Goal: Task Accomplishment & Management: Manage account settings

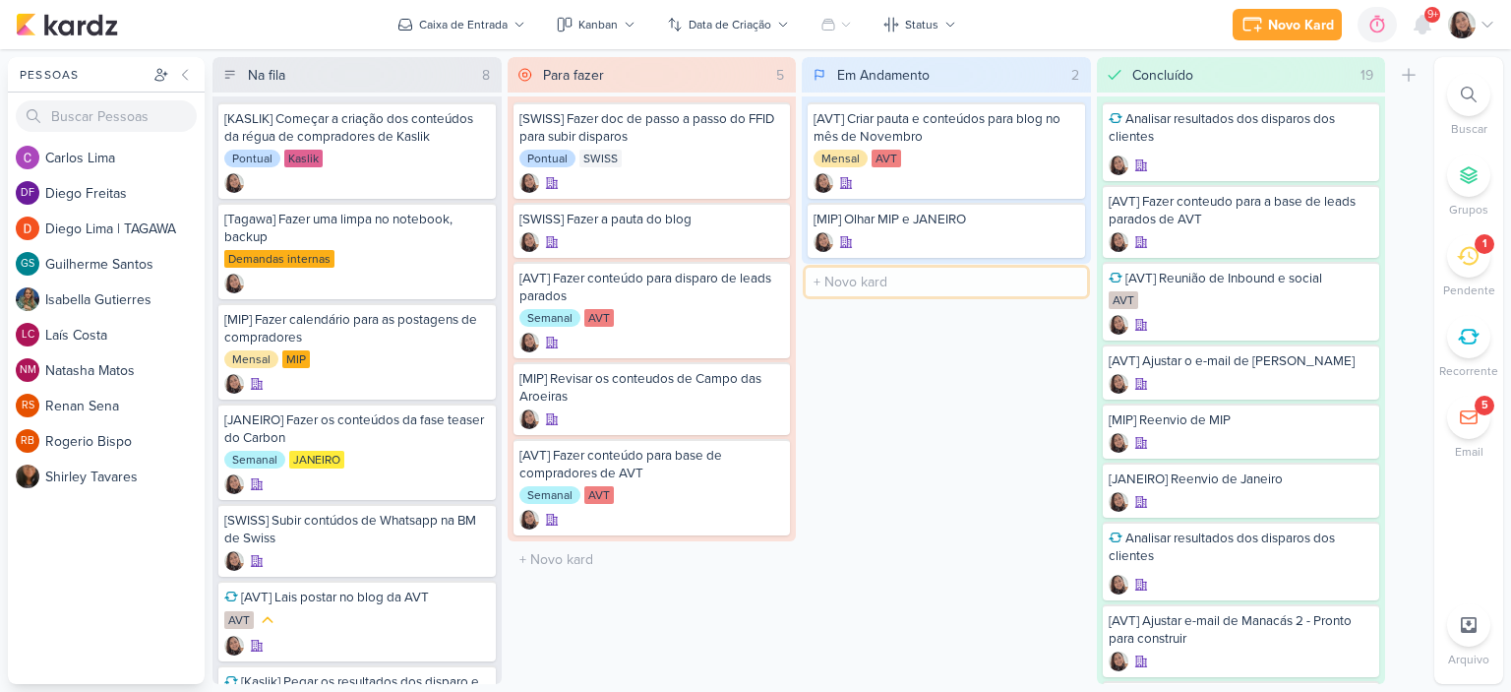
click at [851, 282] on input "text" at bounding box center [946, 282] width 281 height 29
type input "[KASLIK] Disparo do dia 01/10 - LEADS NOVOS E ANTIGOS"
click at [838, 362] on input "text" at bounding box center [946, 358] width 281 height 29
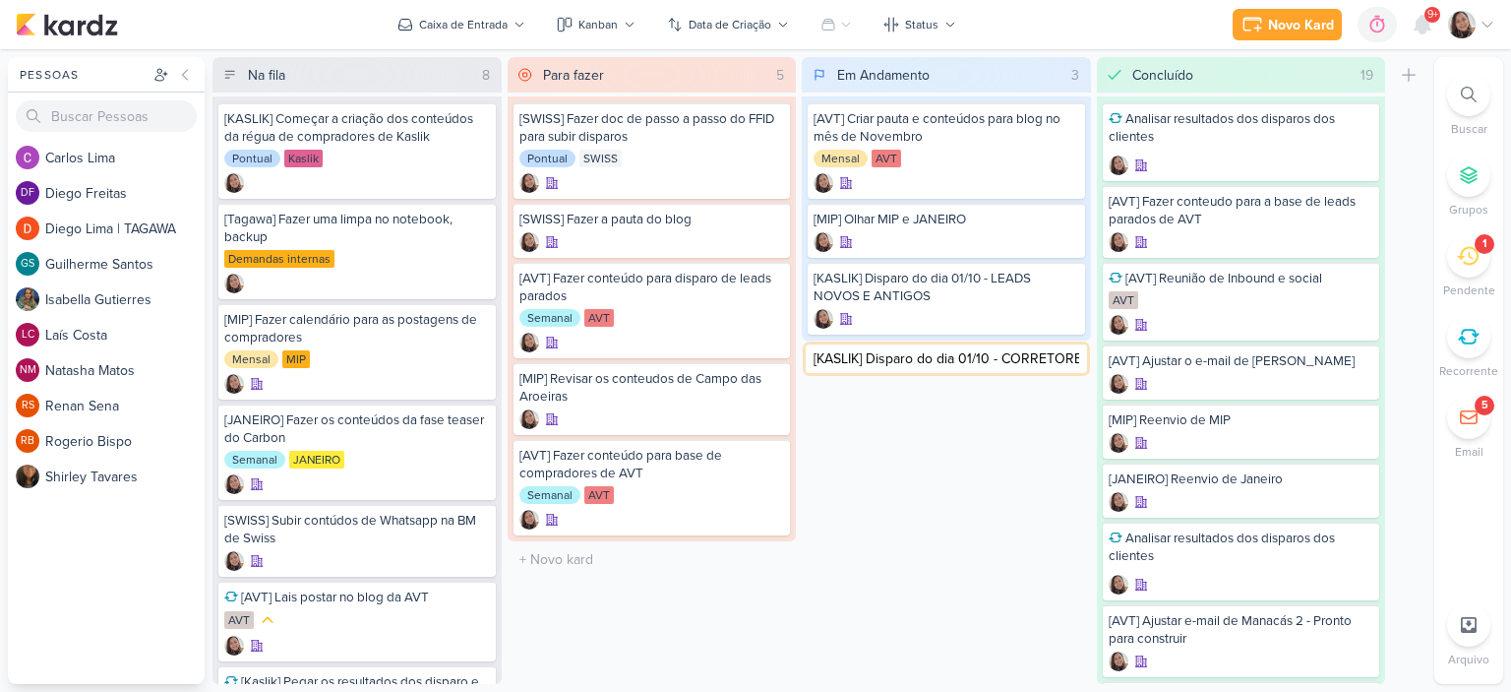
type input "[KASLIK] Disparo do dia 01/10 - CORRETORES"
click at [1063, 279] on icon at bounding box center [1065, 281] width 10 height 11
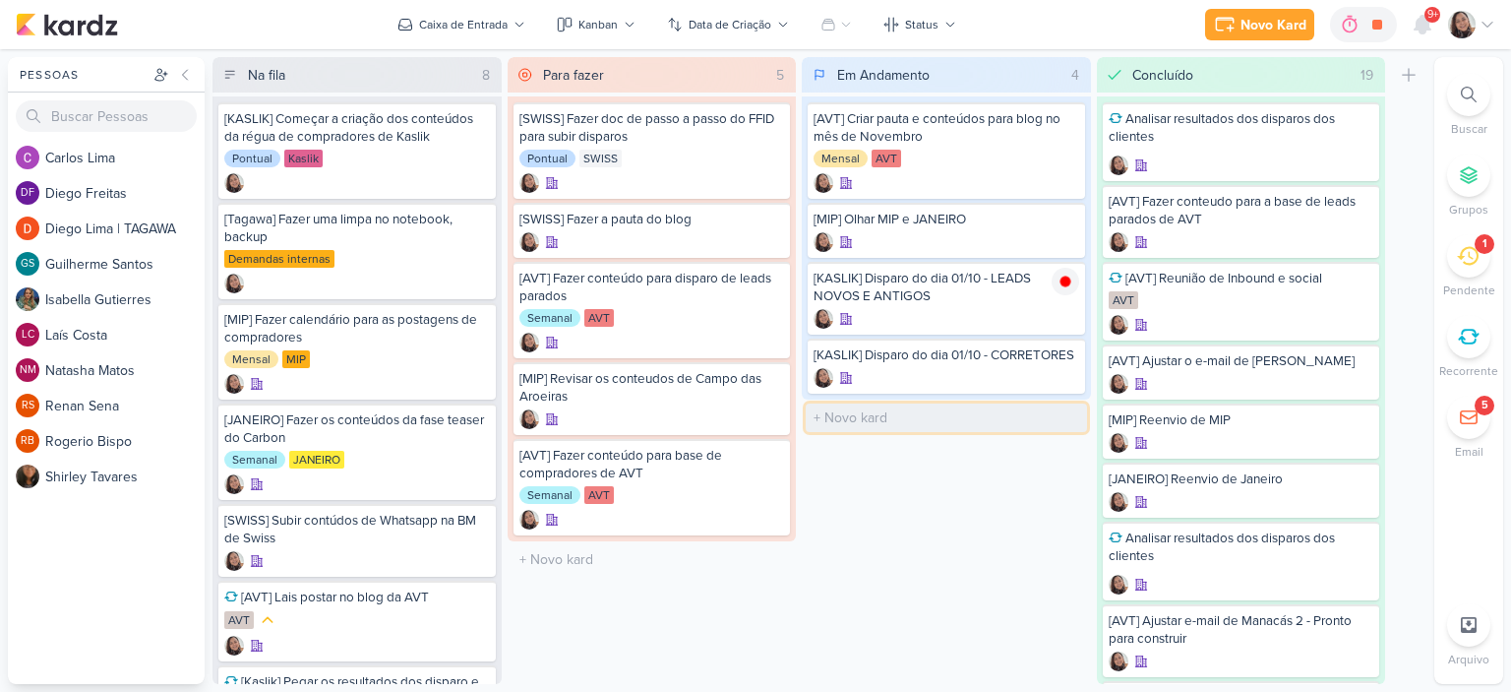
click at [880, 420] on input "text" at bounding box center [946, 417] width 281 height 29
type input "[AVT"
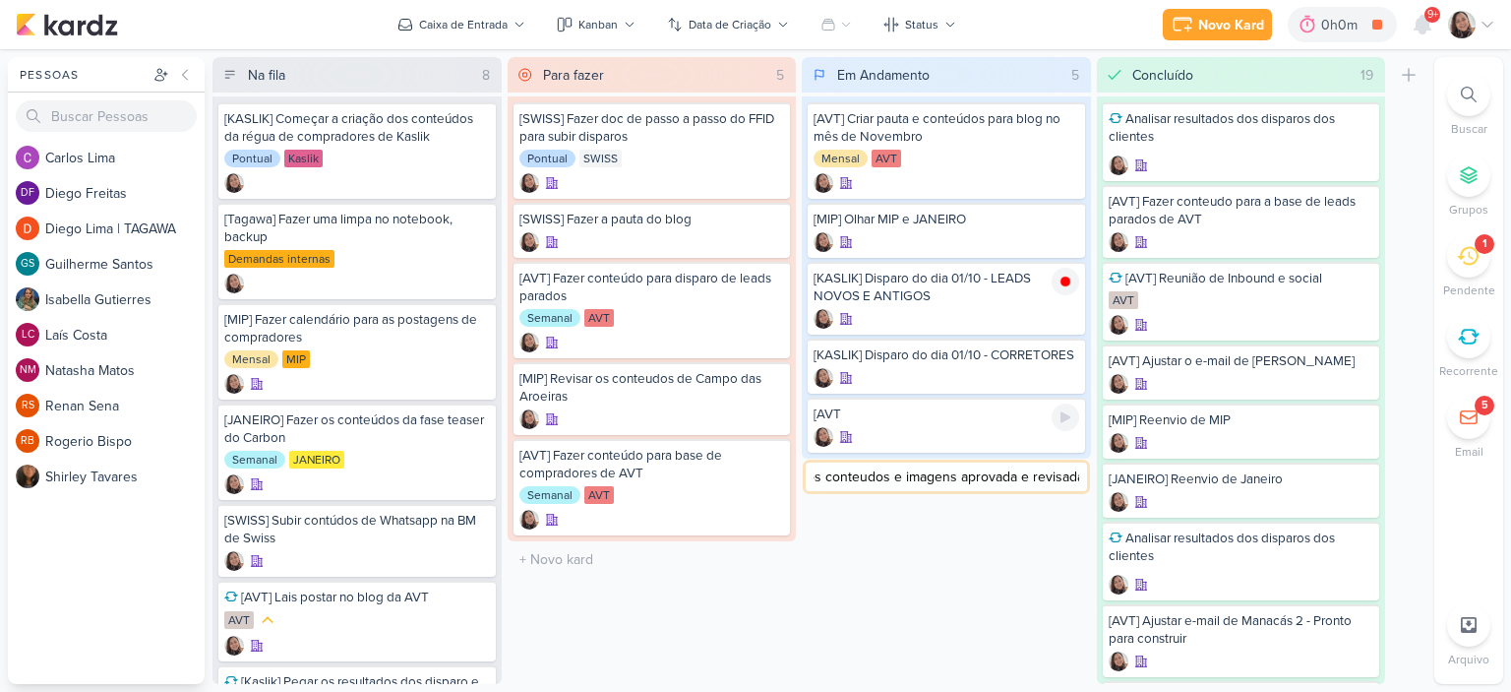
type input "] Subir os conteudos e imagens aprovada e revisadas"
click at [951, 295] on div "[KASLIK] Disparo do dia 01/10 - LEADS NOVOS E ANTIGOS" at bounding box center [947, 287] width 266 height 35
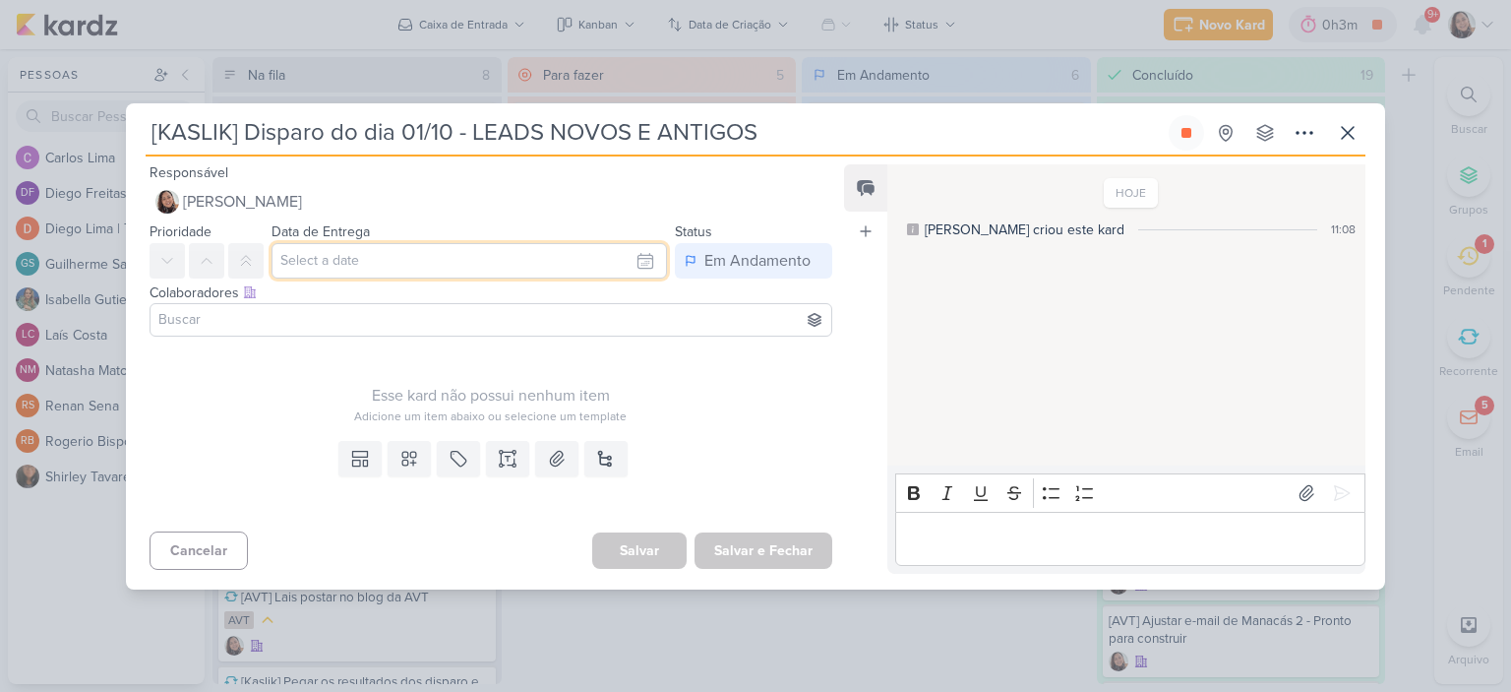
click at [630, 261] on input "text" at bounding box center [469, 260] width 395 height 35
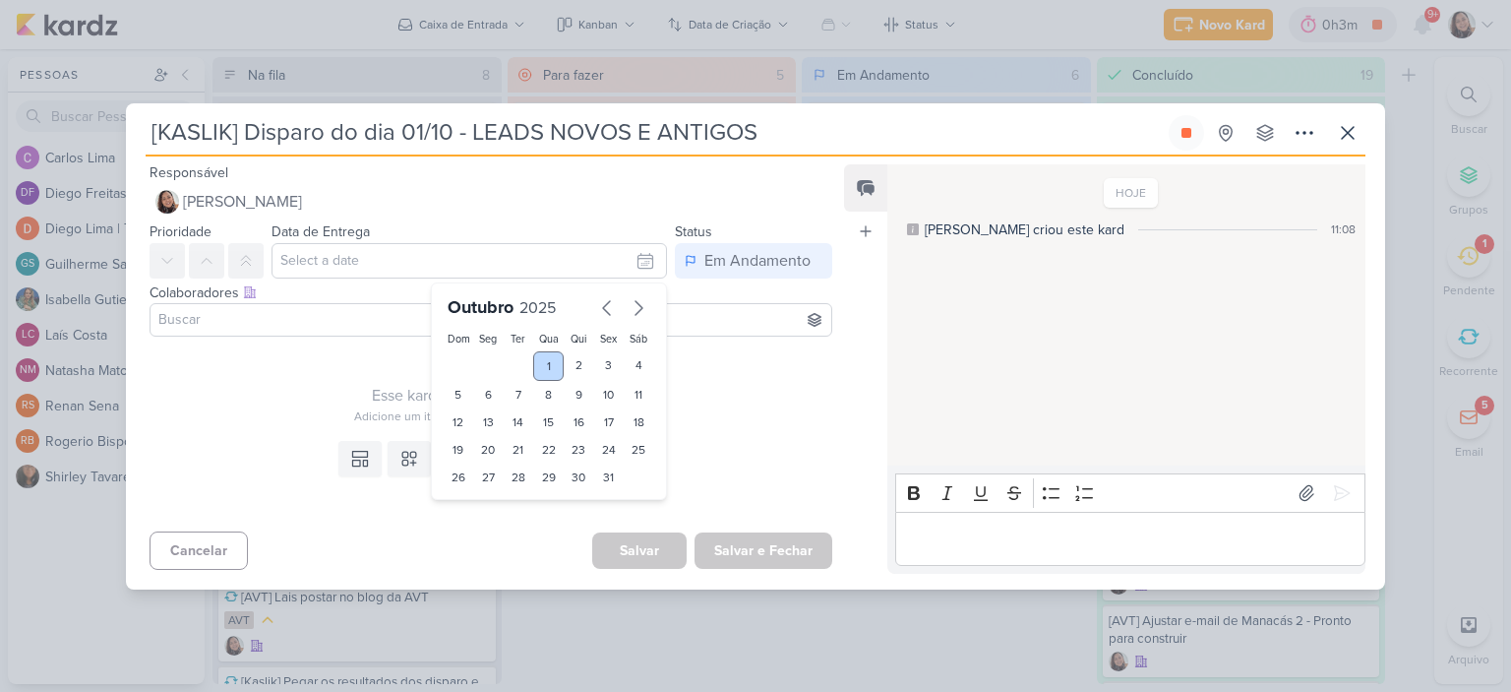
click at [541, 358] on div "1" at bounding box center [548, 366] width 30 height 30
type input "1 de outubro de 2025 às 23:59"
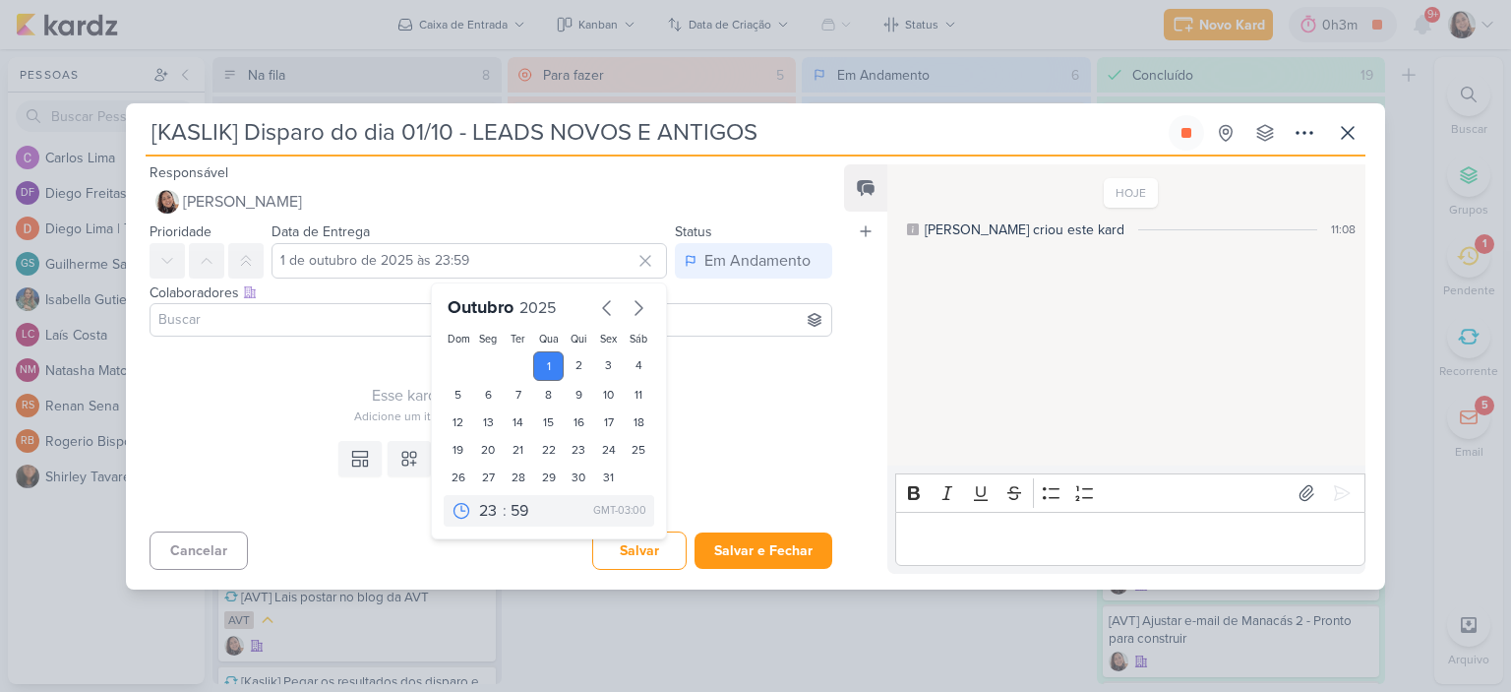
click at [748, 345] on div "Esse kard não possui nenhum item Adicione um item abaixo ou selecione um templa…" at bounding box center [491, 384] width 683 height 81
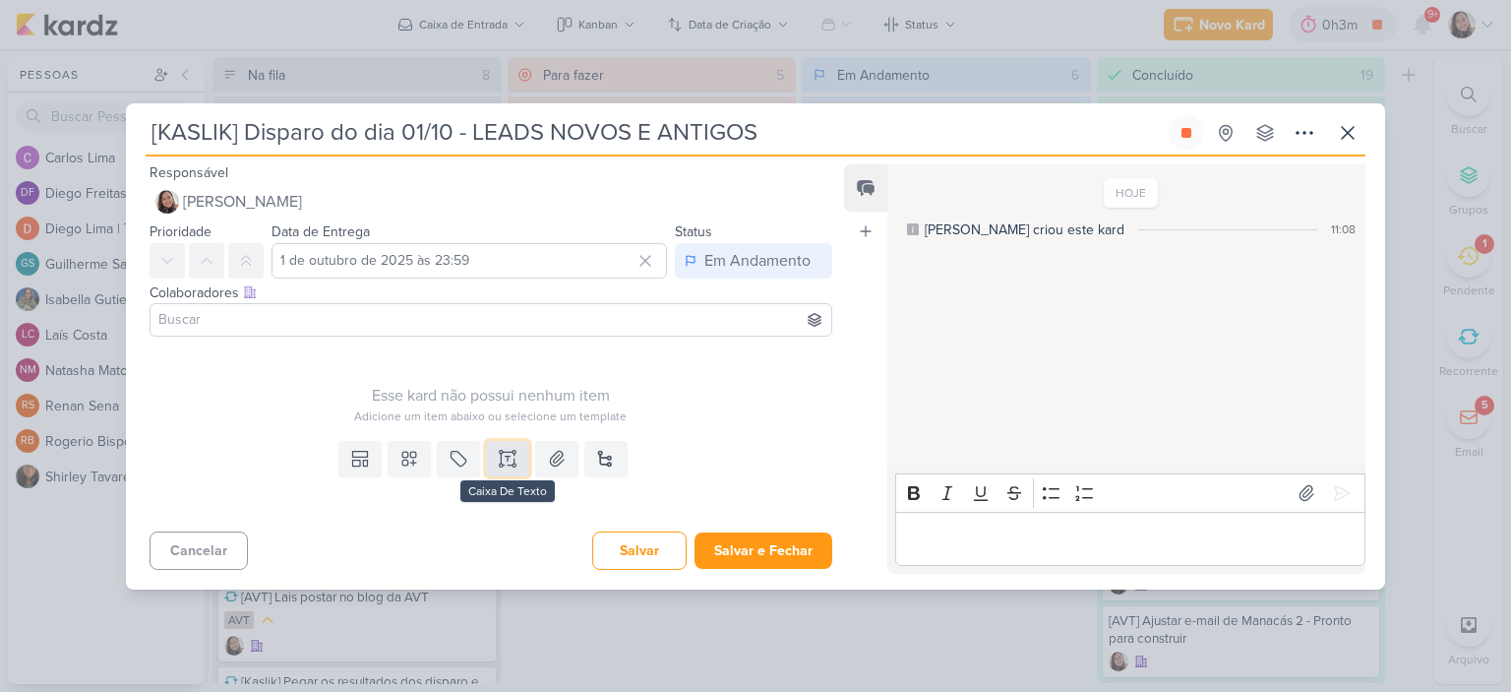
click at [490, 462] on button at bounding box center [507, 458] width 43 height 35
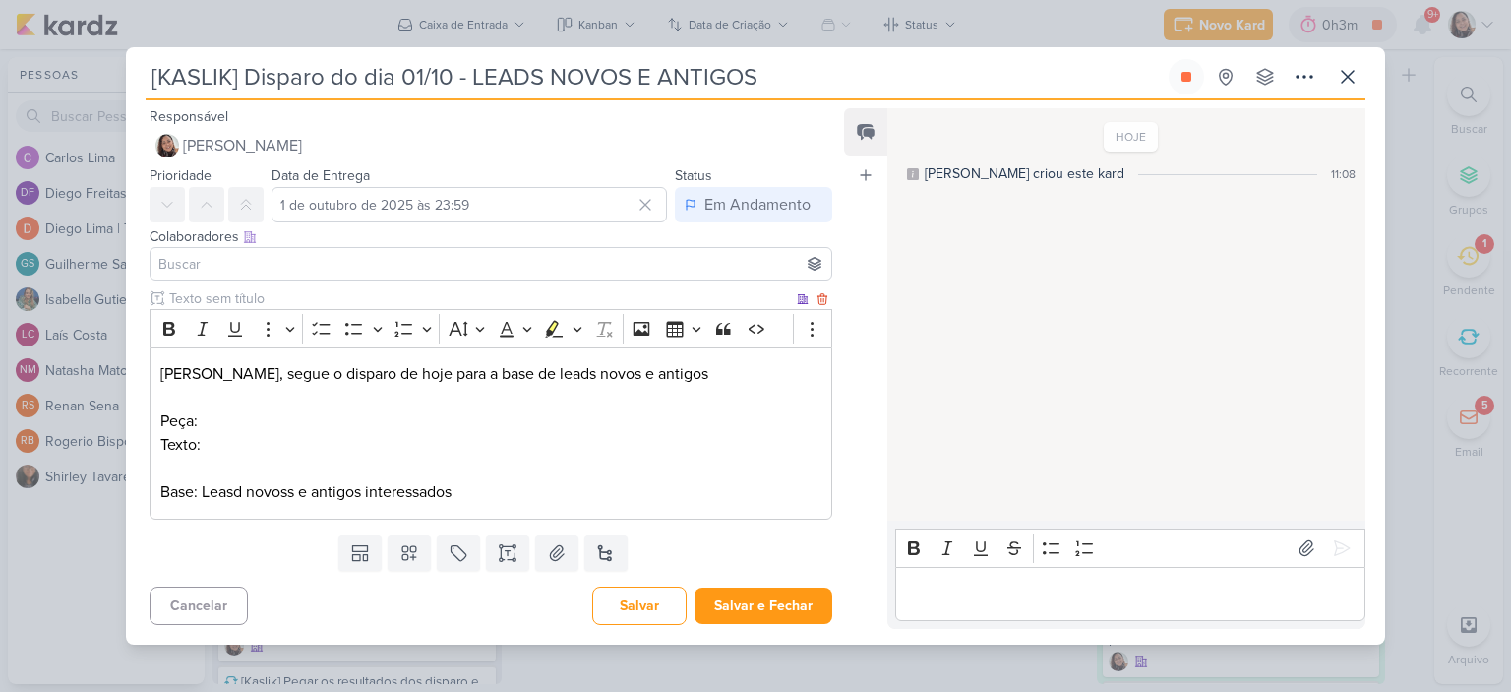
click at [375, 453] on p "Texto:" at bounding box center [490, 445] width 661 height 24
click at [556, 558] on icon at bounding box center [557, 552] width 14 height 15
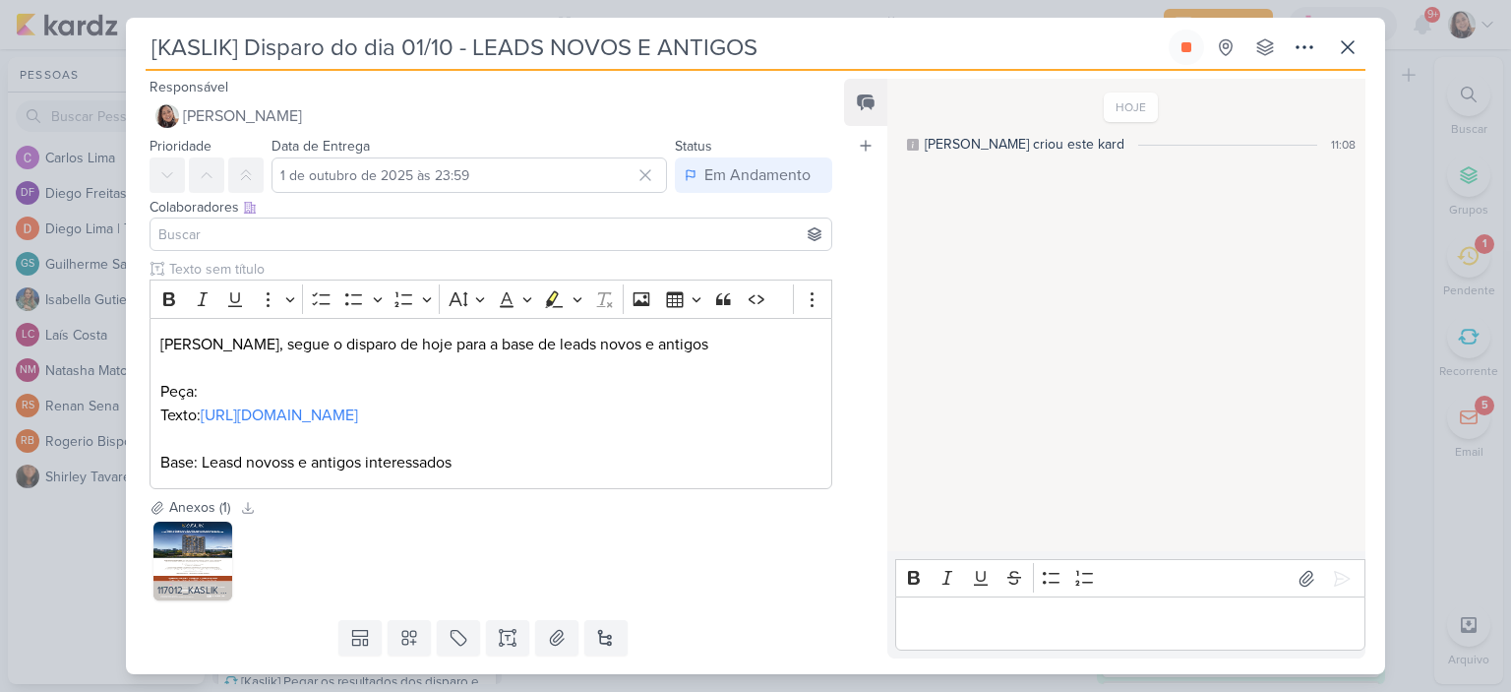
click at [231, 237] on input at bounding box center [490, 234] width 673 height 24
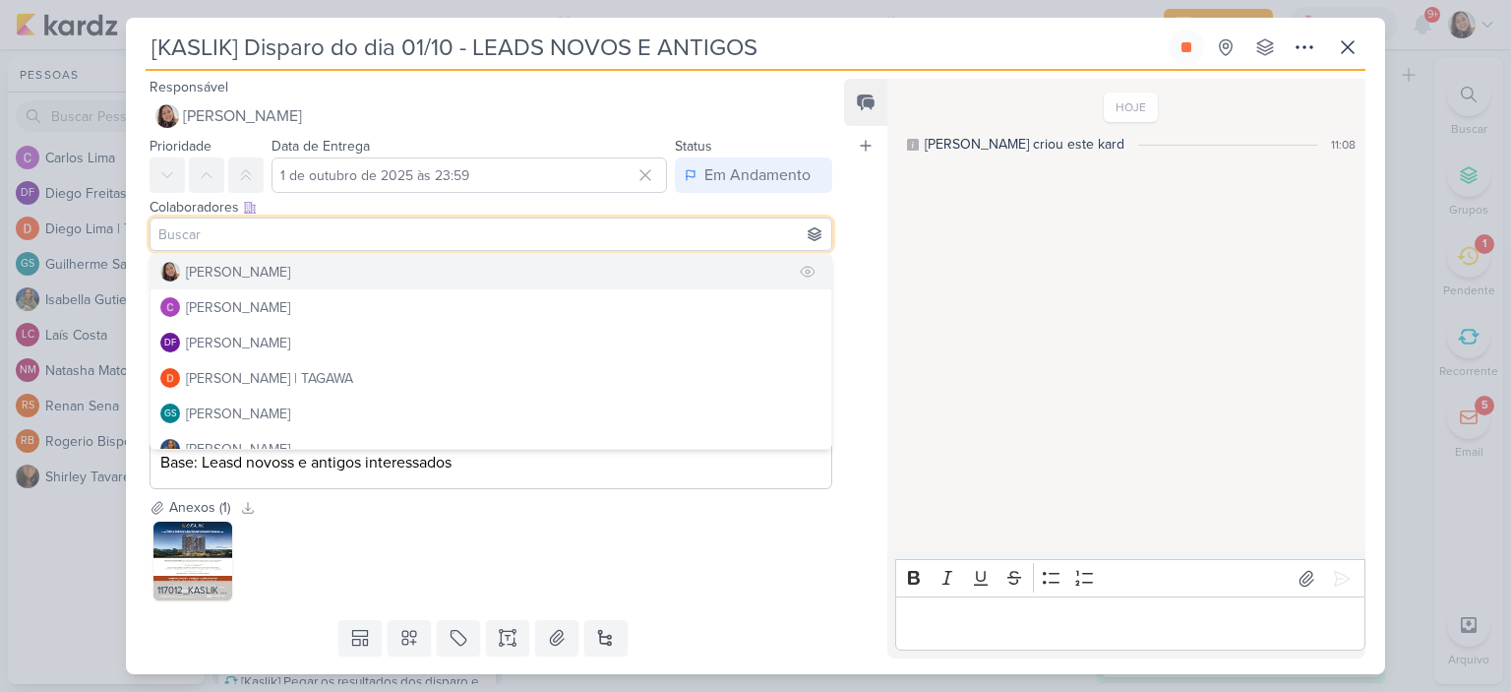
click at [233, 259] on button "[PERSON_NAME]" at bounding box center [491, 271] width 681 height 35
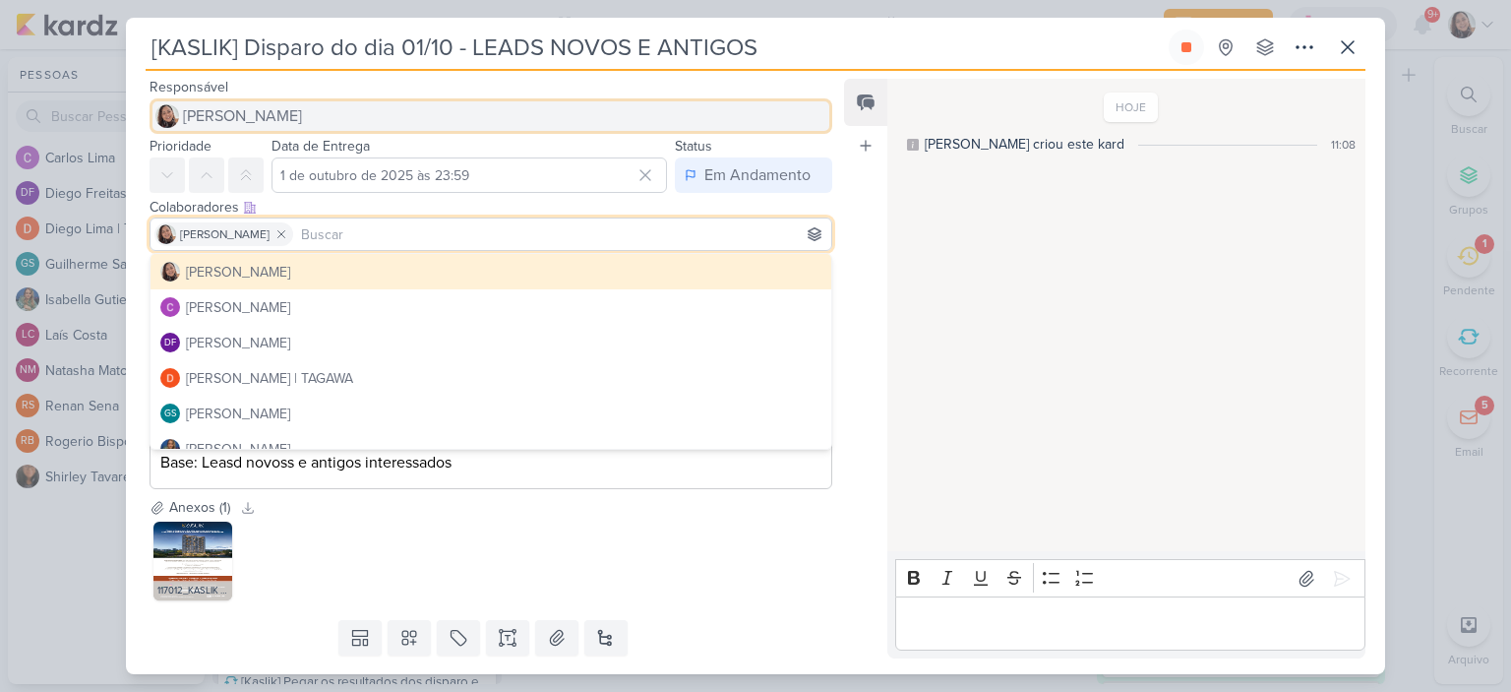
click at [253, 108] on span "[PERSON_NAME]" at bounding box center [242, 116] width 119 height 24
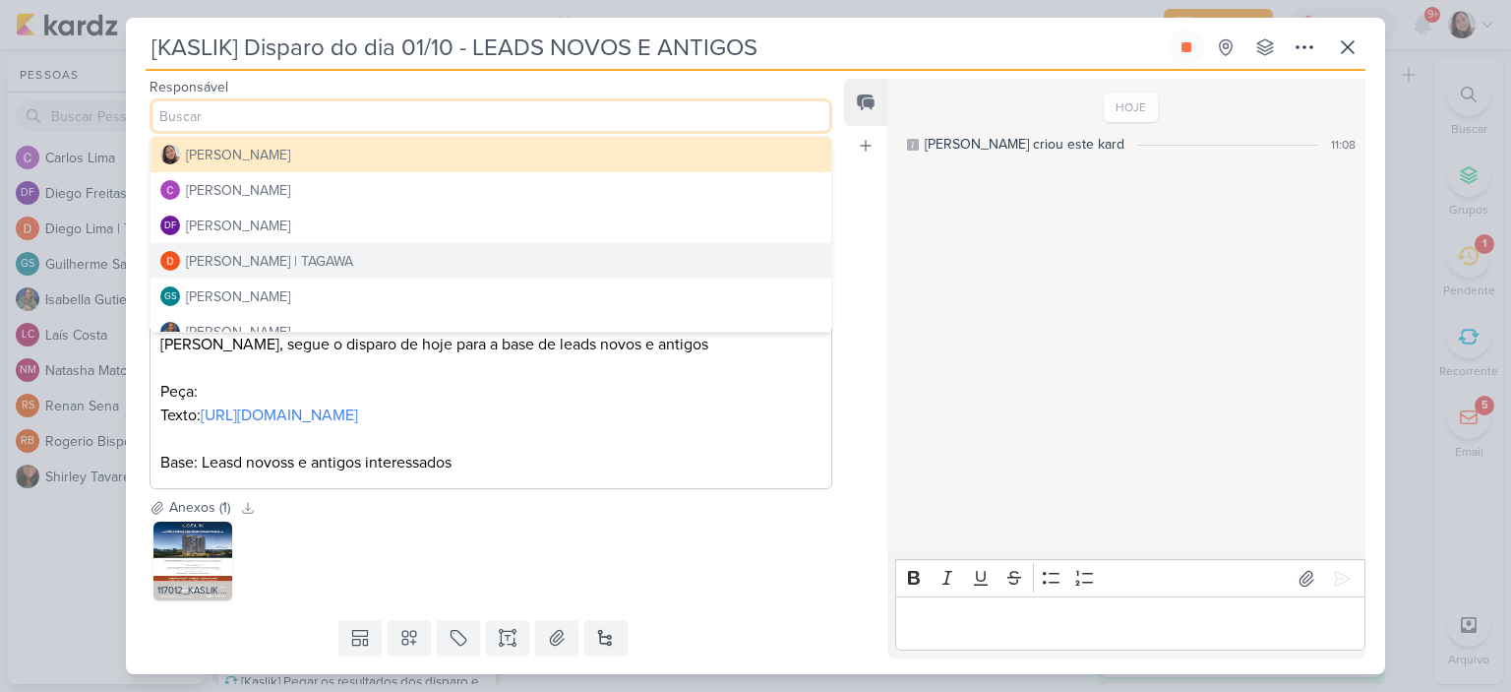
click at [222, 258] on div "Diego Lima | TAGAWA" at bounding box center [269, 261] width 167 height 21
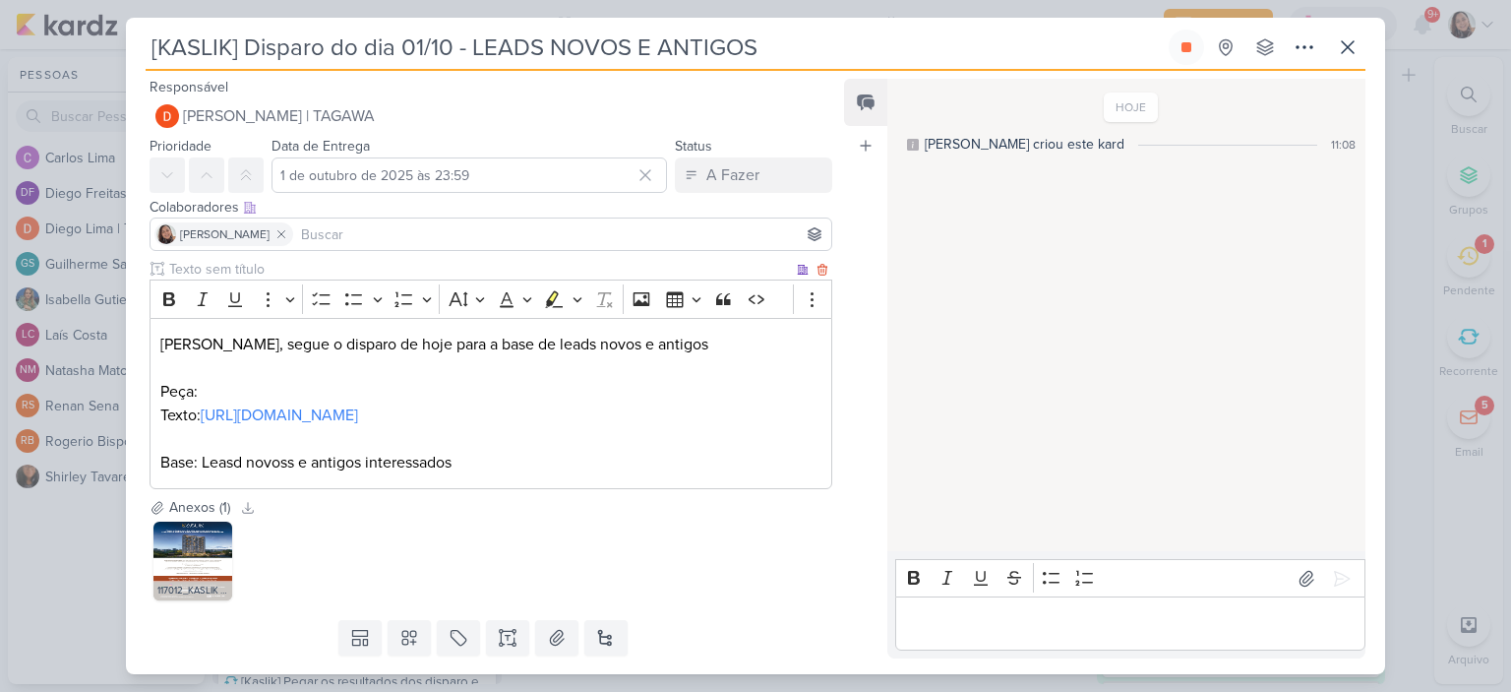
scroll to position [78, 0]
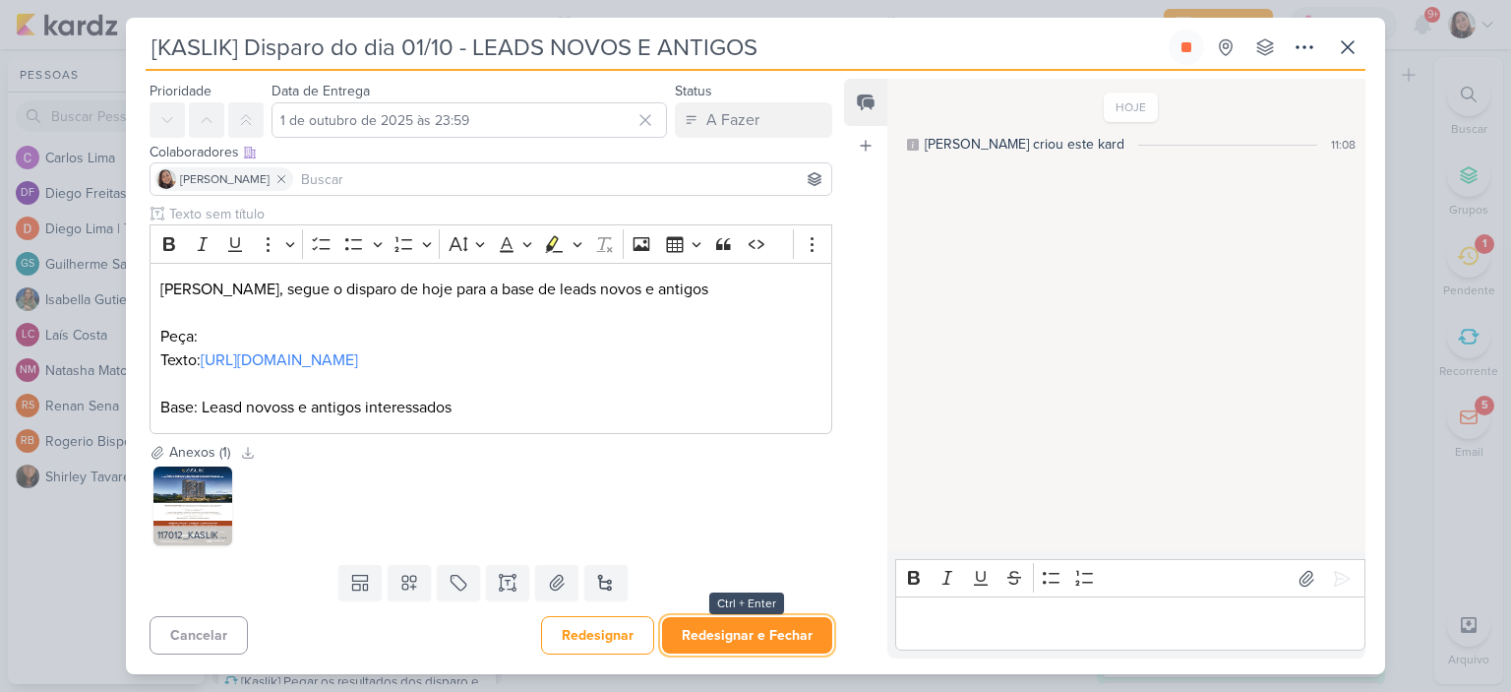
click at [742, 629] on button "Redesignar e Fechar" at bounding box center [747, 635] width 170 height 36
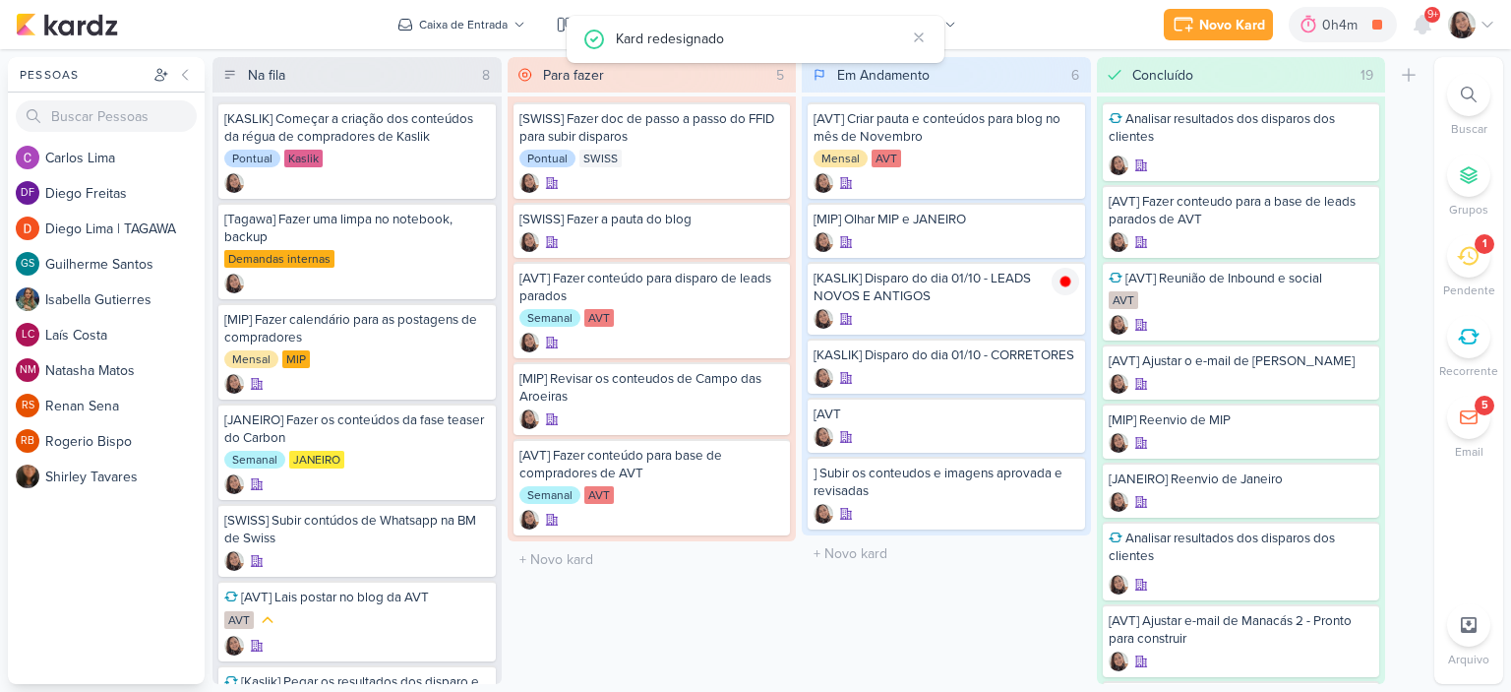
scroll to position [0, 0]
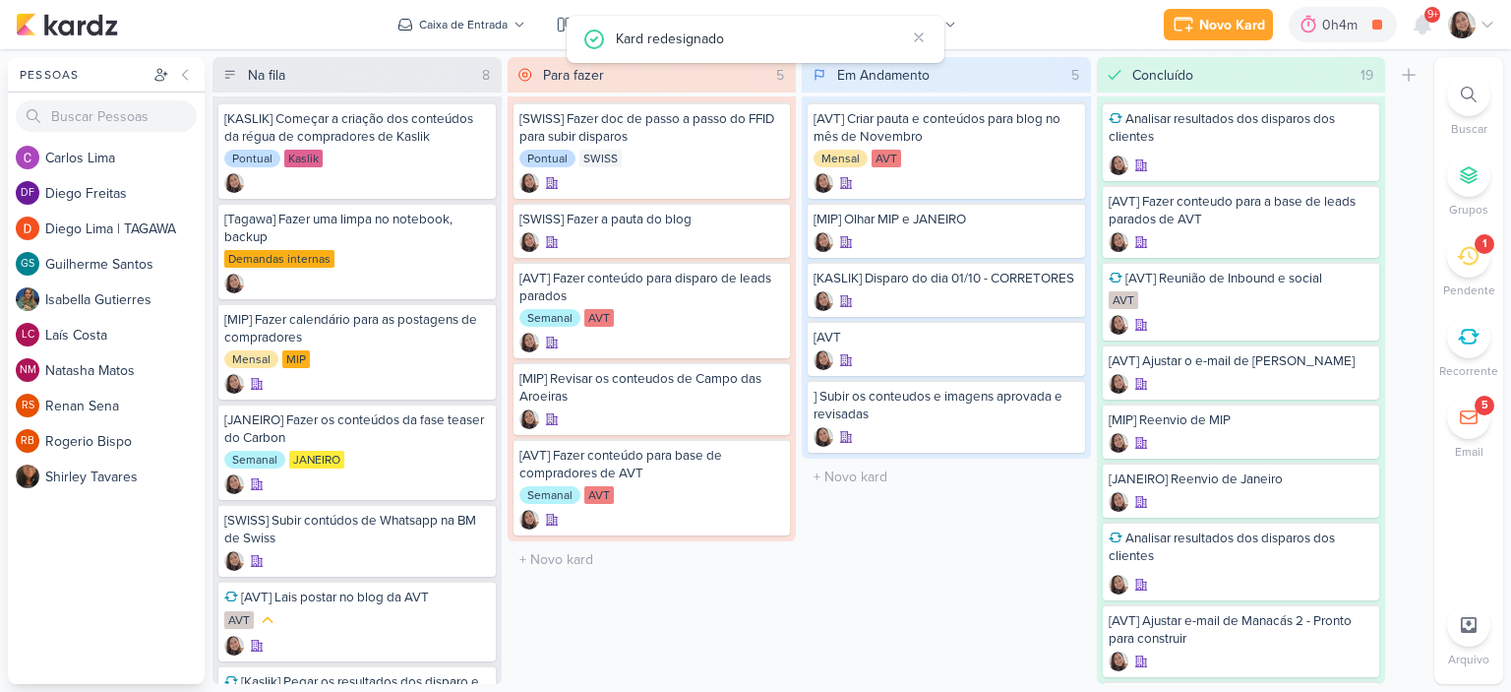
click at [1483, 23] on icon at bounding box center [1487, 25] width 10 height 5
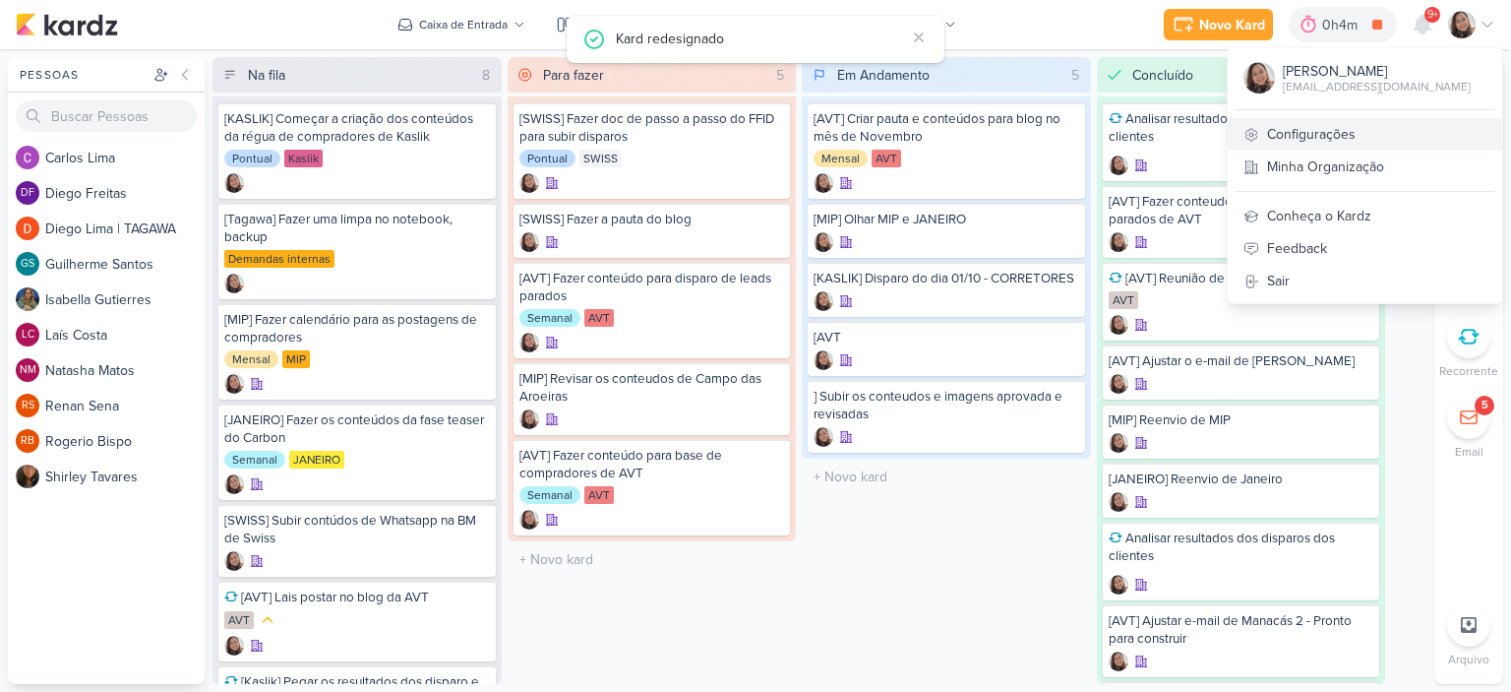
click at [1349, 134] on link "Configurações" at bounding box center [1365, 134] width 274 height 32
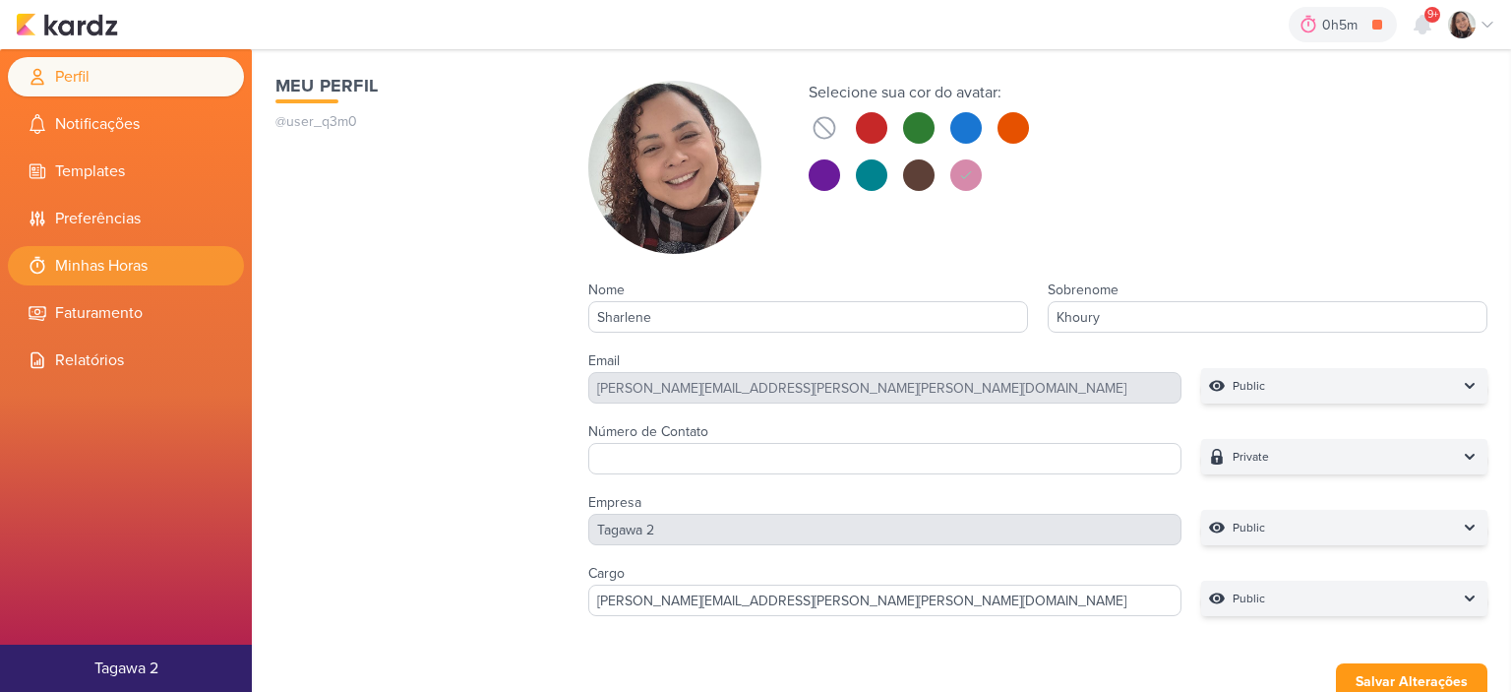
click at [116, 255] on li "Minhas Horas" at bounding box center [126, 265] width 236 height 39
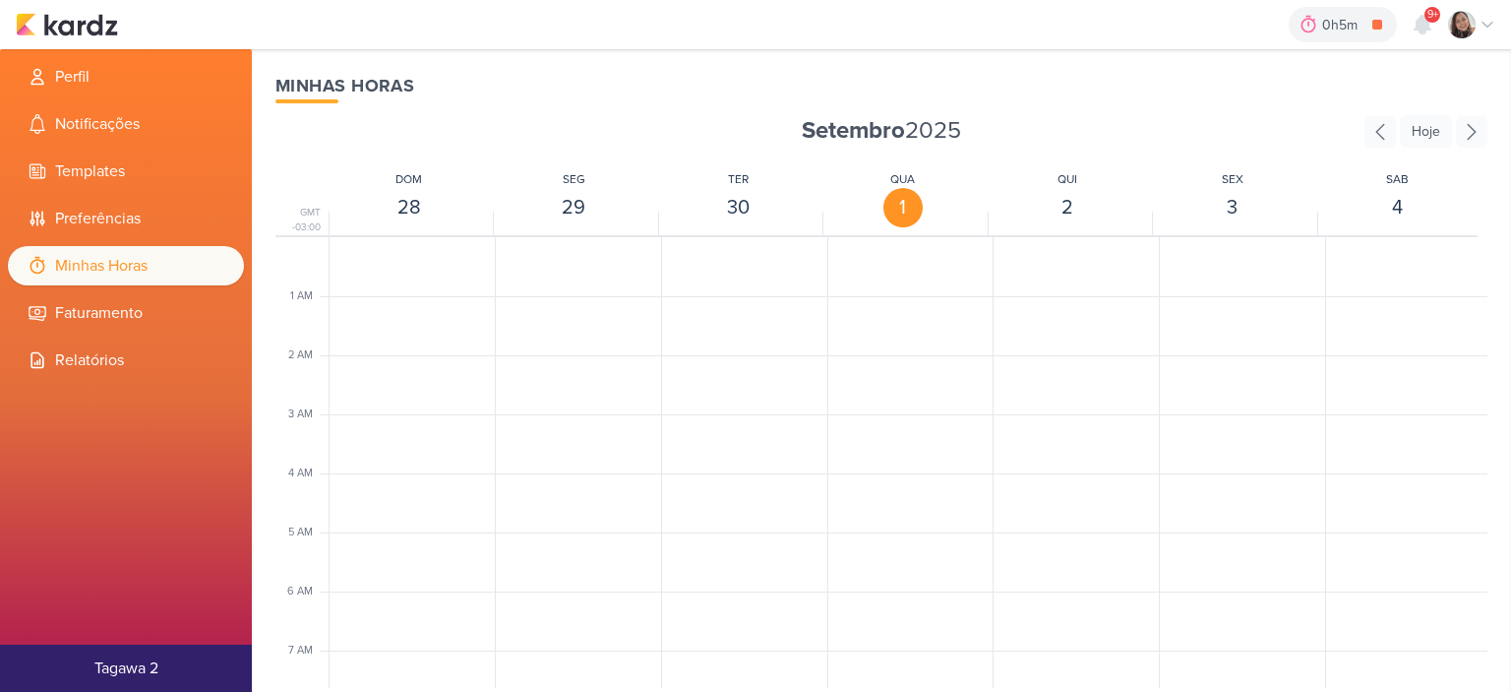
scroll to position [464, 0]
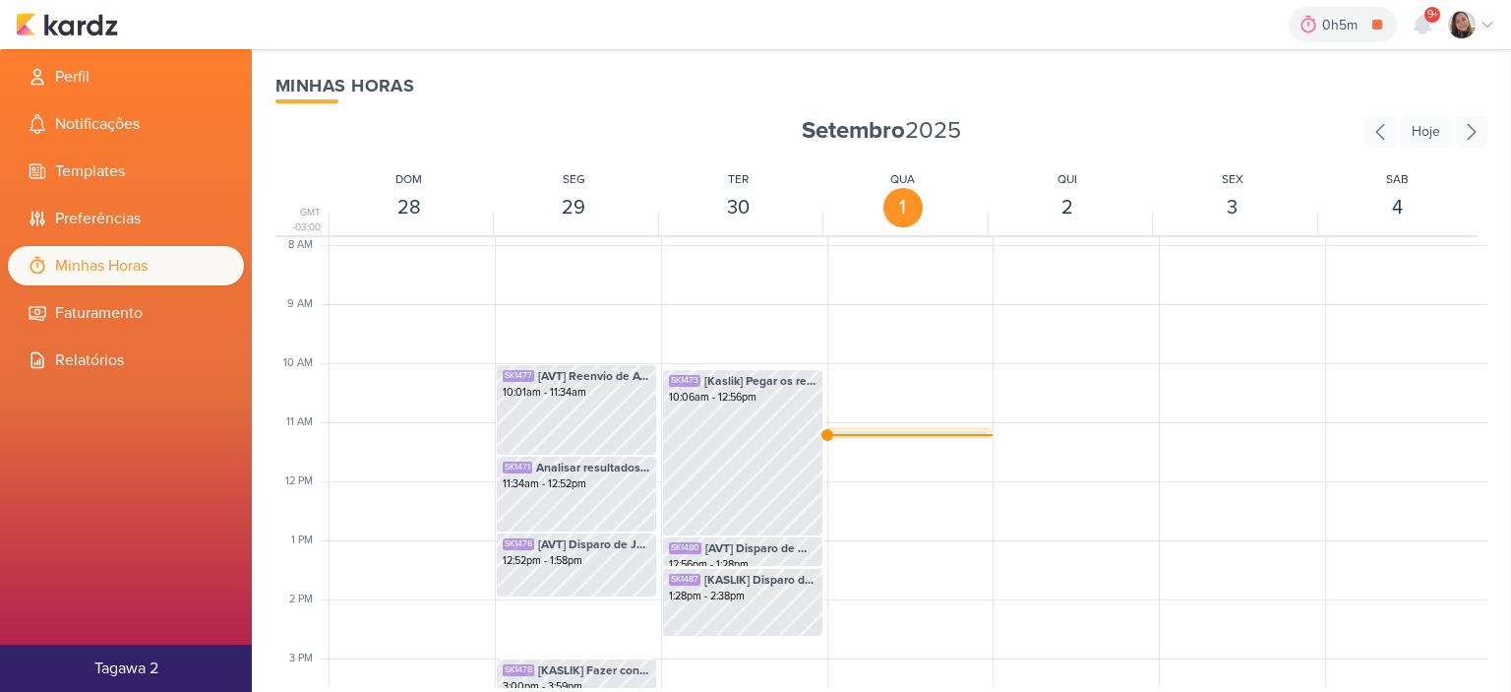
click at [871, 433] on span "[KASLIK] Disparo do dia 01/10 - LEADS NOVOS E ANTIGOS" at bounding box center [927, 442] width 112 height 18
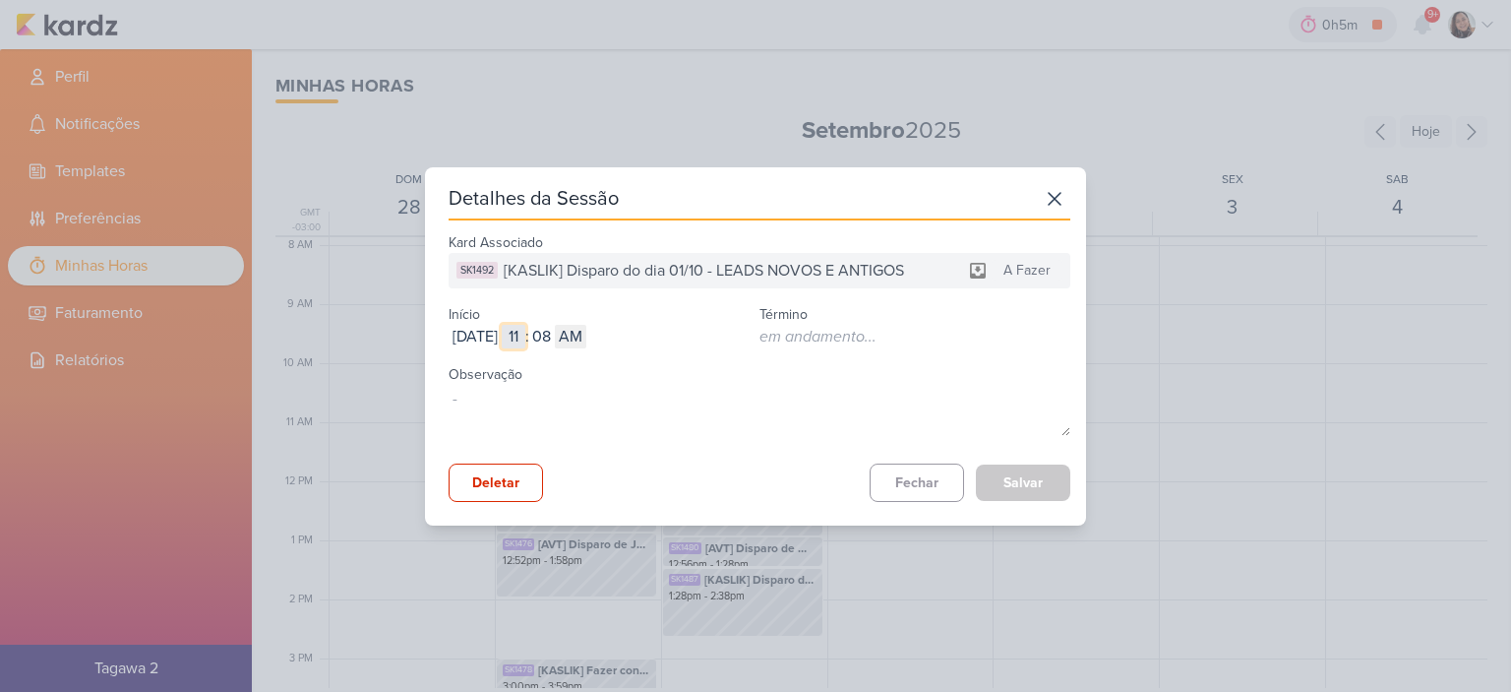
click at [525, 335] on input "11" at bounding box center [514, 337] width 24 height 24
type input "10"
click at [553, 336] on input "08" at bounding box center [541, 337] width 24 height 24
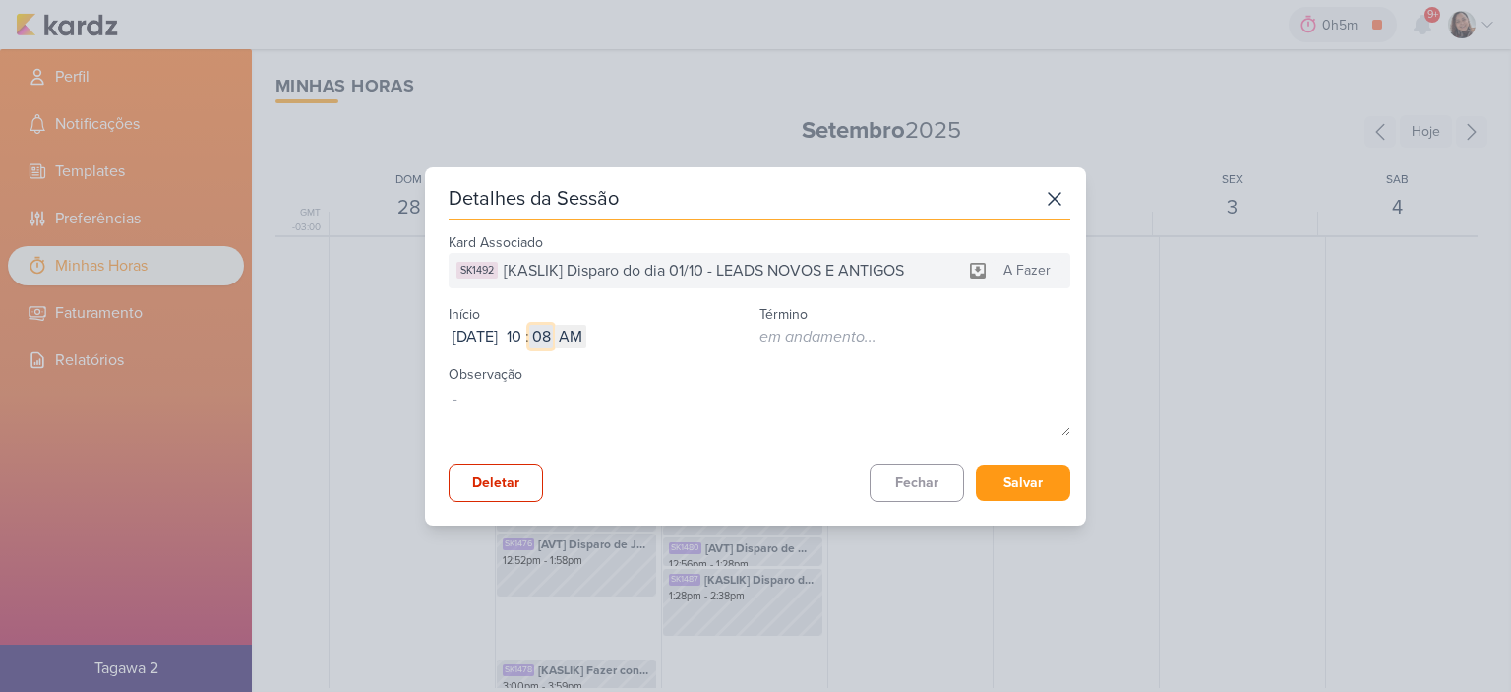
click at [553, 336] on input "08" at bounding box center [541, 337] width 24 height 24
type input "37"
click at [1017, 492] on button "Salvar" at bounding box center [1023, 482] width 94 height 36
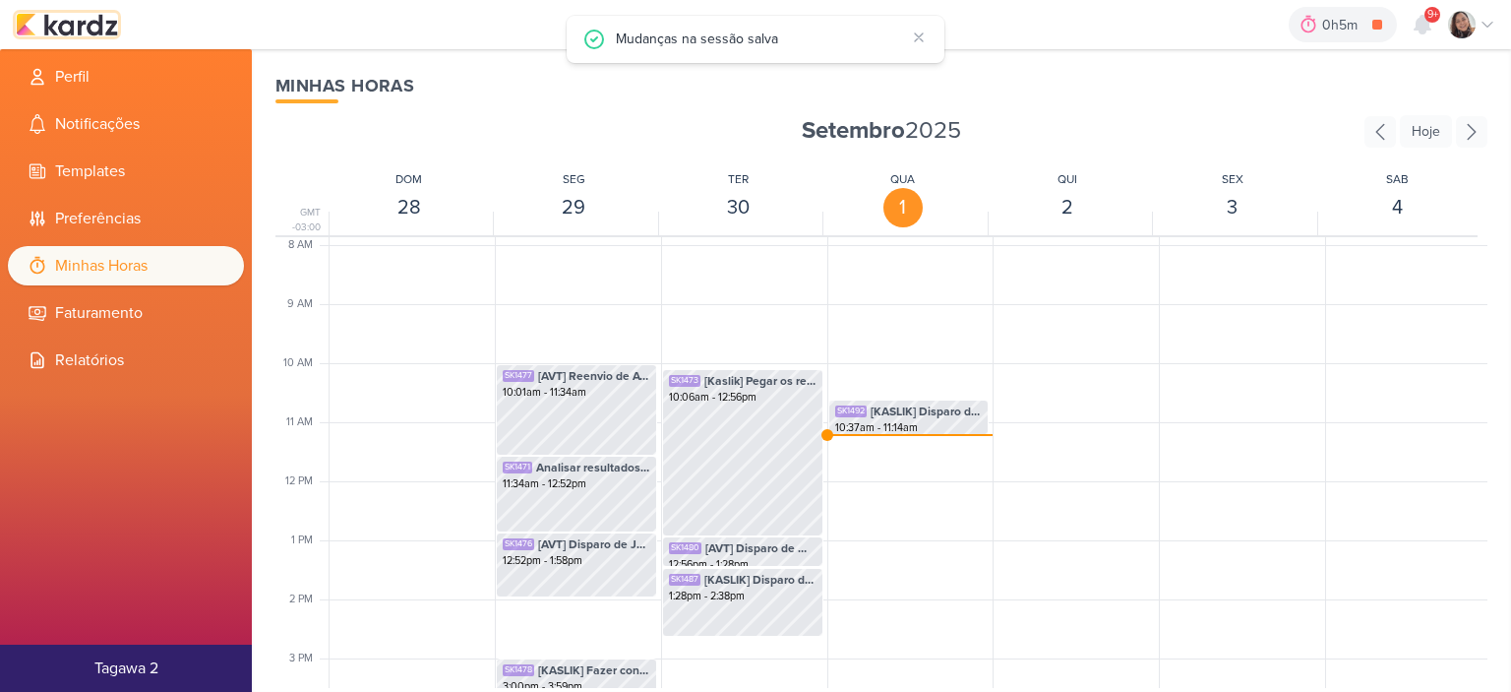
click at [67, 21] on img at bounding box center [67, 25] width 102 height 24
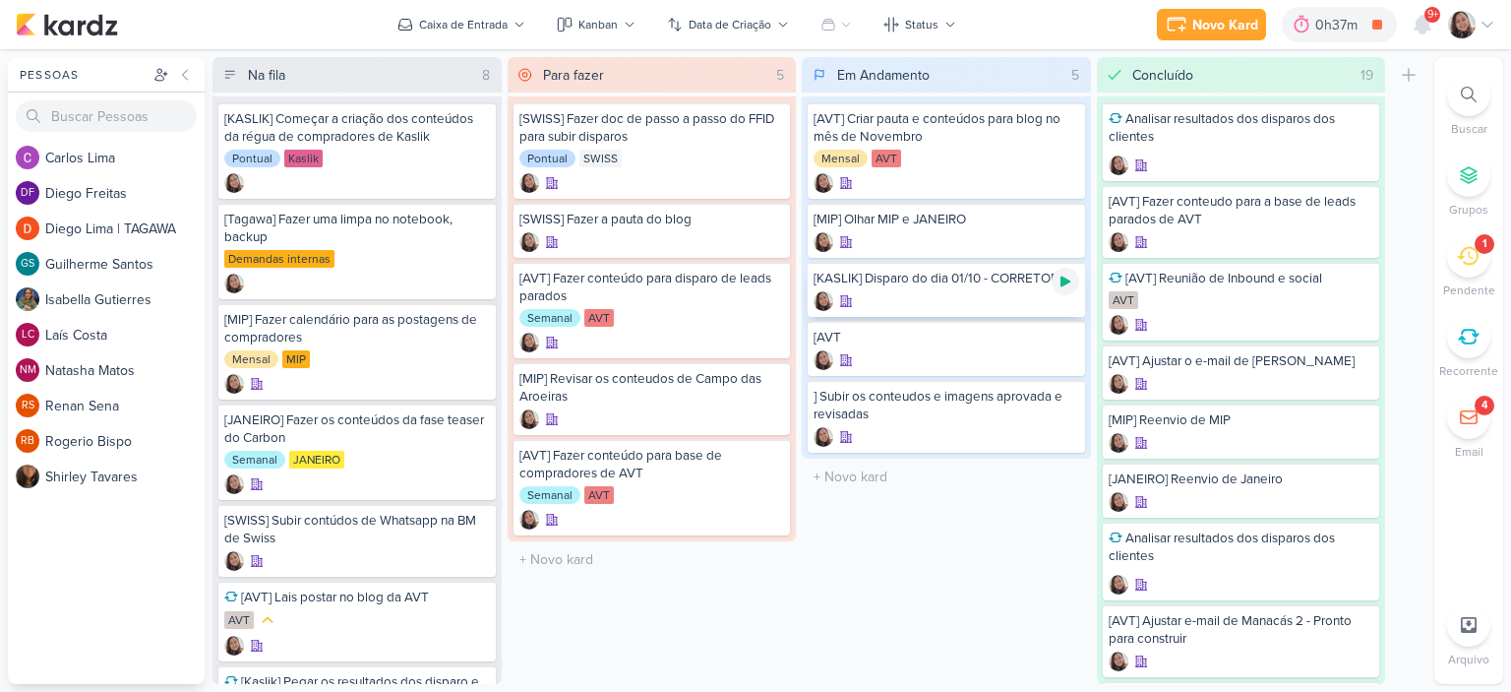
click at [1071, 282] on icon at bounding box center [1065, 281] width 16 height 16
click at [1484, 27] on icon at bounding box center [1487, 25] width 16 height 16
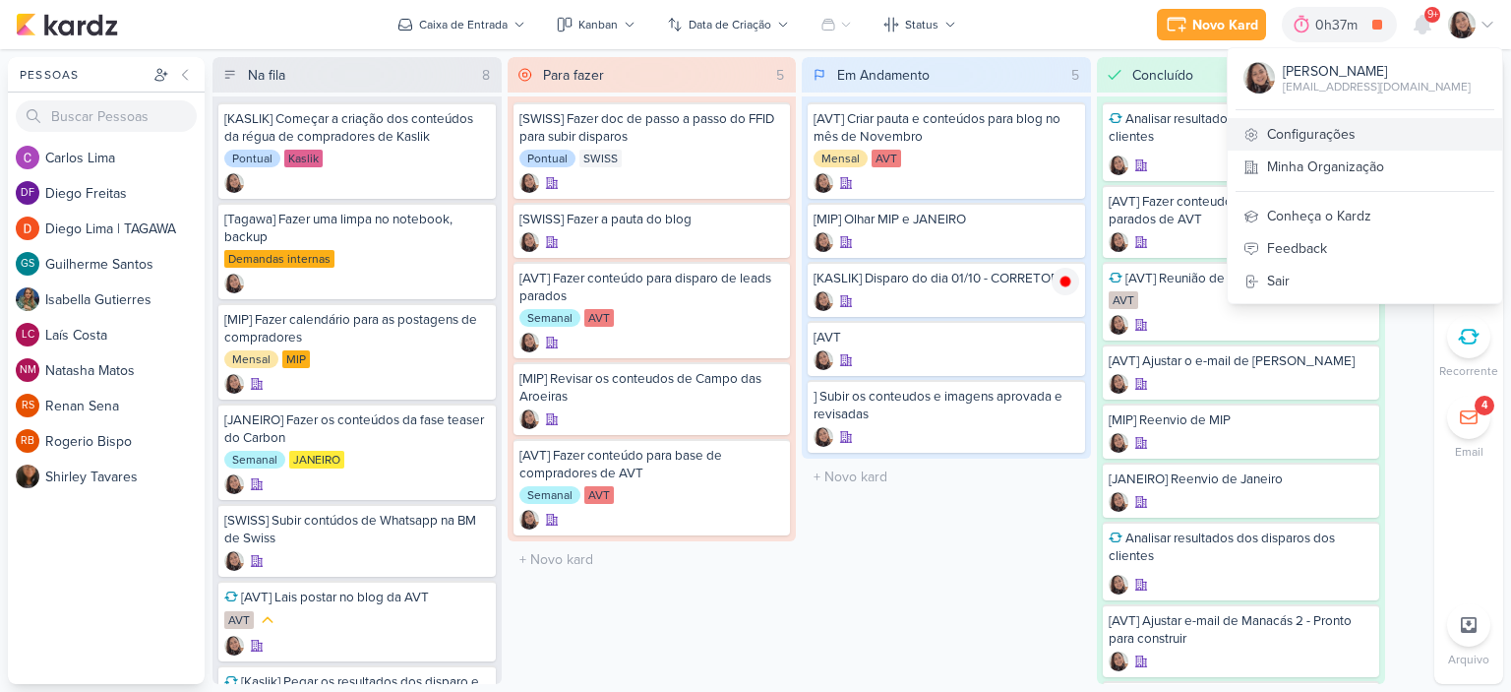
click at [1342, 128] on link "Configurações" at bounding box center [1365, 134] width 274 height 32
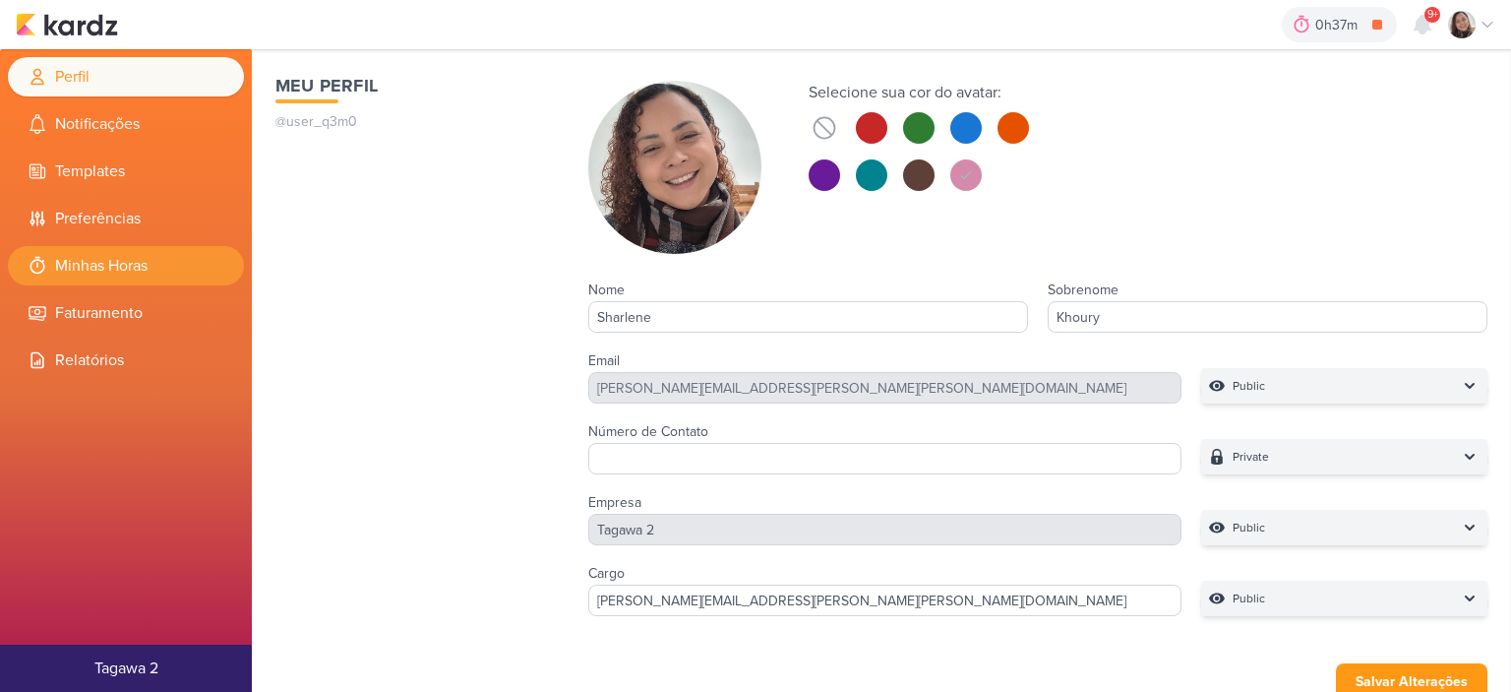
click at [119, 264] on li "Minhas Horas" at bounding box center [126, 265] width 236 height 39
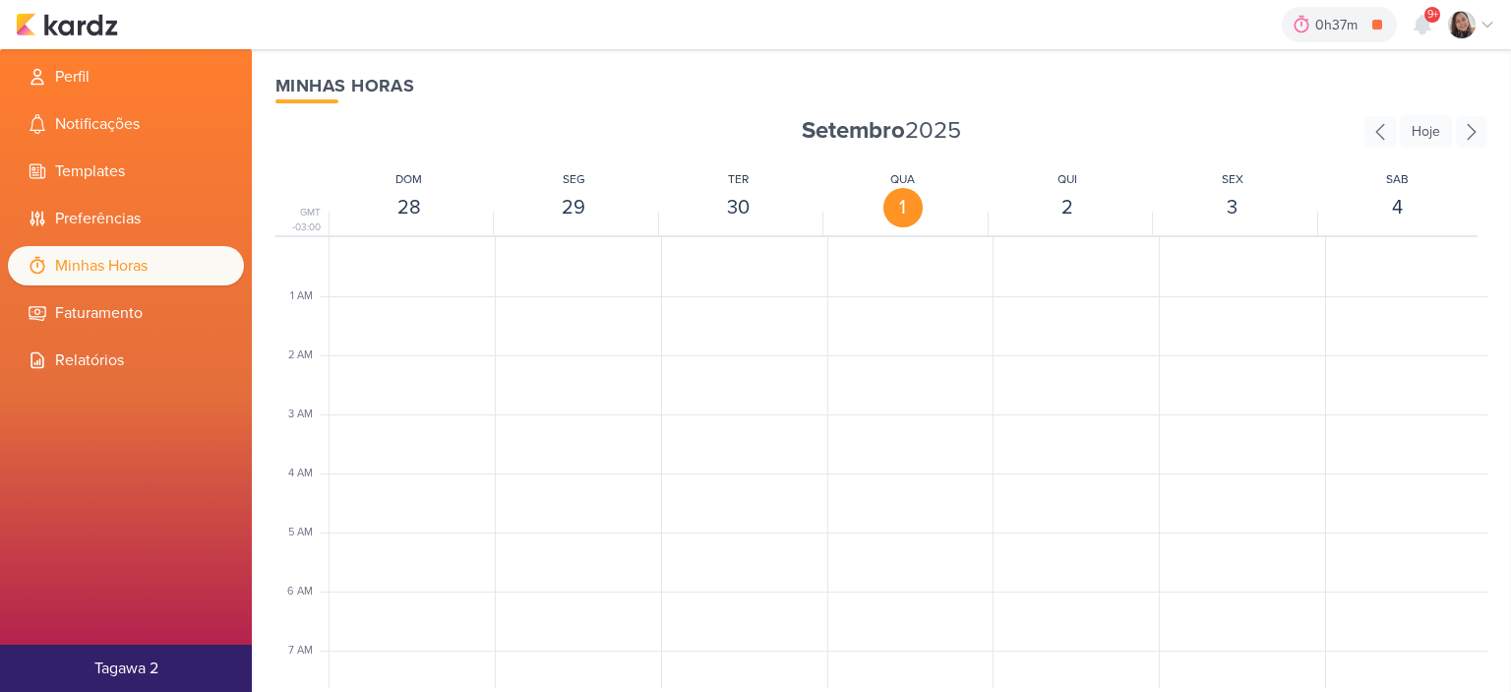
scroll to position [464, 0]
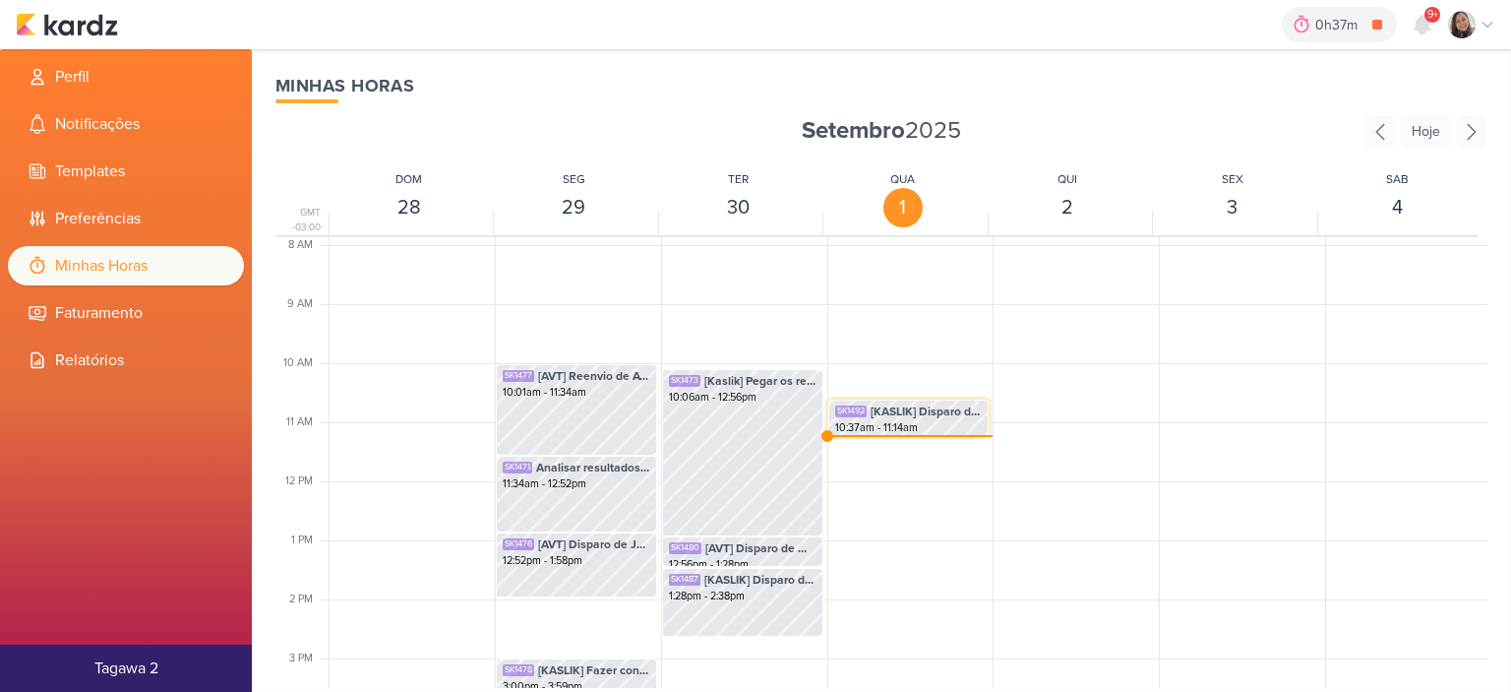
click at [887, 409] on span "[KASLIK] Disparo do dia 01/10 - LEADS NOVOS E ANTIGOS" at bounding box center [927, 411] width 112 height 18
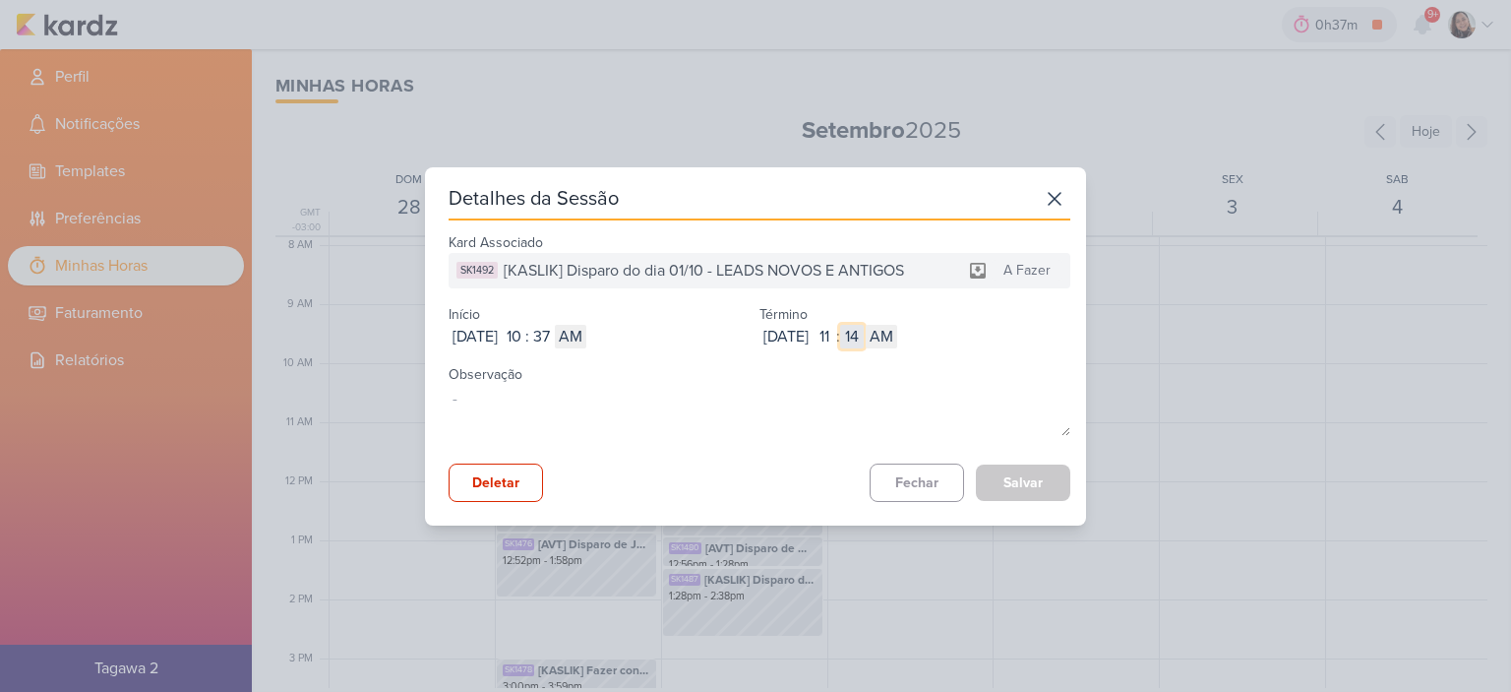
click at [864, 342] on input "14" at bounding box center [852, 337] width 24 height 24
type input "08"
click at [1007, 479] on button "Salvar" at bounding box center [1023, 482] width 94 height 36
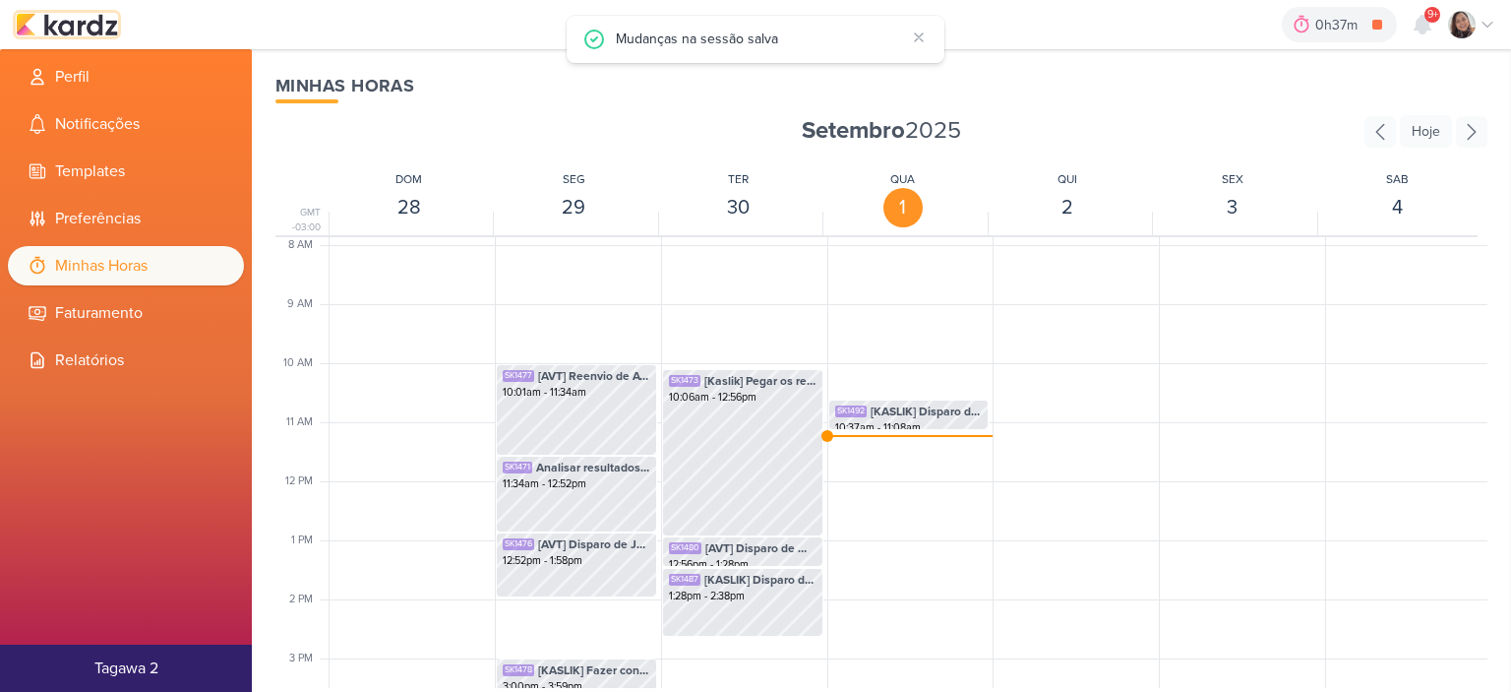
click at [89, 13] on img at bounding box center [67, 25] width 102 height 24
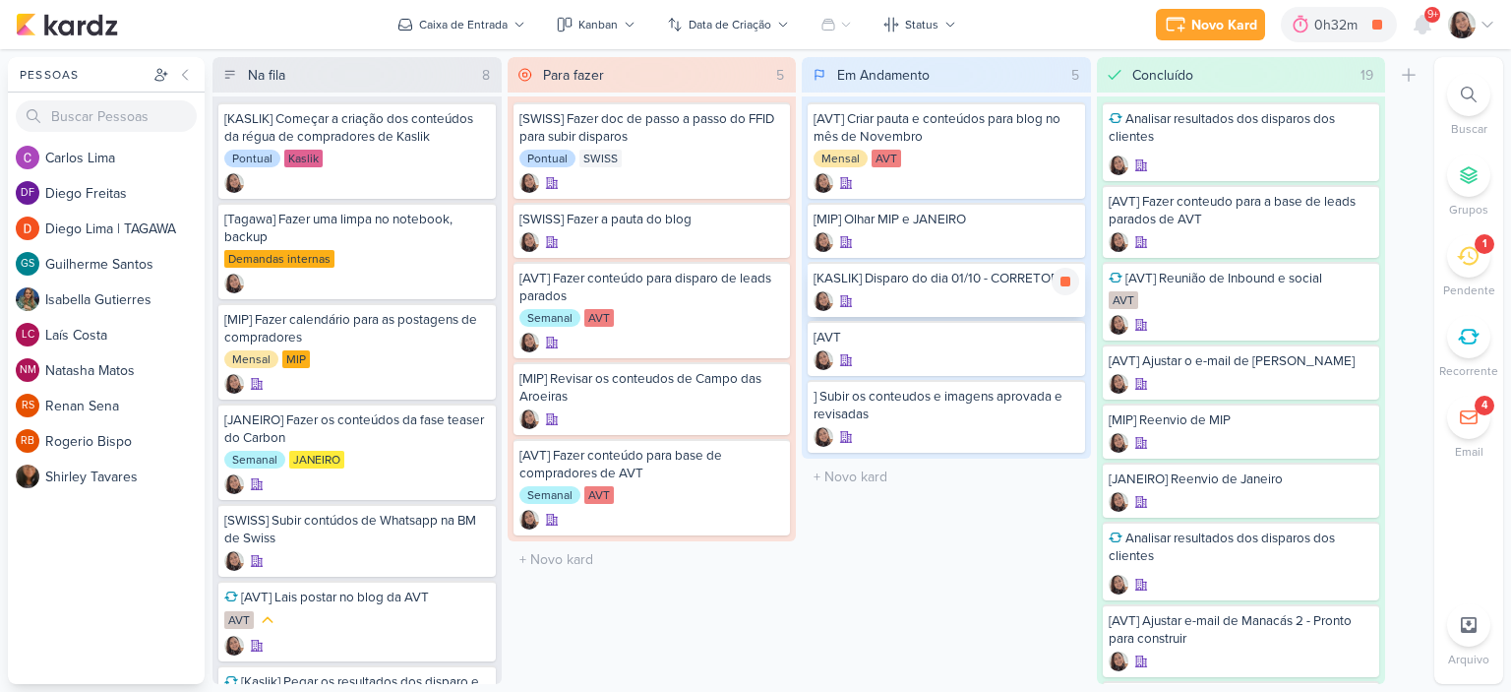
click at [992, 281] on div "[KASLIK] Disparo do dia 01/10 - CORRETORES" at bounding box center [947, 279] width 266 height 18
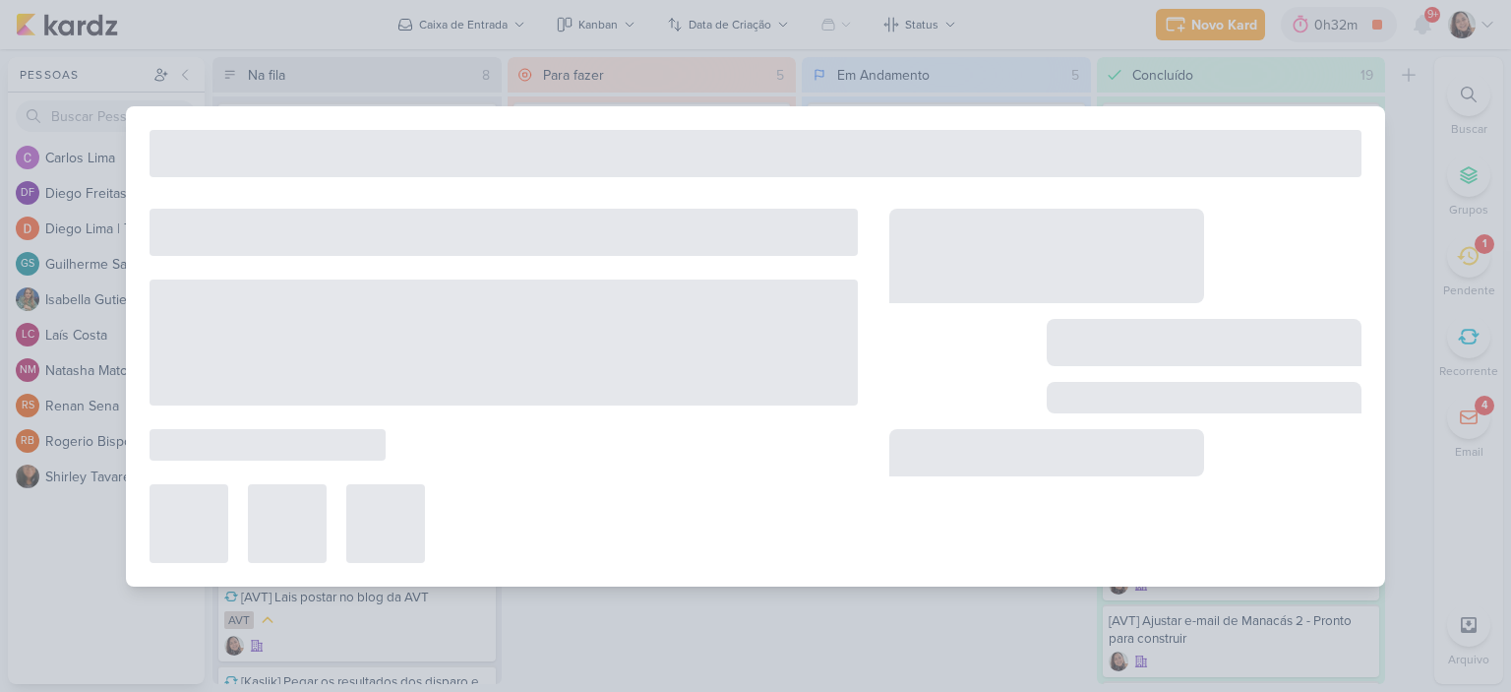
select select "59"
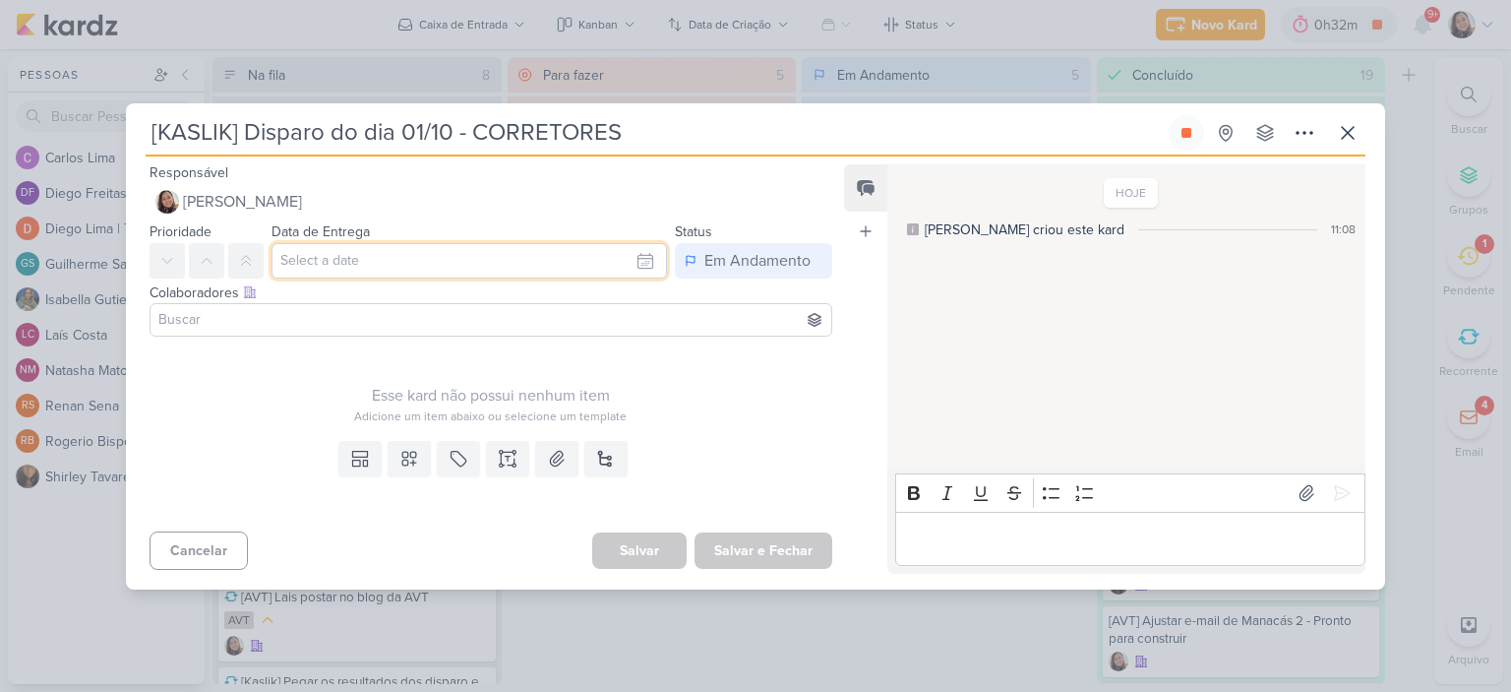
click at [529, 268] on input "text" at bounding box center [469, 260] width 395 height 35
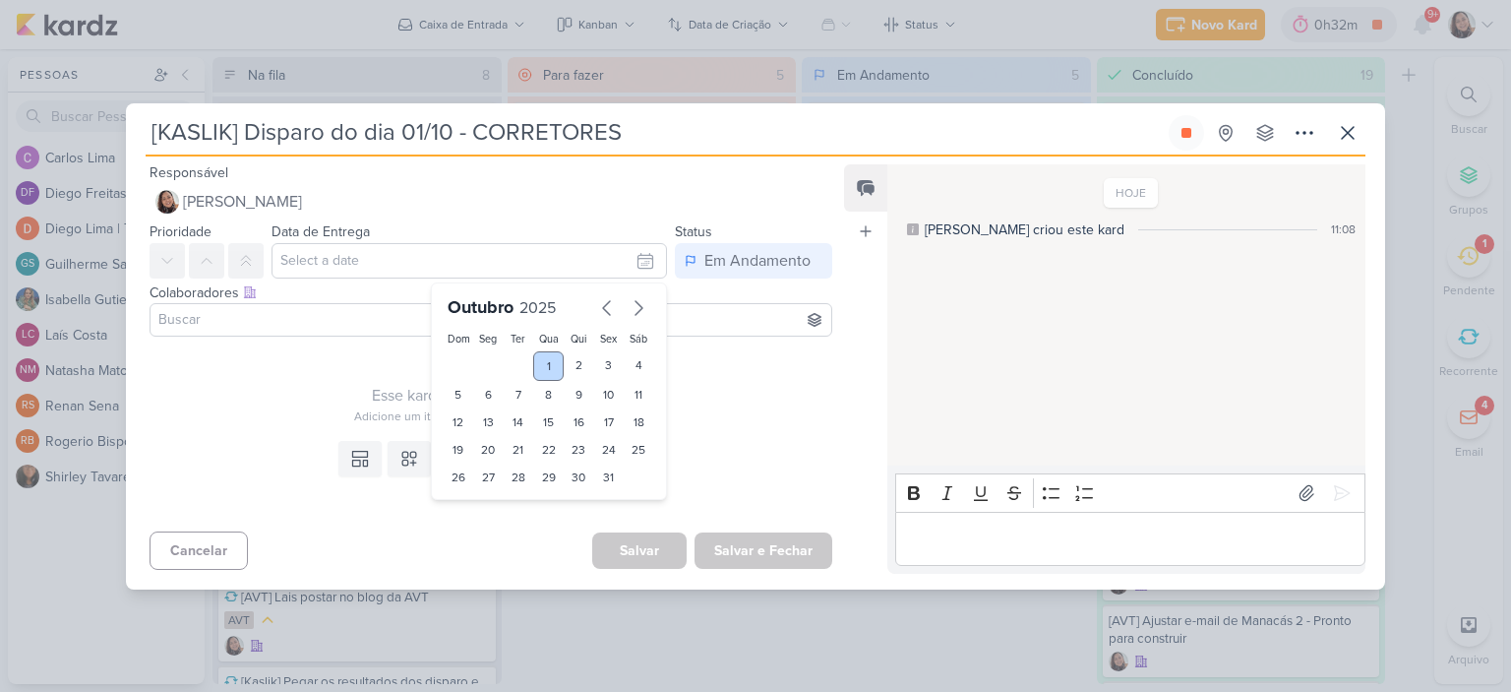
click at [543, 361] on div "1" at bounding box center [548, 366] width 30 height 30
type input "1 de outubro de 2025 às 23:59"
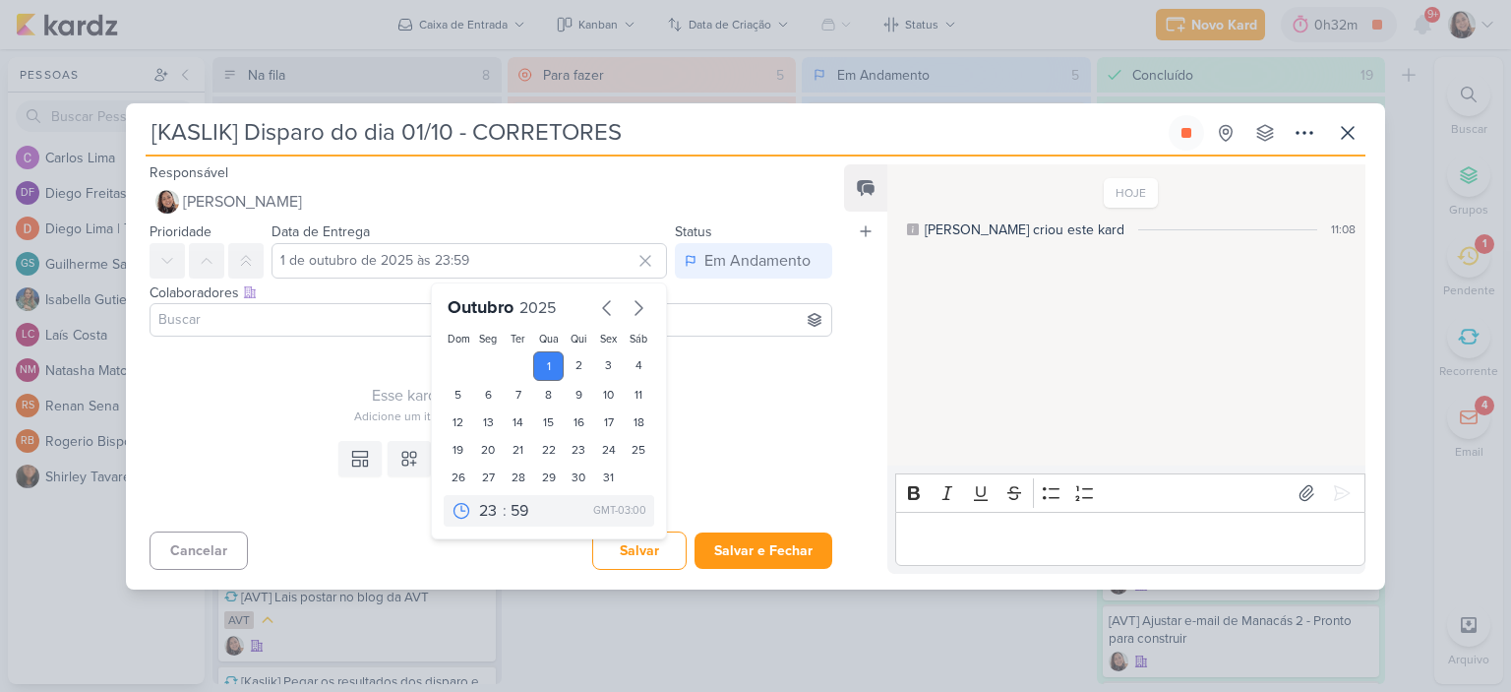
click at [839, 405] on div "Responsável Sharlene Khoury Nenhum contato encontrado create new contact Novo C…" at bounding box center [755, 372] width 1259 height 433
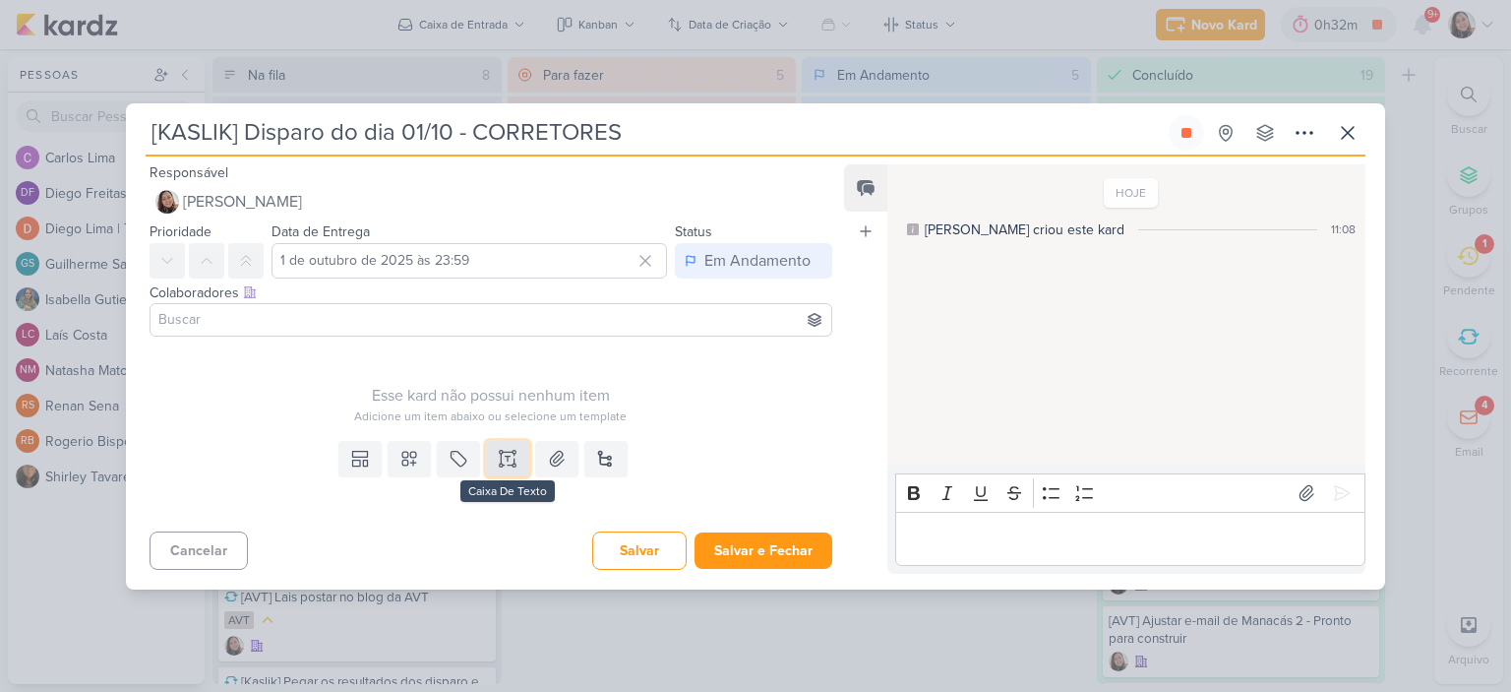
click at [508, 458] on icon at bounding box center [508, 459] width 20 height 20
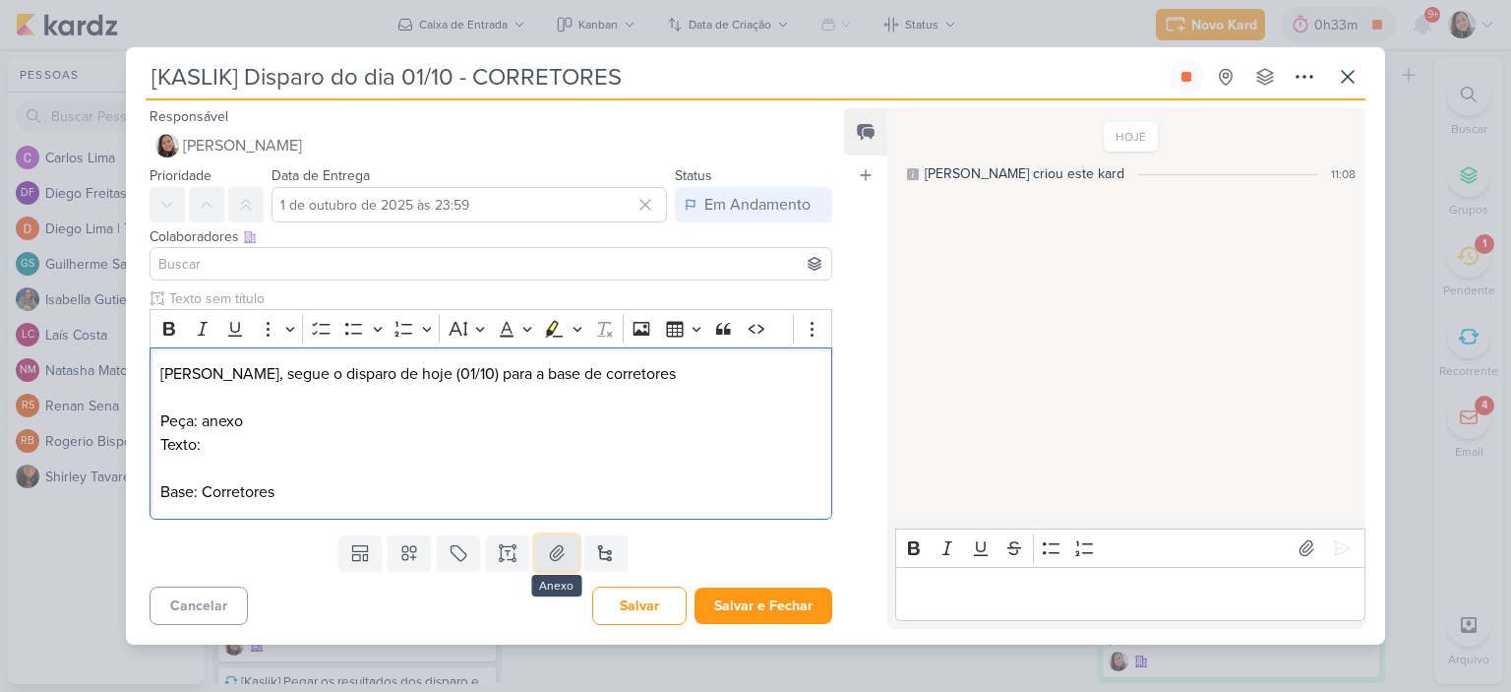
click at [546, 535] on button at bounding box center [556, 552] width 43 height 35
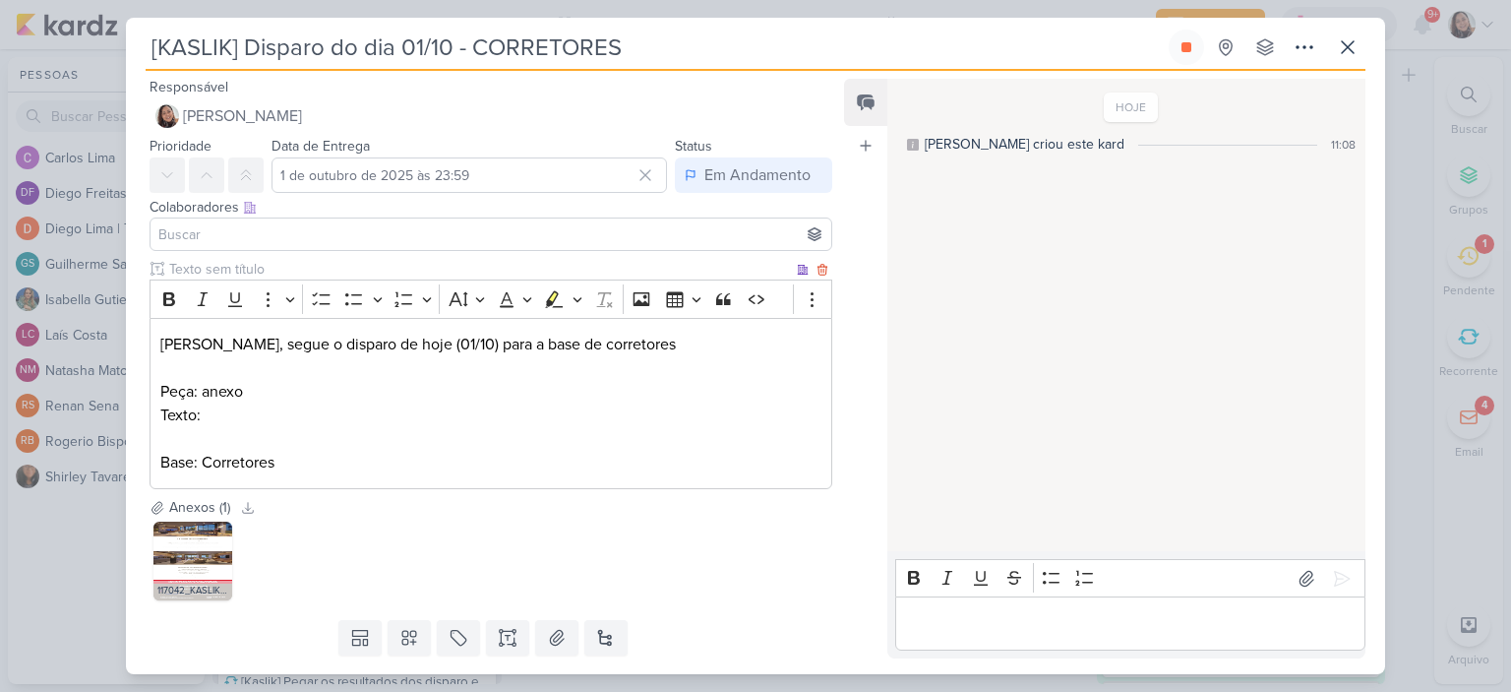
click at [378, 417] on p "Texto:" at bounding box center [490, 415] width 661 height 24
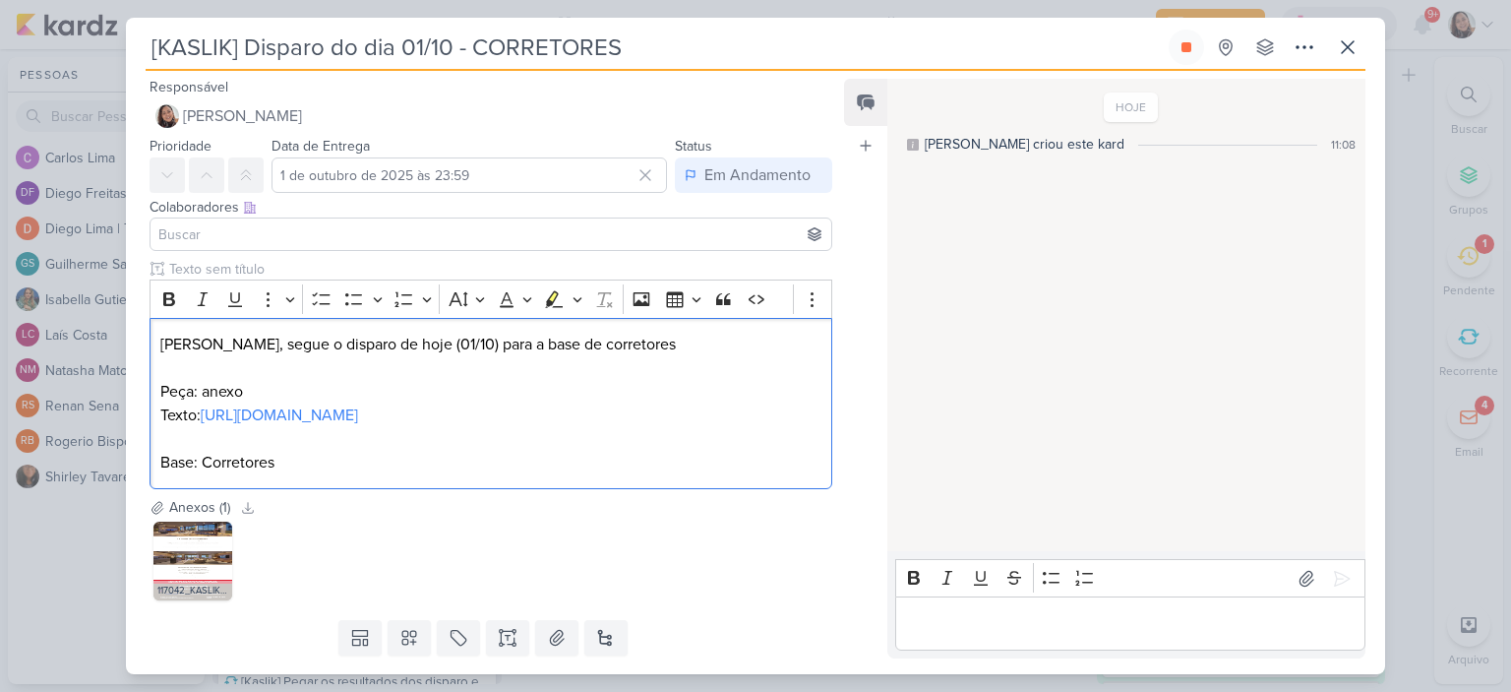
click at [227, 235] on input at bounding box center [490, 234] width 673 height 24
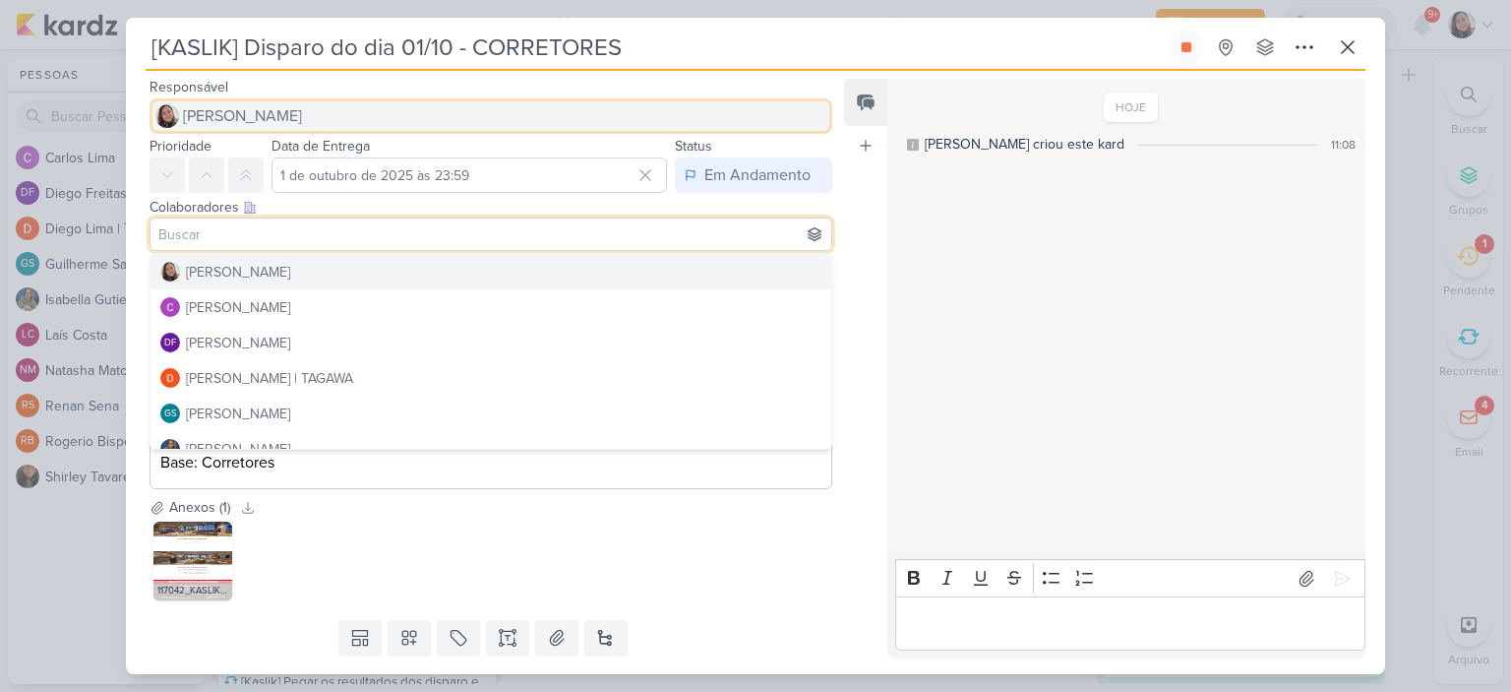
click at [244, 101] on button "[PERSON_NAME]" at bounding box center [491, 115] width 683 height 35
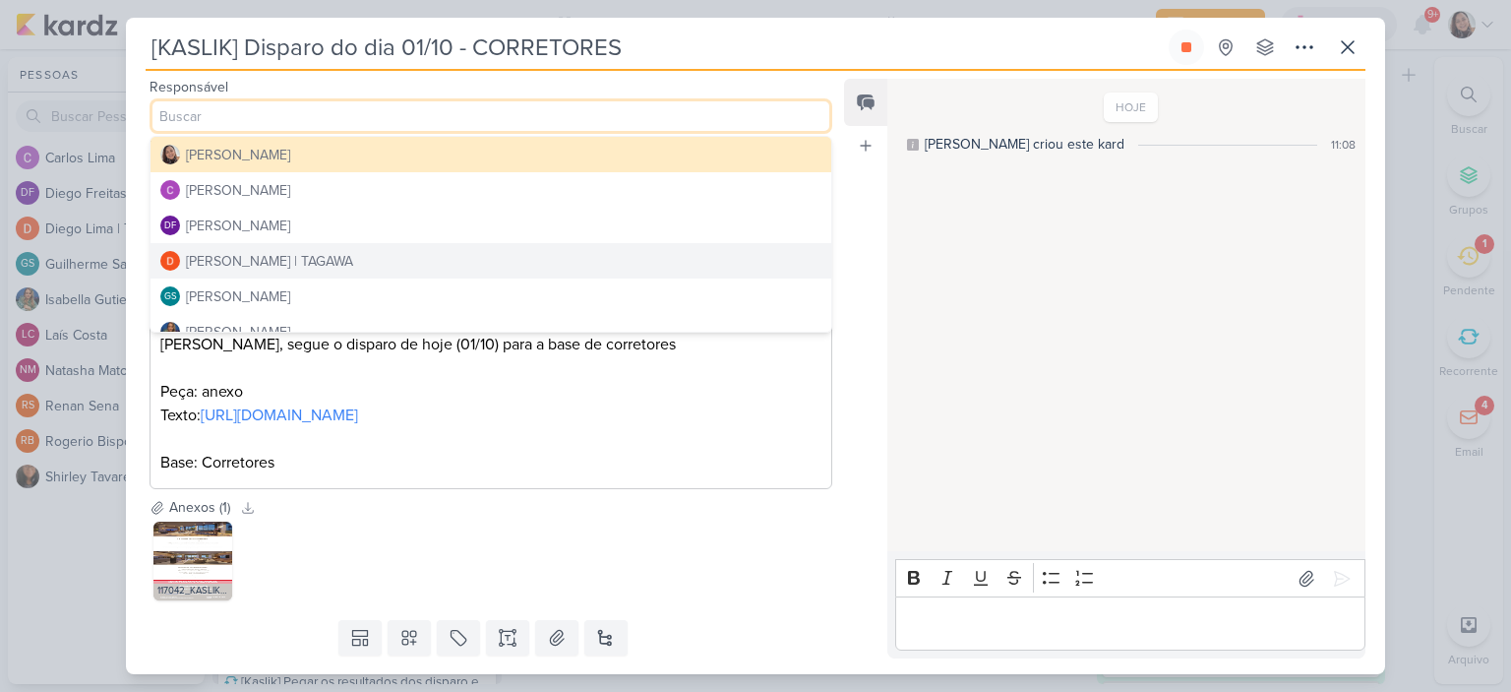
click at [260, 259] on div "Diego Lima | TAGAWA" at bounding box center [269, 261] width 167 height 21
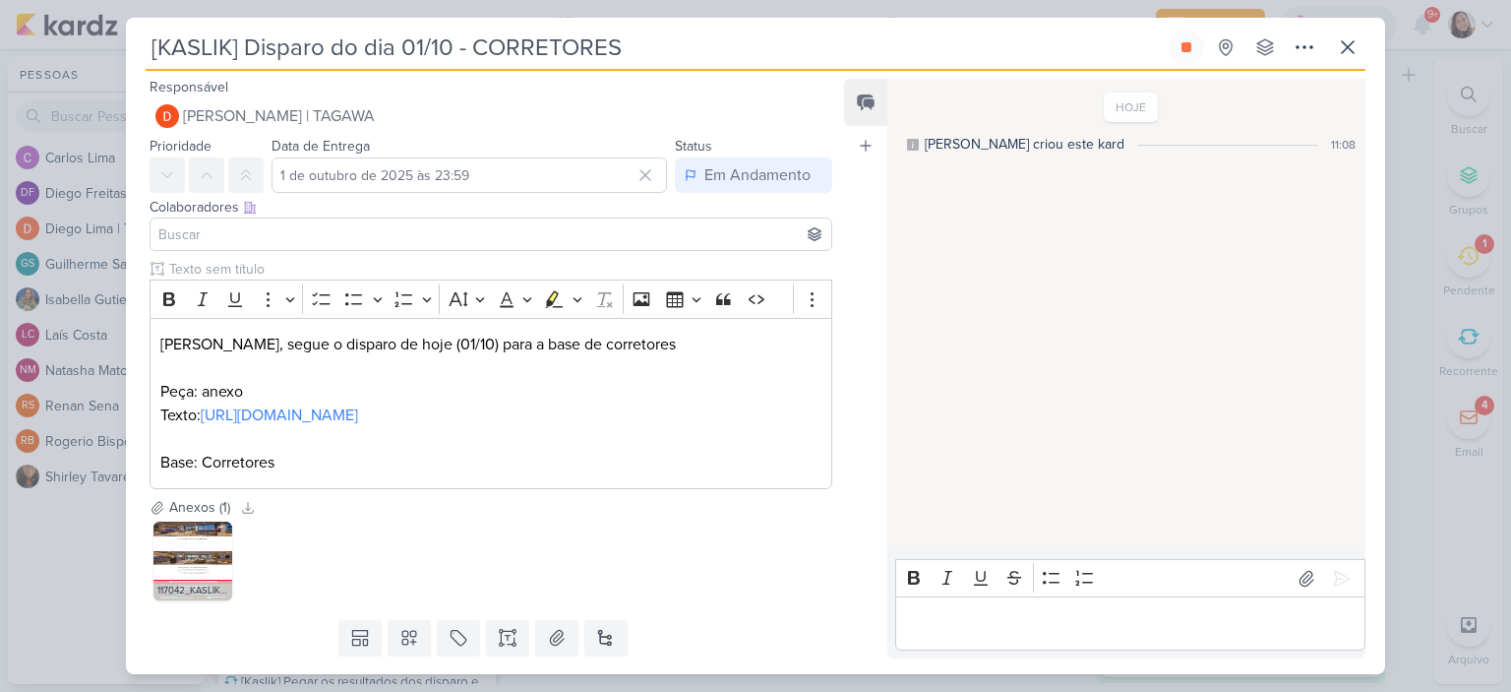
click at [240, 239] on input at bounding box center [490, 234] width 673 height 24
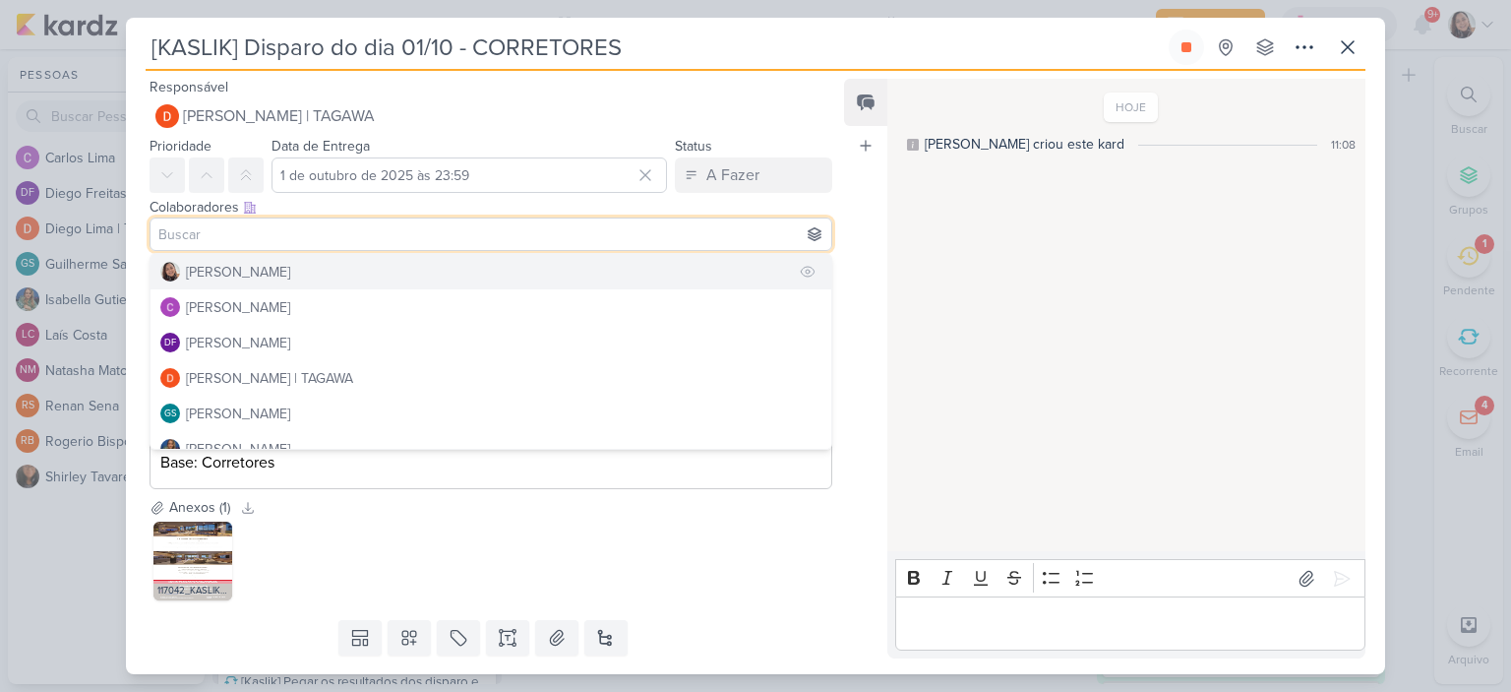
click at [249, 263] on div "[PERSON_NAME]" at bounding box center [238, 272] width 104 height 21
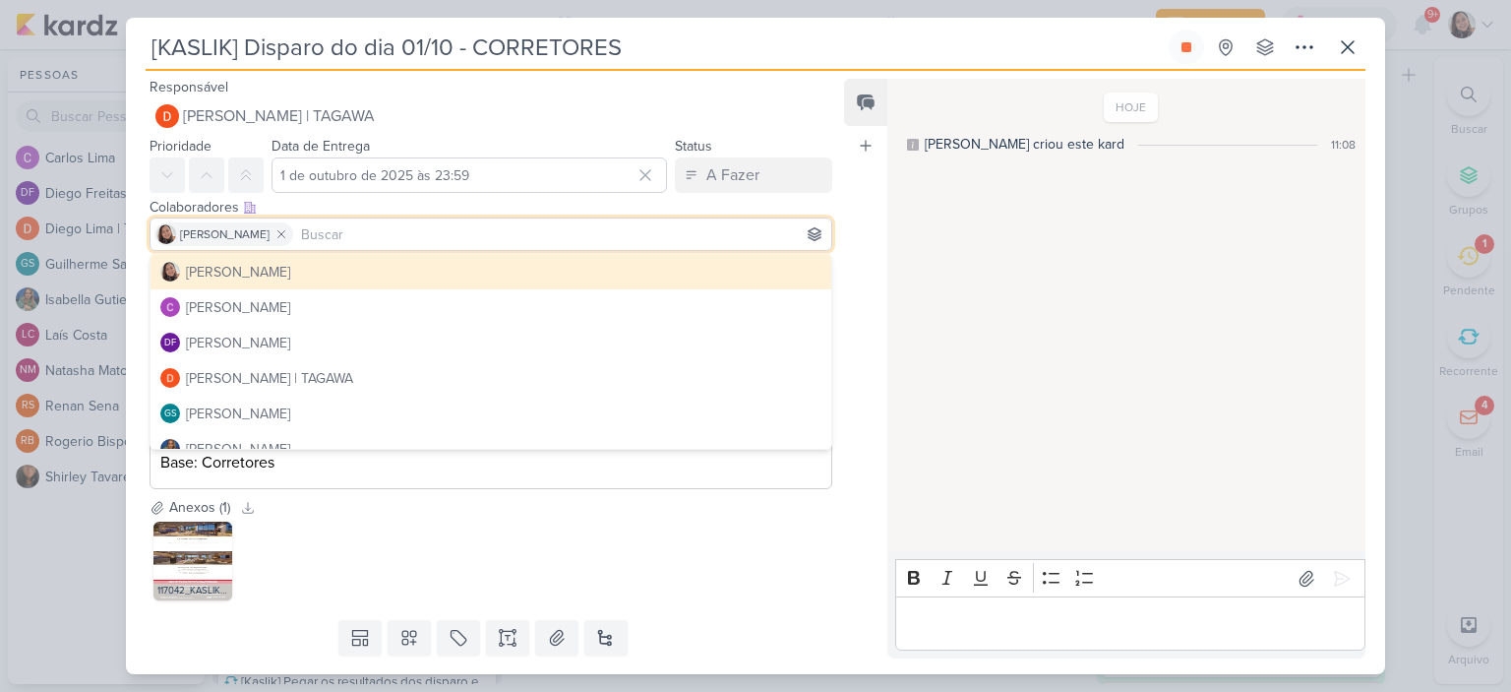
click at [870, 202] on div "Feed Atrelar email Solte o email para atrelar ao kard" at bounding box center [865, 368] width 43 height 579
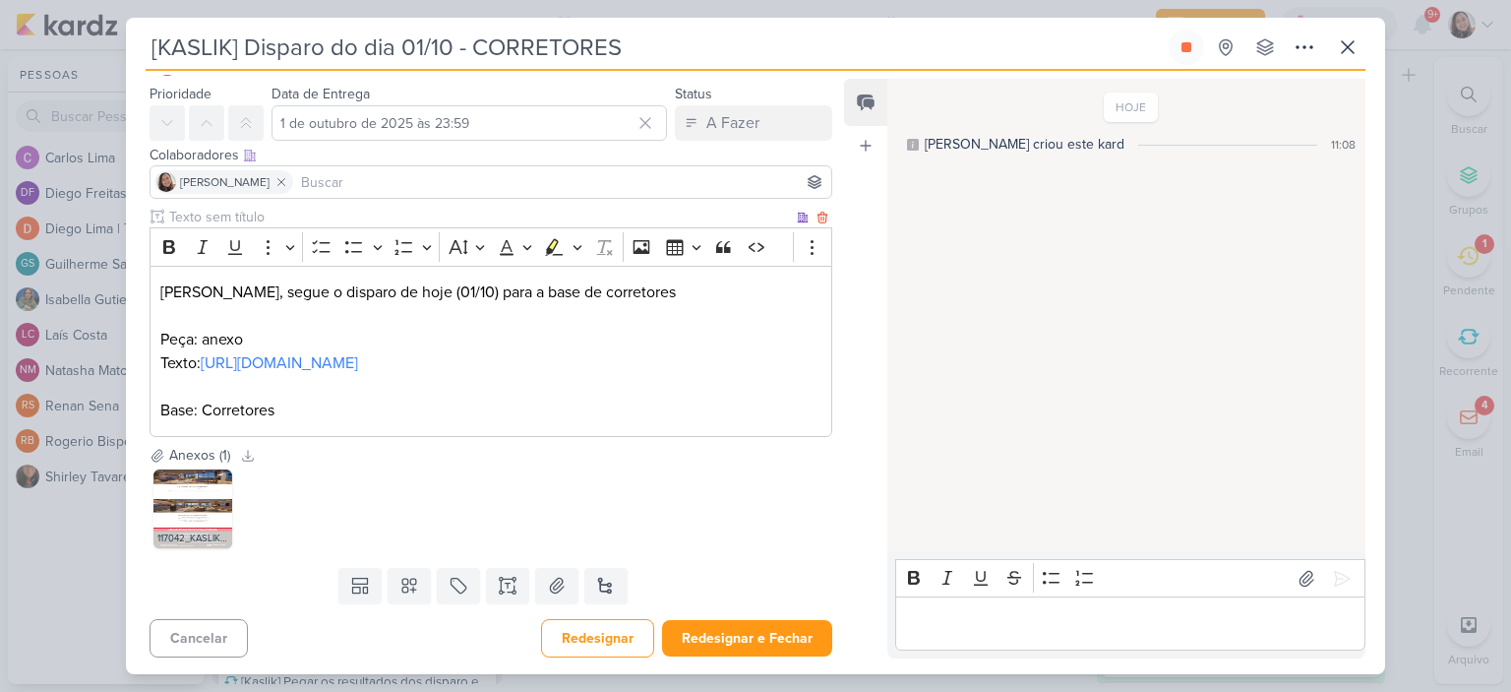
scroll to position [78, 0]
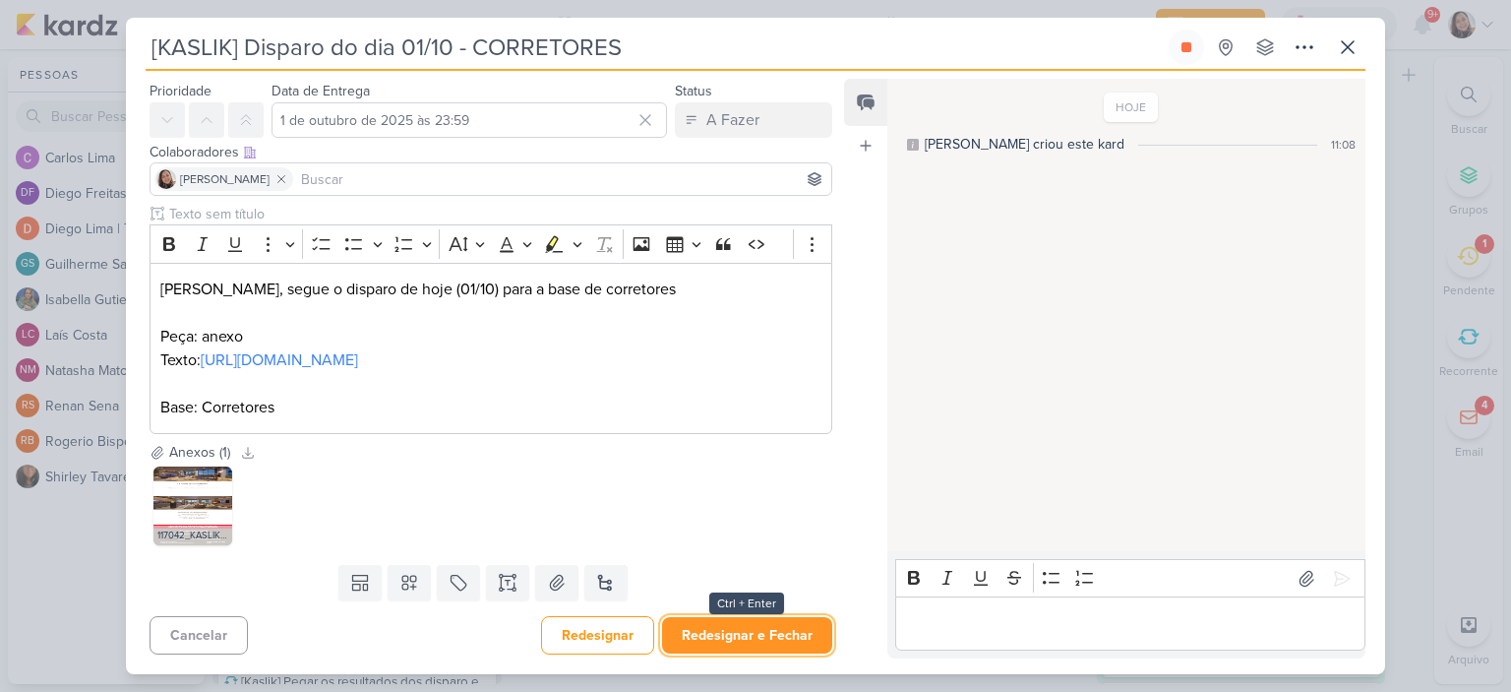
click at [754, 630] on button "Redesignar e Fechar" at bounding box center [747, 635] width 170 height 36
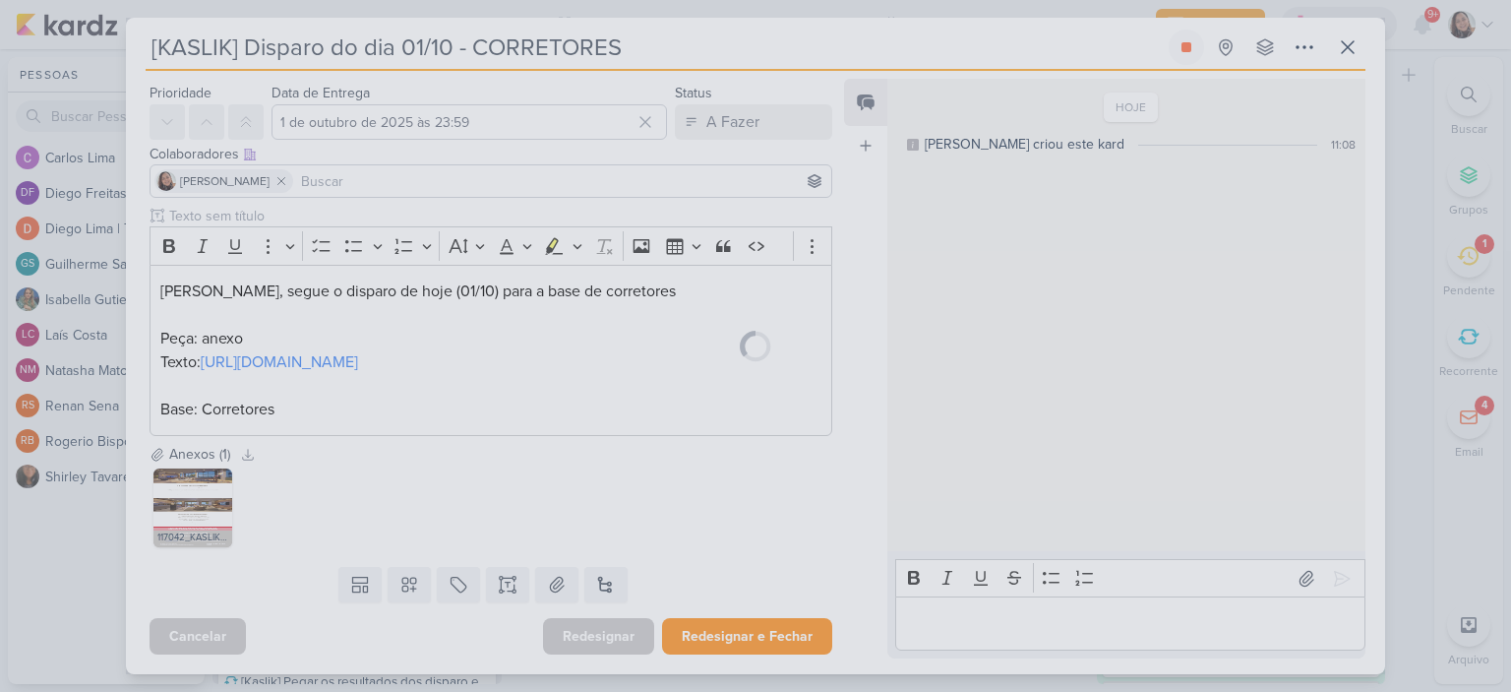
scroll to position [76, 0]
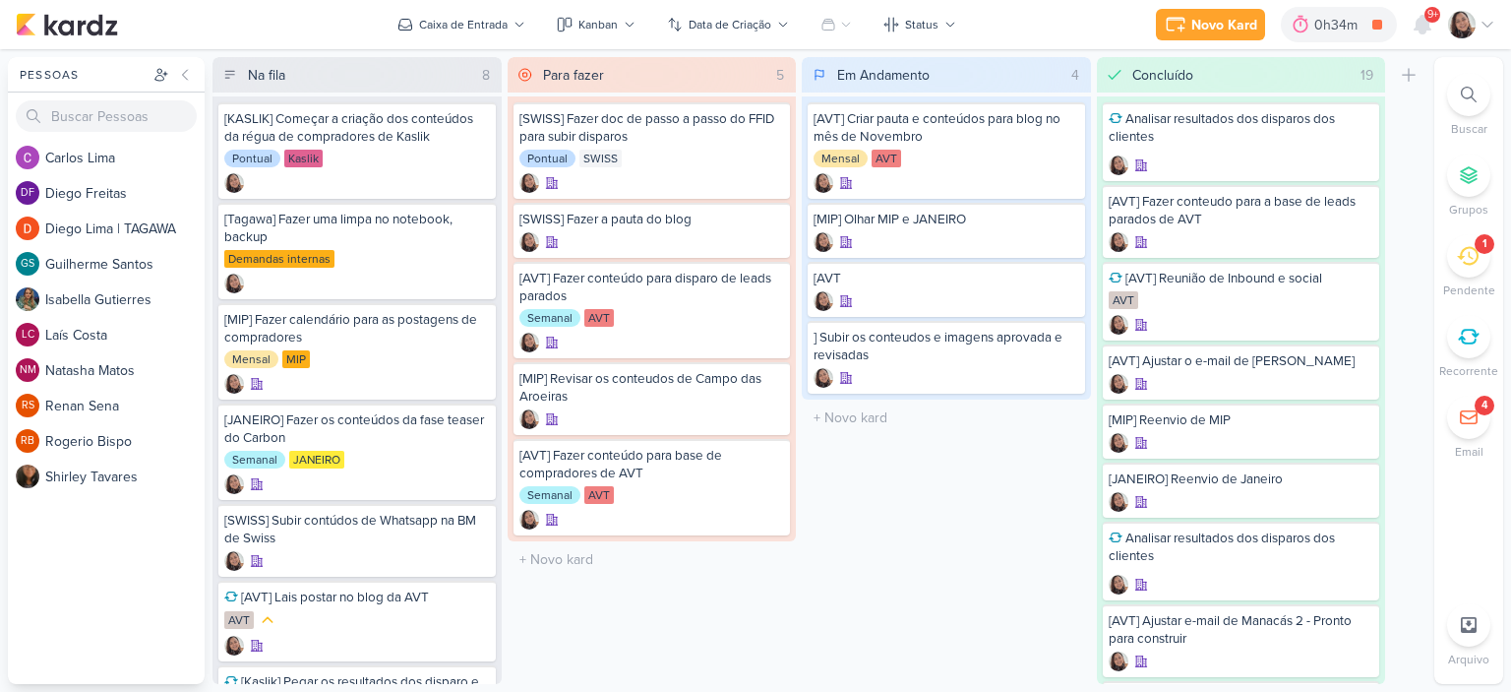
click at [1490, 22] on icon at bounding box center [1487, 25] width 16 height 16
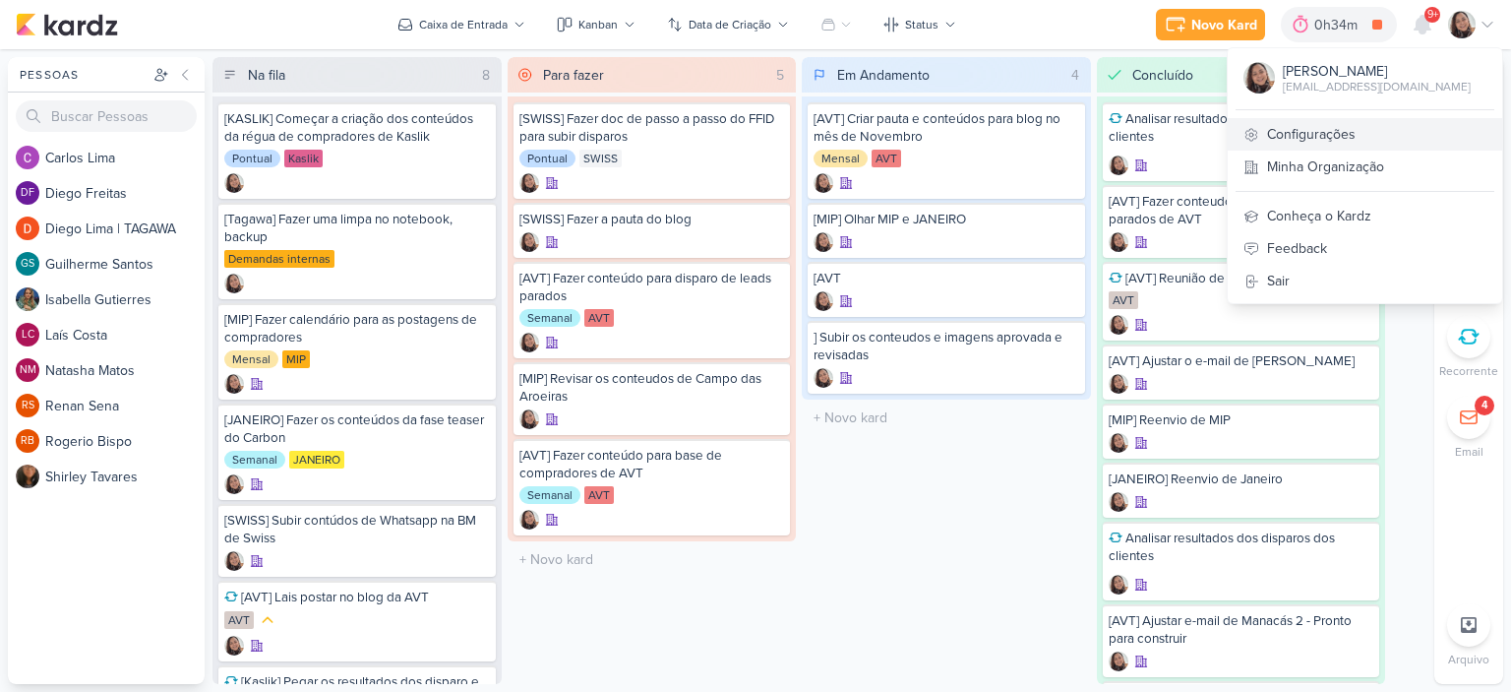
click at [1319, 138] on link "Configurações" at bounding box center [1365, 134] width 274 height 32
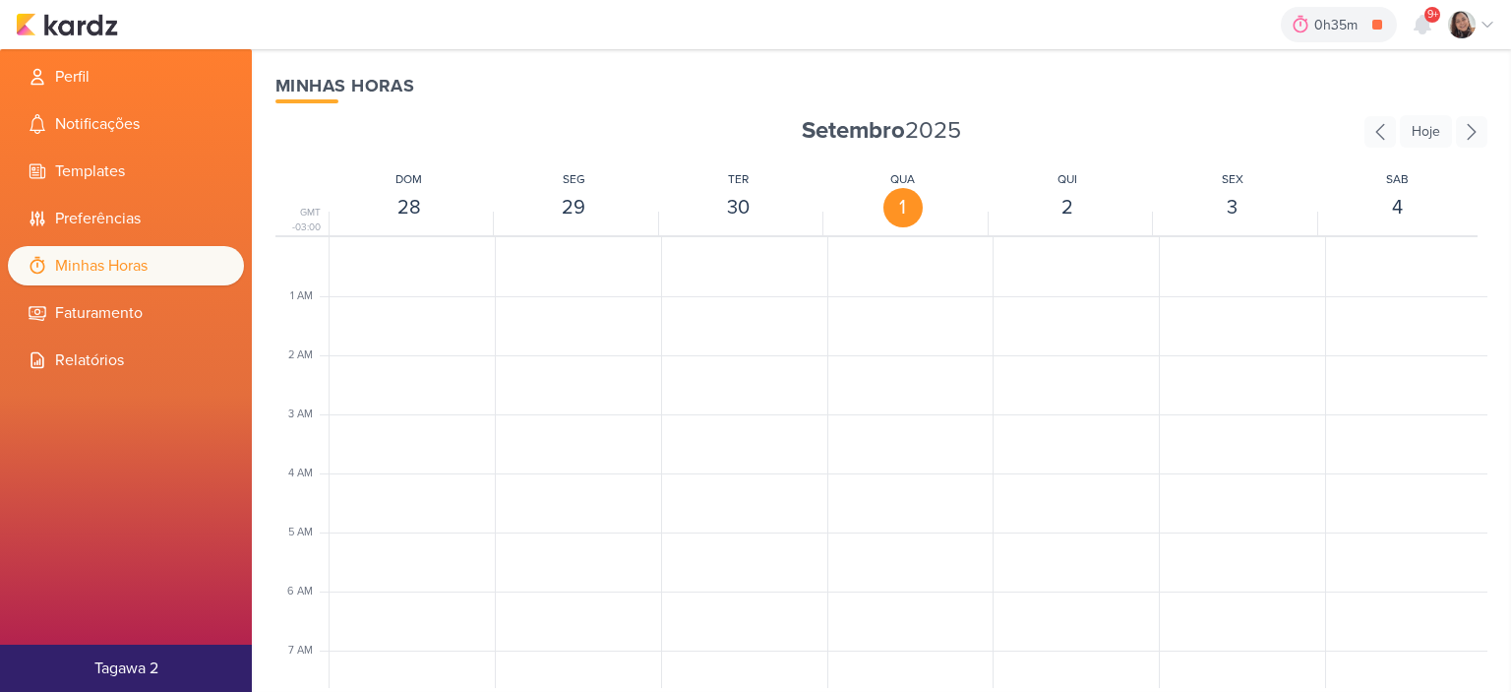
scroll to position [464, 0]
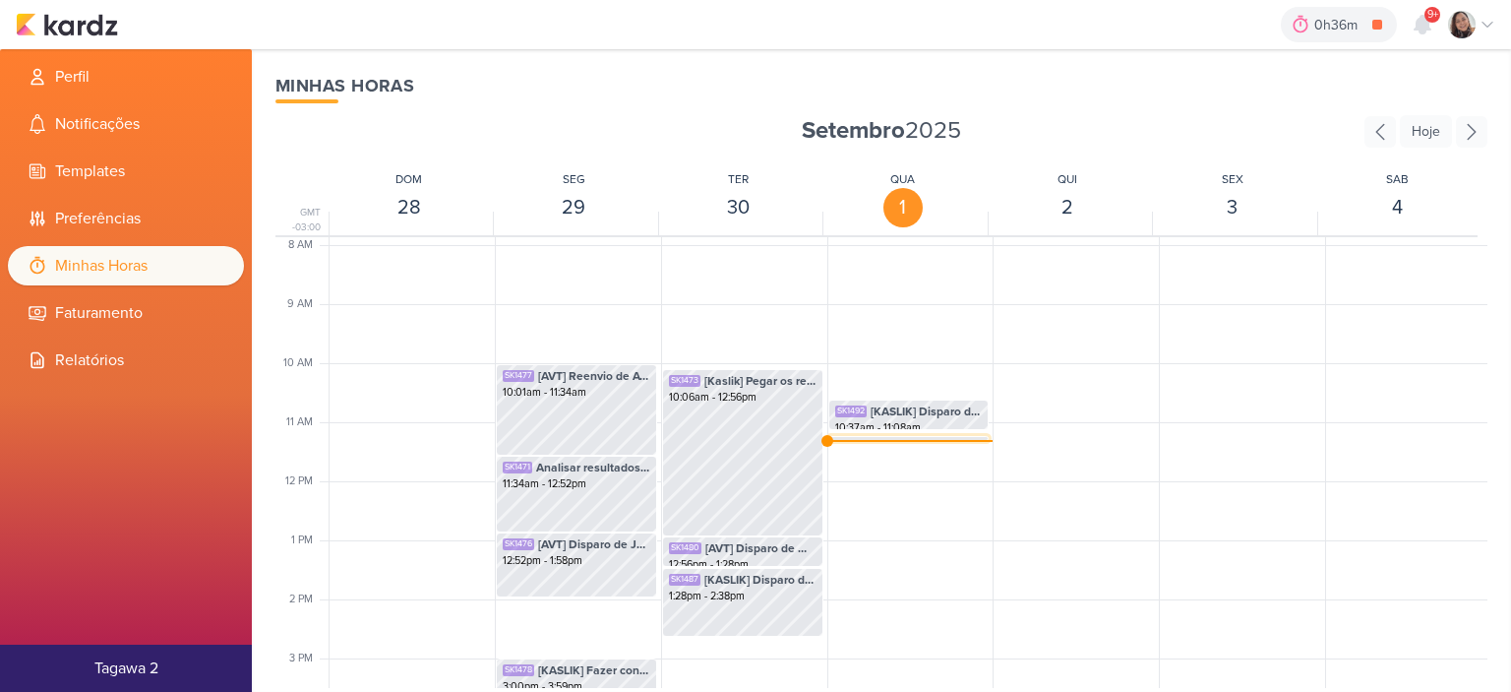
click at [940, 439] on span "[KASLIK] Disparo do dia 01/10 - CORRETORES" at bounding box center [927, 448] width 112 height 18
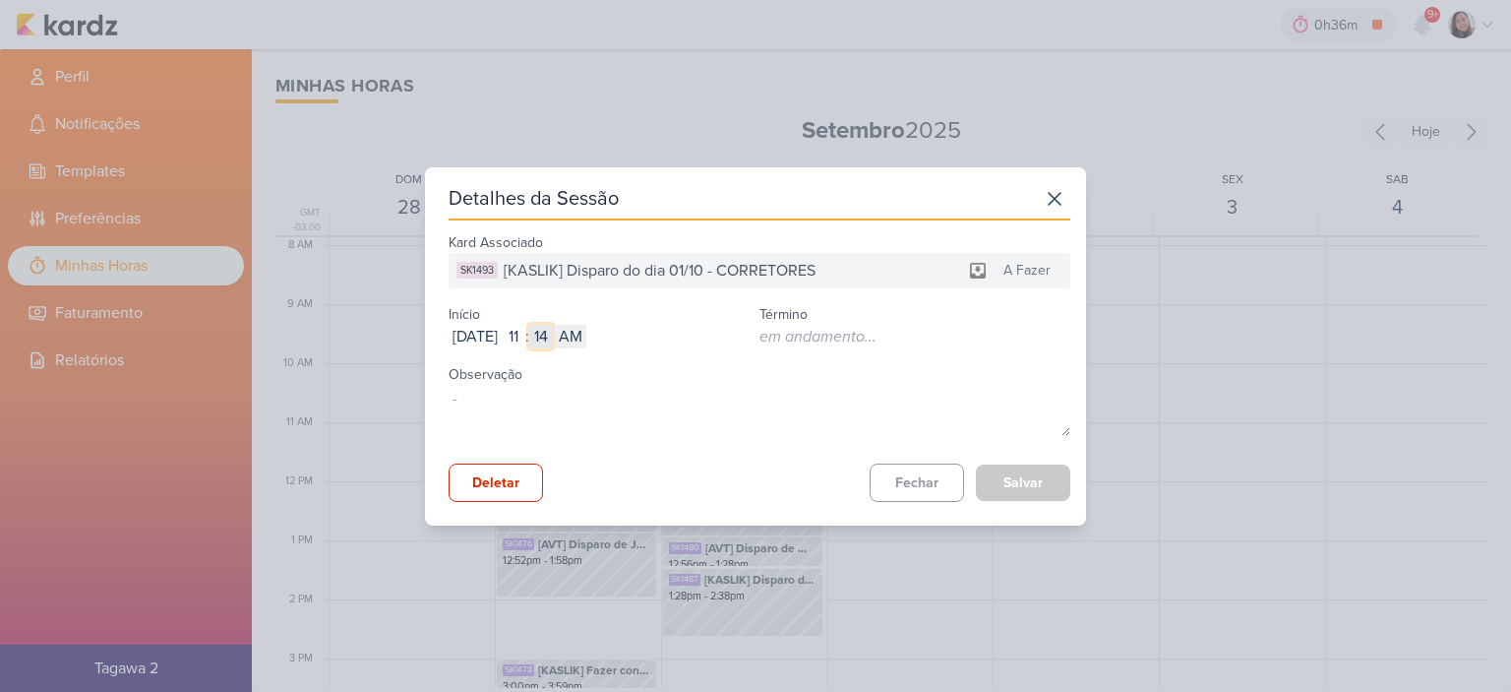
click at [553, 335] on input "14" at bounding box center [541, 337] width 24 height 24
type input "08"
click at [1028, 473] on button "Salvar" at bounding box center [1023, 482] width 94 height 36
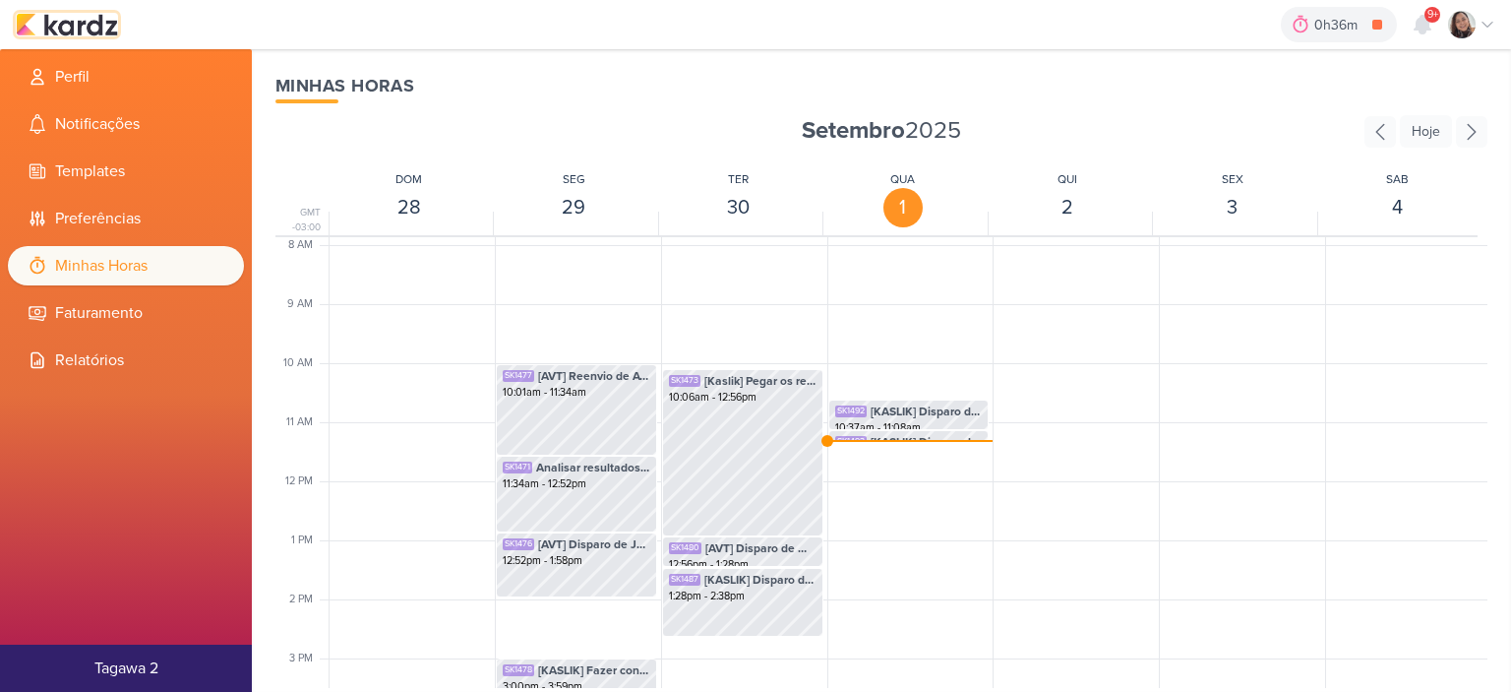
click at [99, 23] on img at bounding box center [67, 25] width 102 height 24
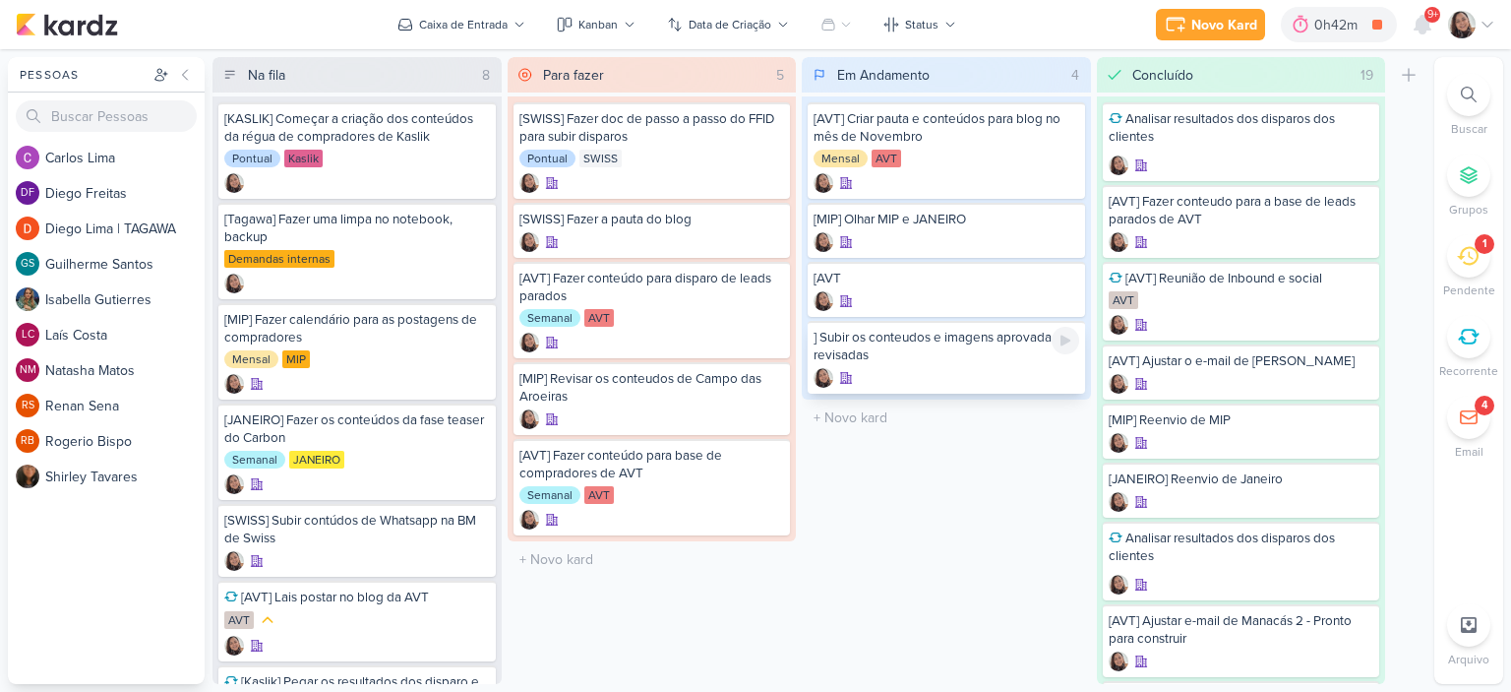
click at [958, 351] on div "] Subir os conteudos e imagens aprovada e revisadas" at bounding box center [947, 346] width 266 height 35
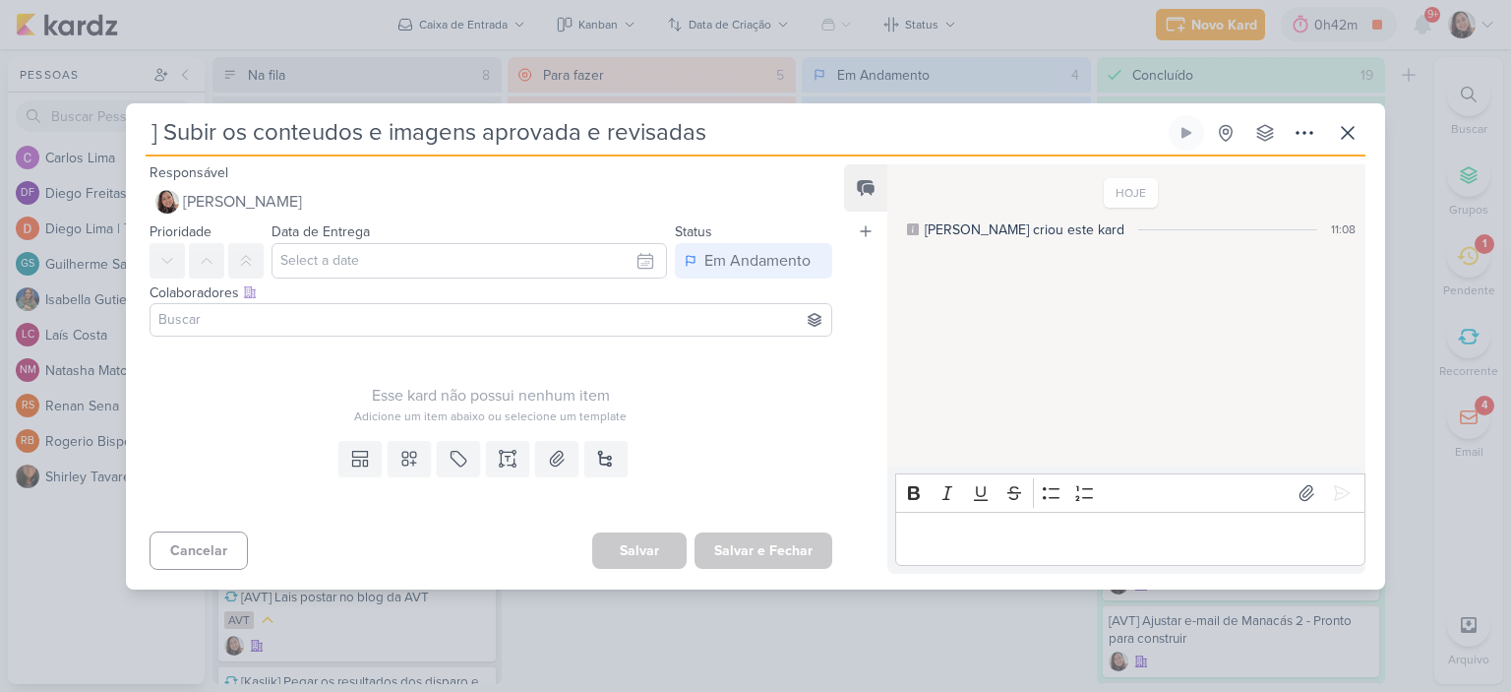
click at [150, 132] on input "] Subir os conteudos e imagens aprovada e revisadas" at bounding box center [655, 132] width 1019 height 35
type input "AVT] Subir os conteudos e imagens aprovada e revisadas"
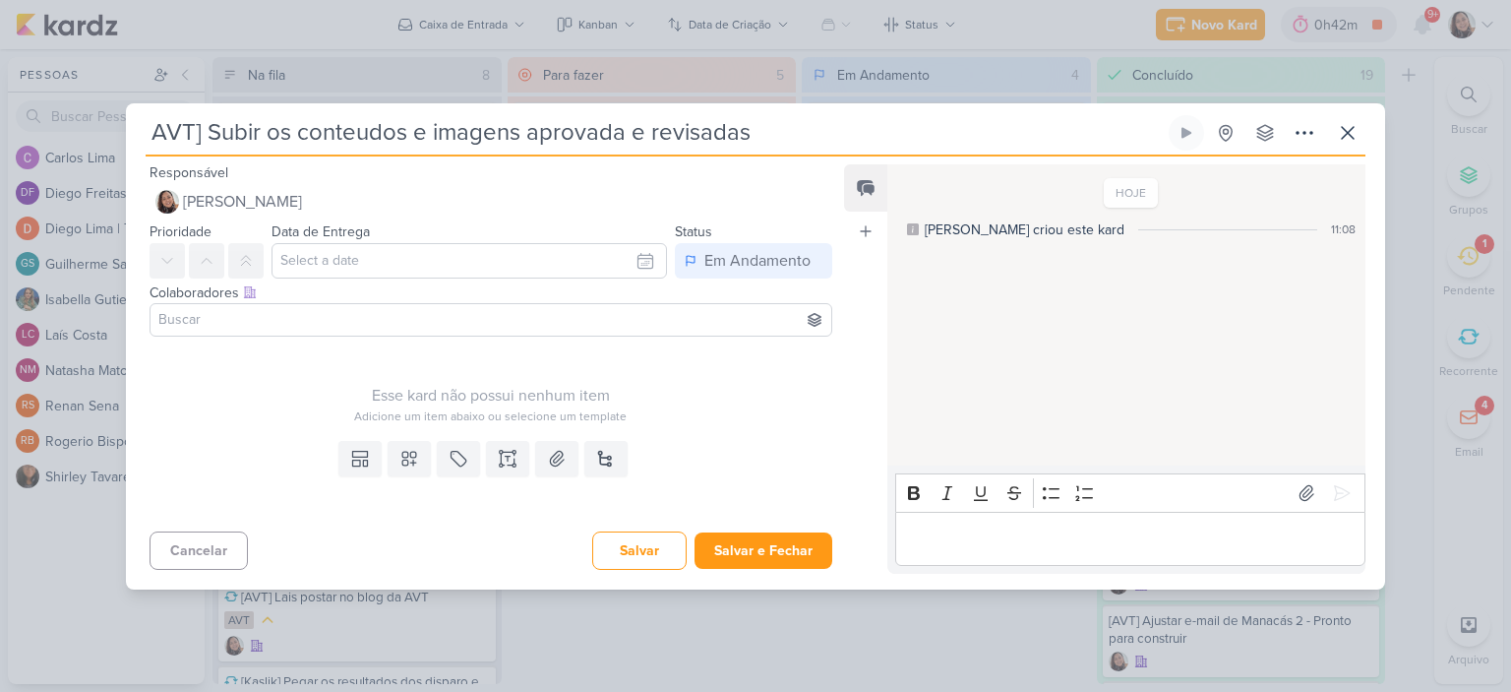
type input "[AVT] Subir os conteudos e imagens aprovada e revisadas"
click at [756, 555] on button "Salvar e Fechar" at bounding box center [763, 550] width 138 height 36
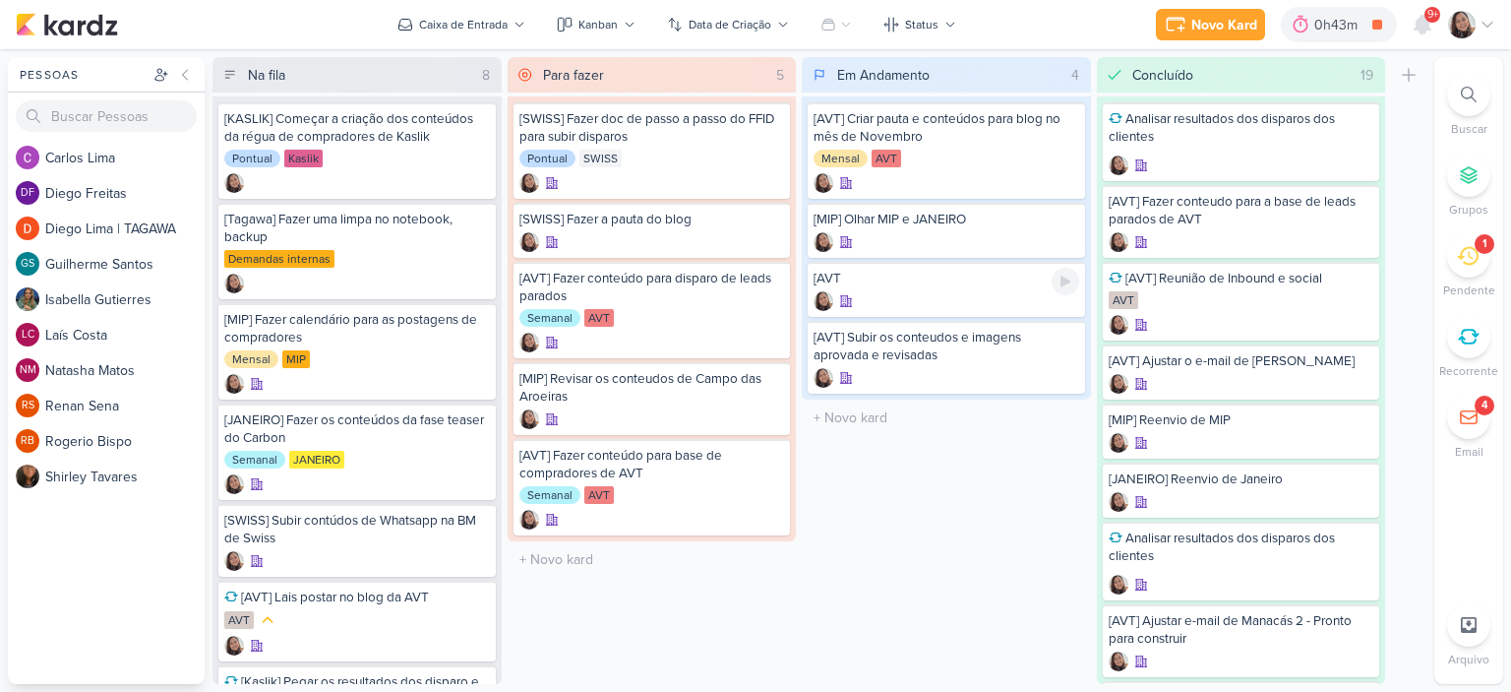
click at [896, 298] on div at bounding box center [947, 301] width 266 height 20
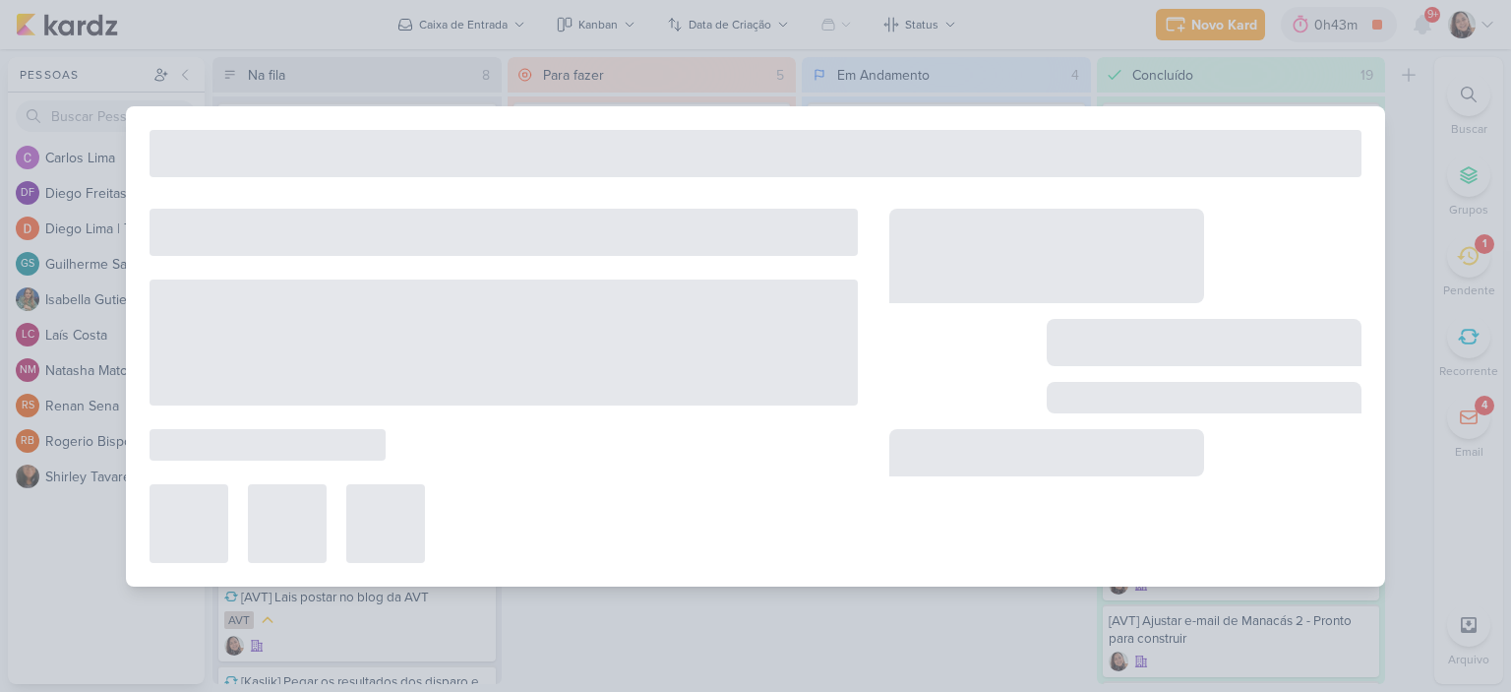
type input "[AVT"
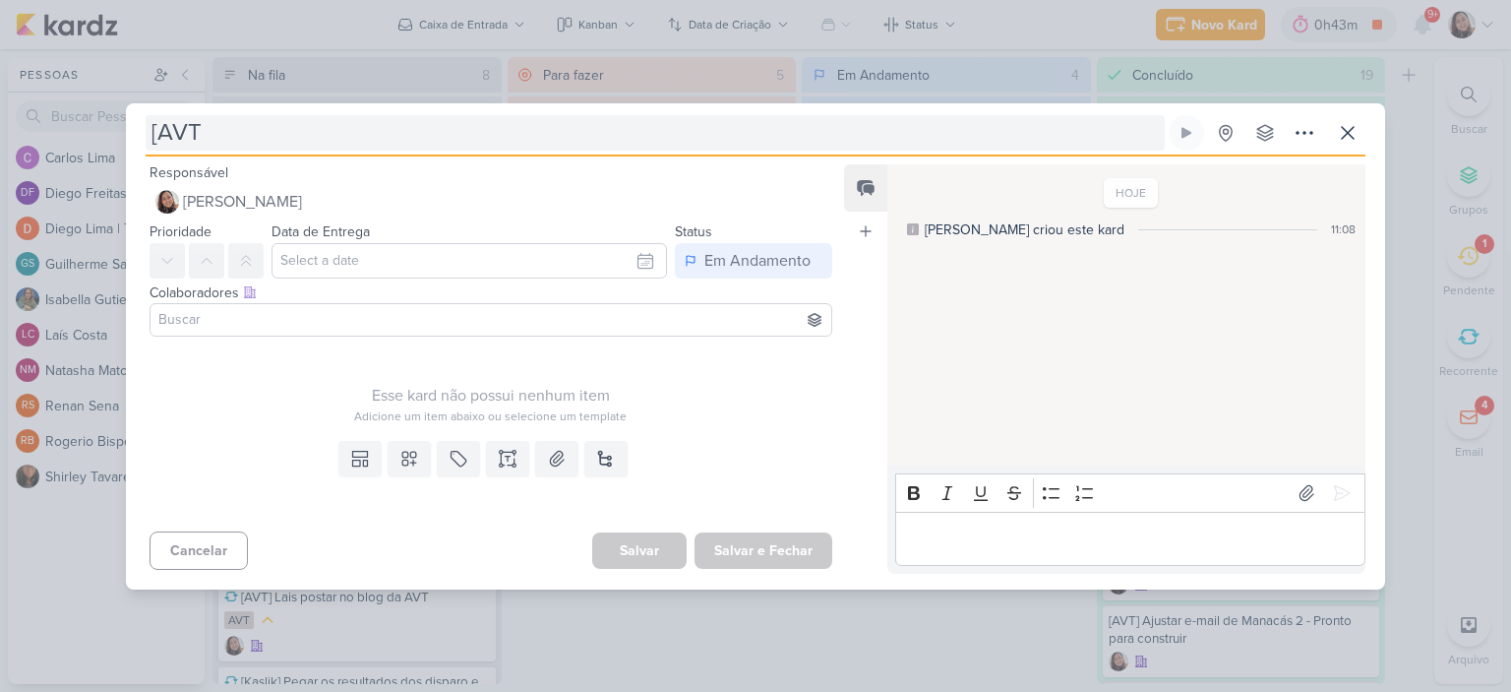
click at [256, 135] on input "[AVT" at bounding box center [655, 132] width 1019 height 35
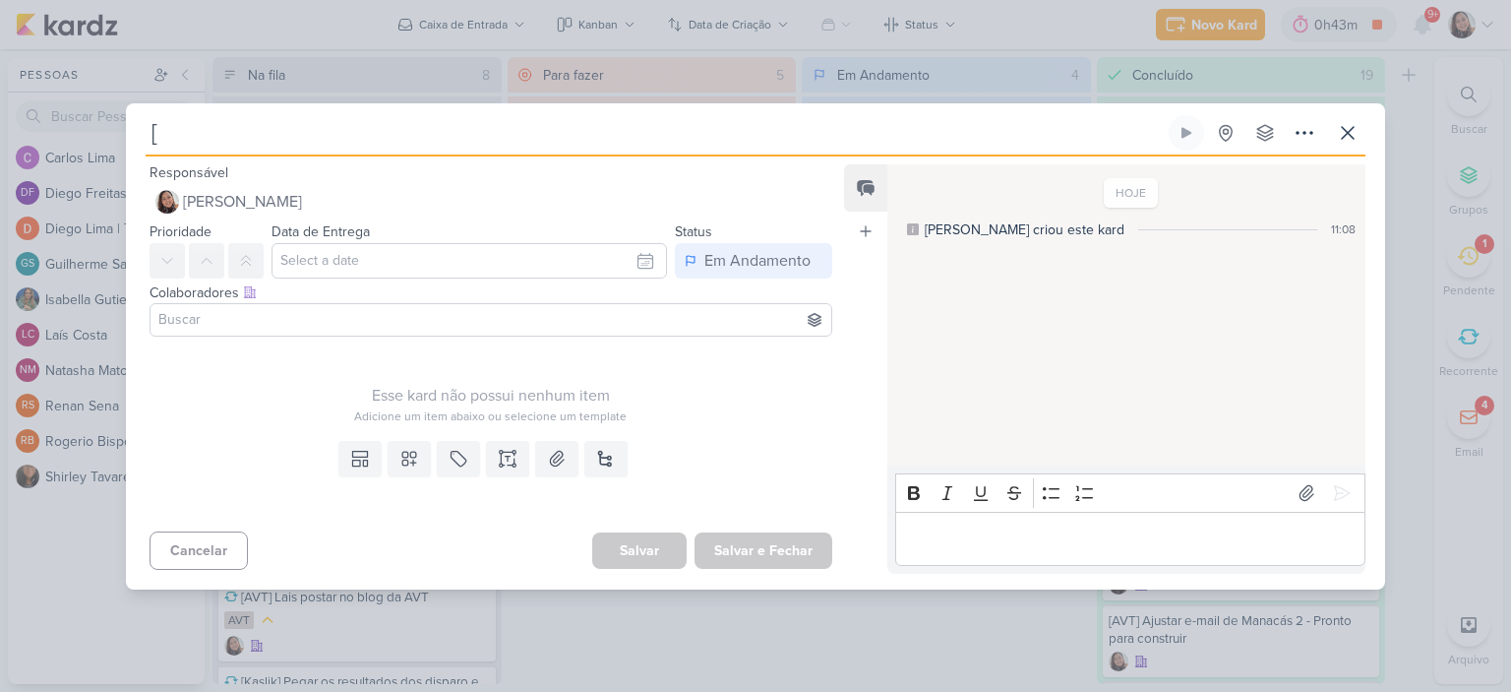
type input "[m"
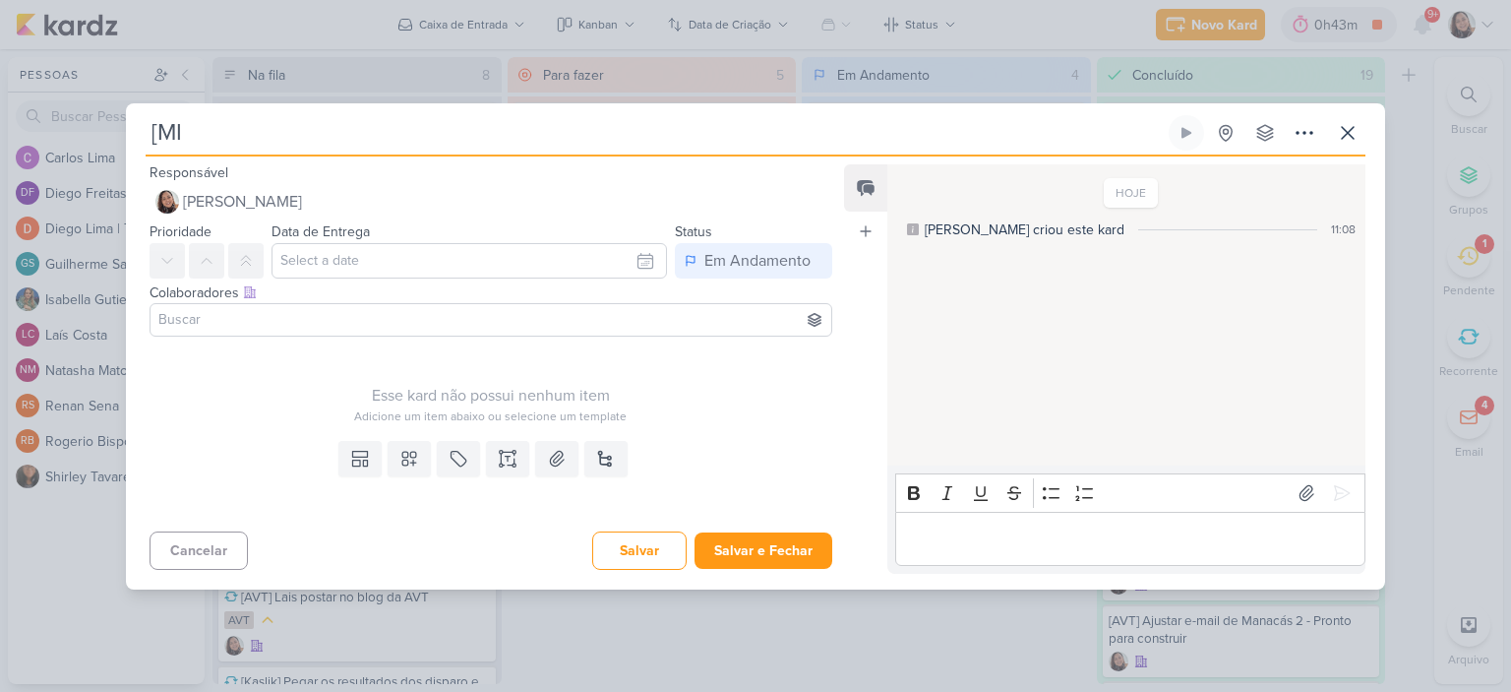
type input "[MIP"
type input "[MIP] Atu"
type input "[MIP] Atualizar"
type input "[MIP] Atualizar a apre"
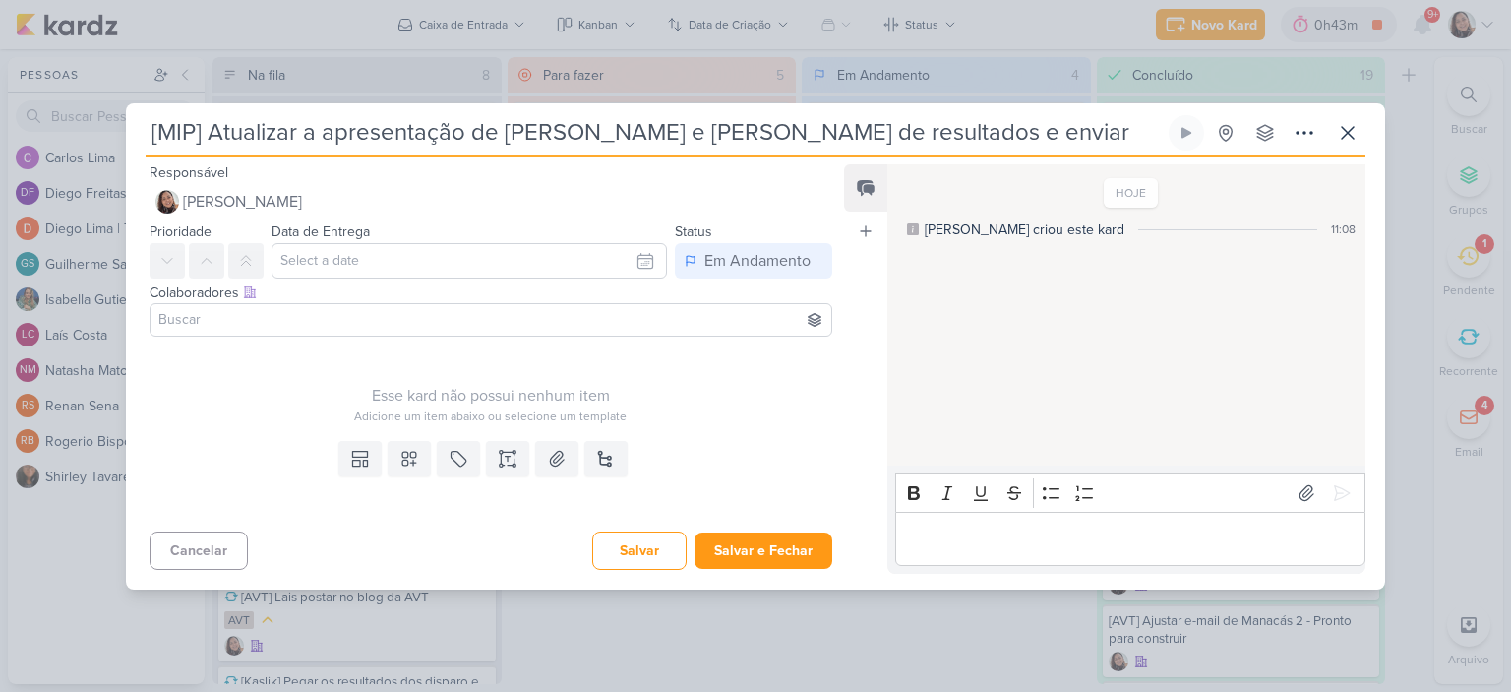
type input "[MIP] Atualizar a apresentação de MIP e Janeior de resultados e enviar"
type input "[MIP] Atualizar a apresentação de [PERSON_NAME] e [PERSON_NAME] de resultados e…"
click at [717, 545] on button "Salvar e Fechar" at bounding box center [763, 550] width 138 height 36
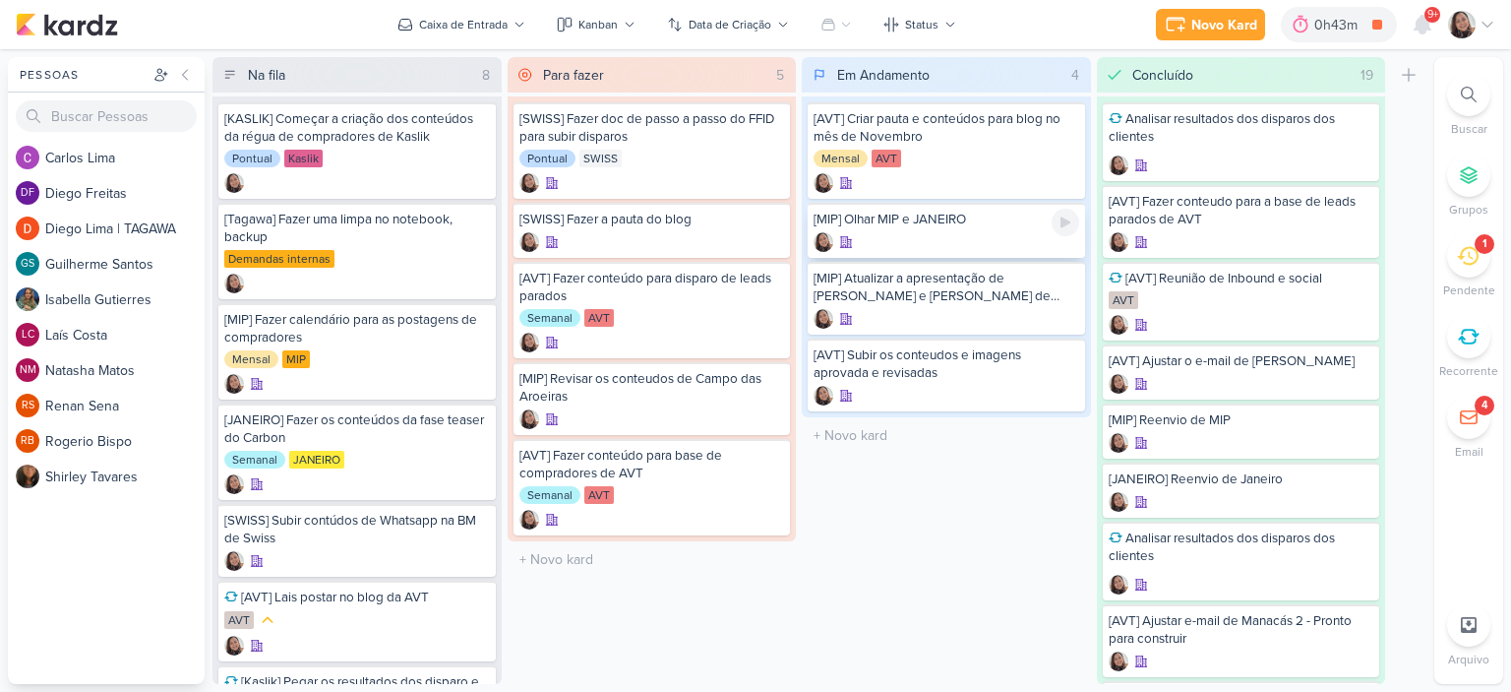
click at [991, 230] on div "[MIP] Olhar MIP e JANEIRO" at bounding box center [946, 230] width 277 height 55
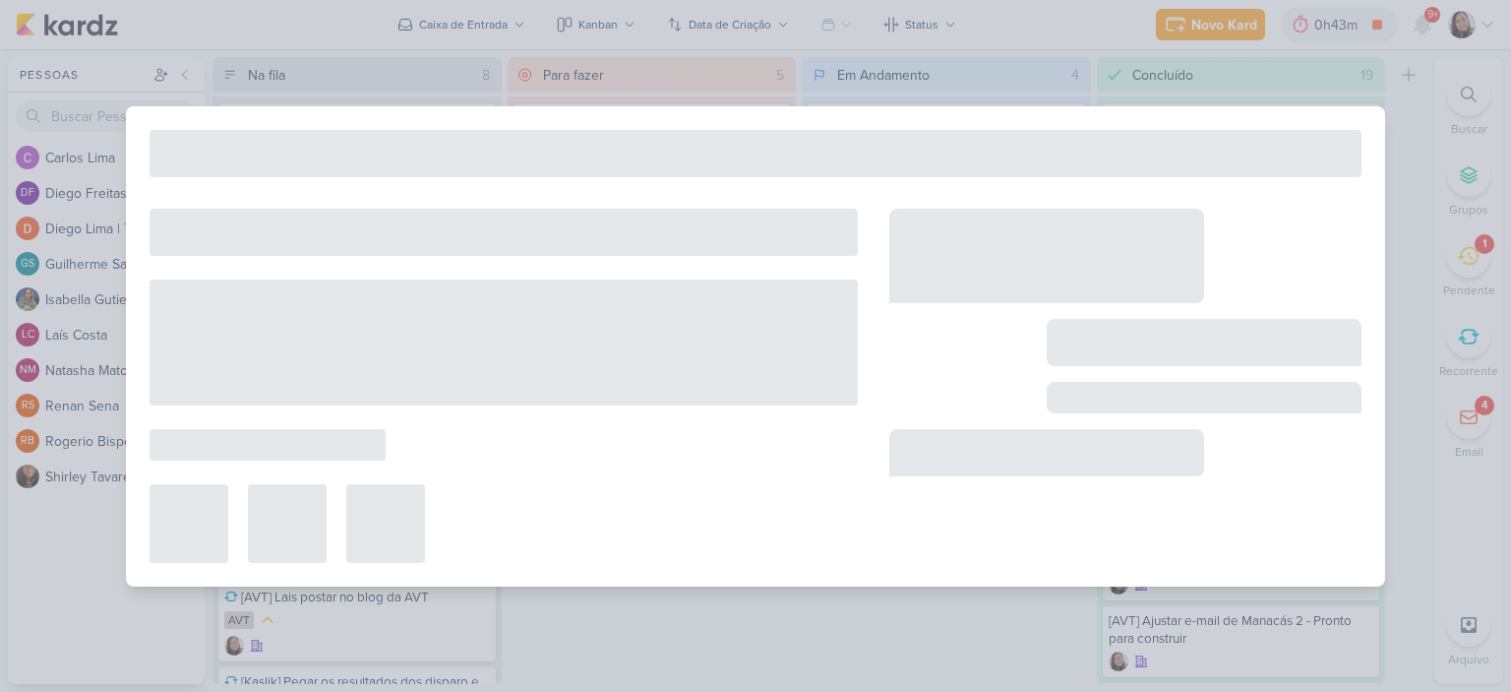
type input "[MIP] Olhar MIP e JANEIRO"
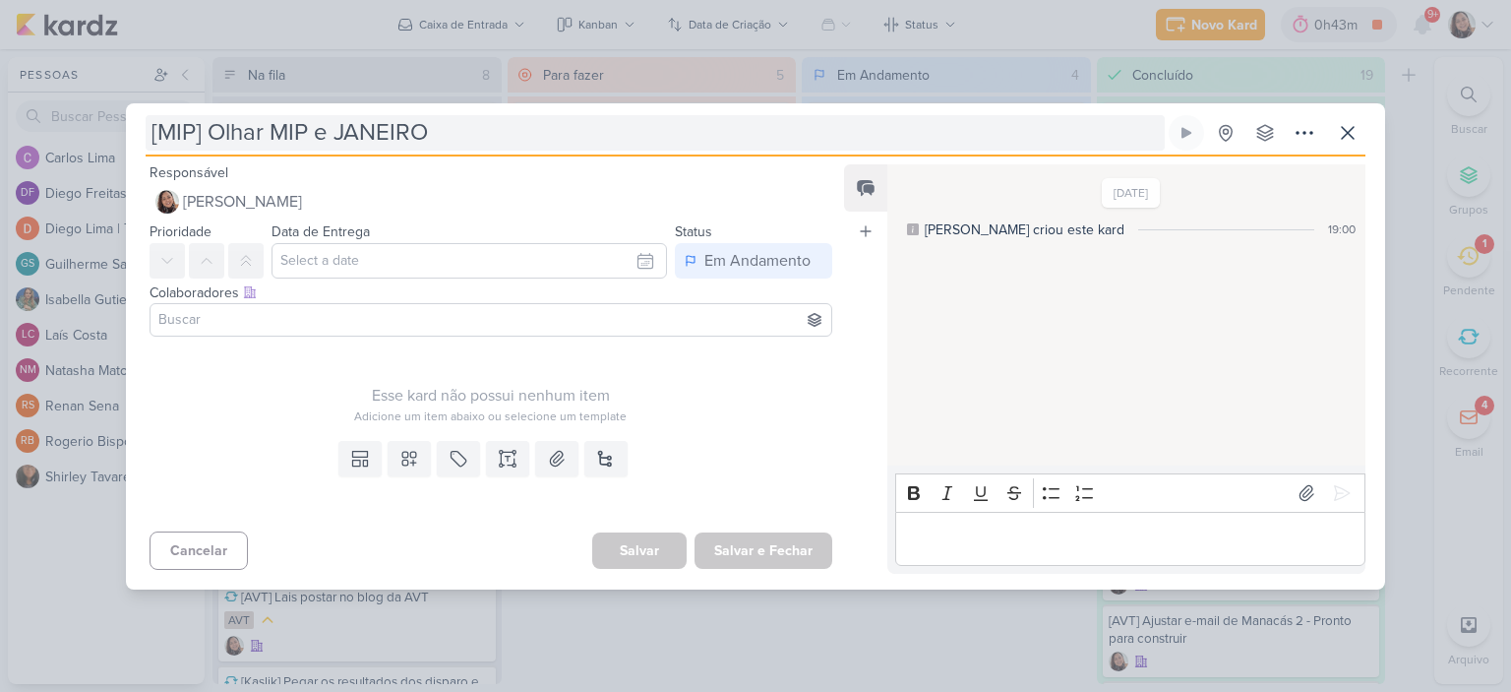
click at [855, 136] on input "[MIP] Olhar MIP e JANEIRO" at bounding box center [655, 132] width 1019 height 35
type input "[MIP] Olhar MIP e JANEIRO que a Lais fez"
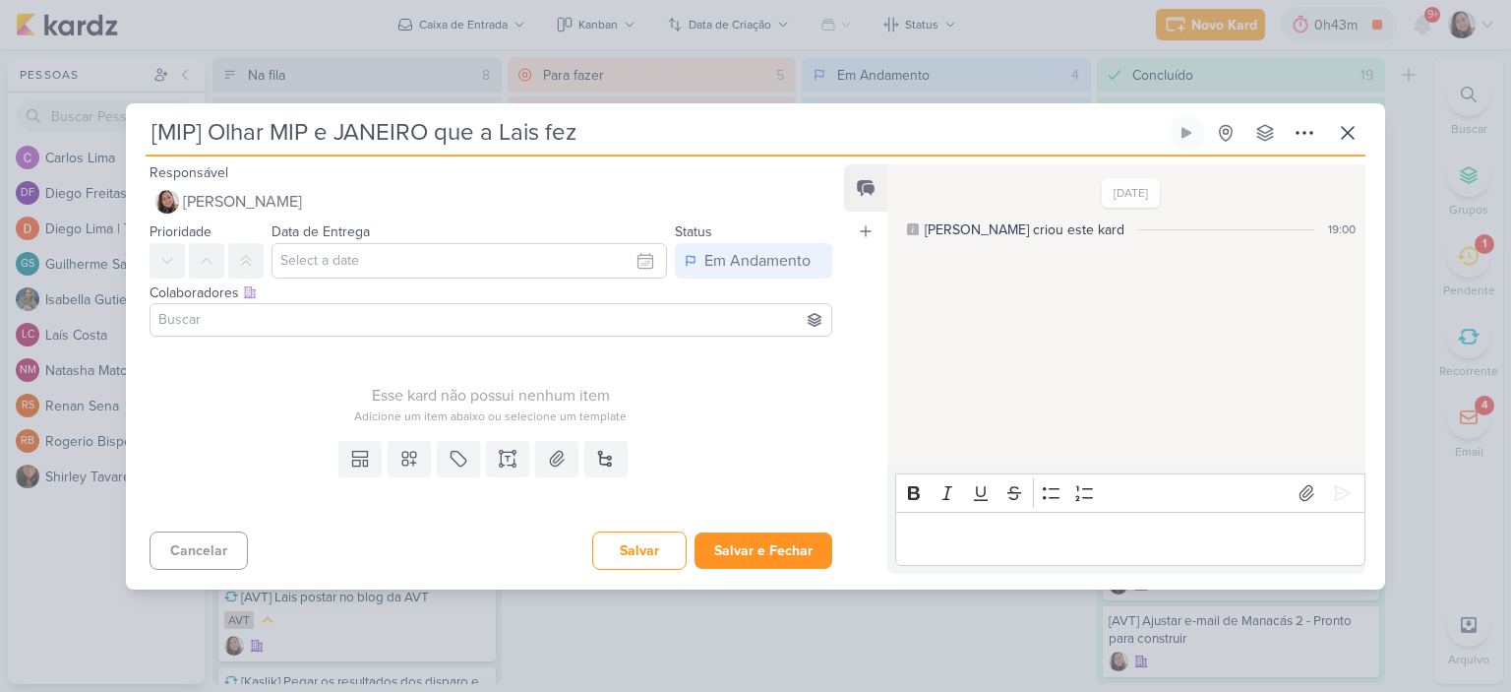
type input "[MIP] Olhar MIP e JANEIRO que a Lais fez"
click at [775, 551] on button "Salvar e Fechar" at bounding box center [763, 550] width 138 height 36
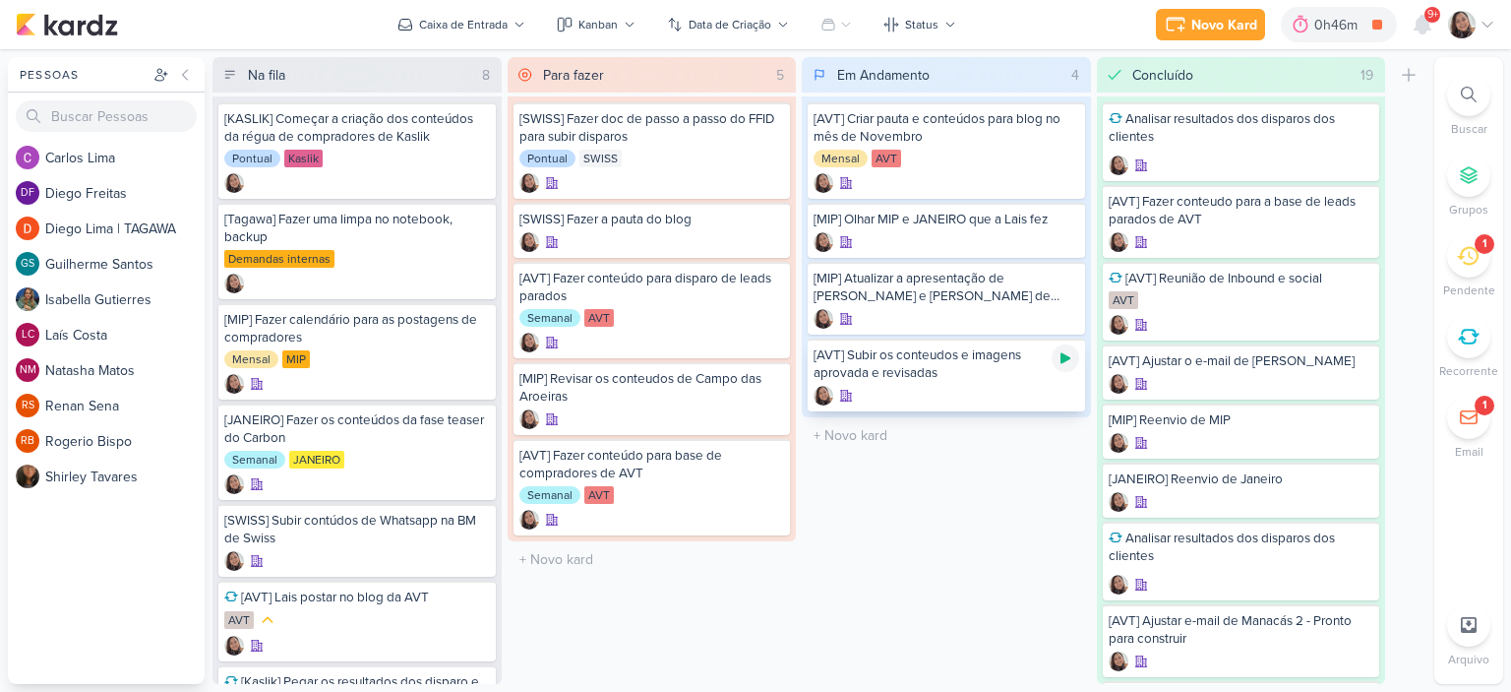
click at [1063, 350] on icon at bounding box center [1065, 358] width 16 height 16
click at [1491, 23] on icon at bounding box center [1487, 25] width 16 height 16
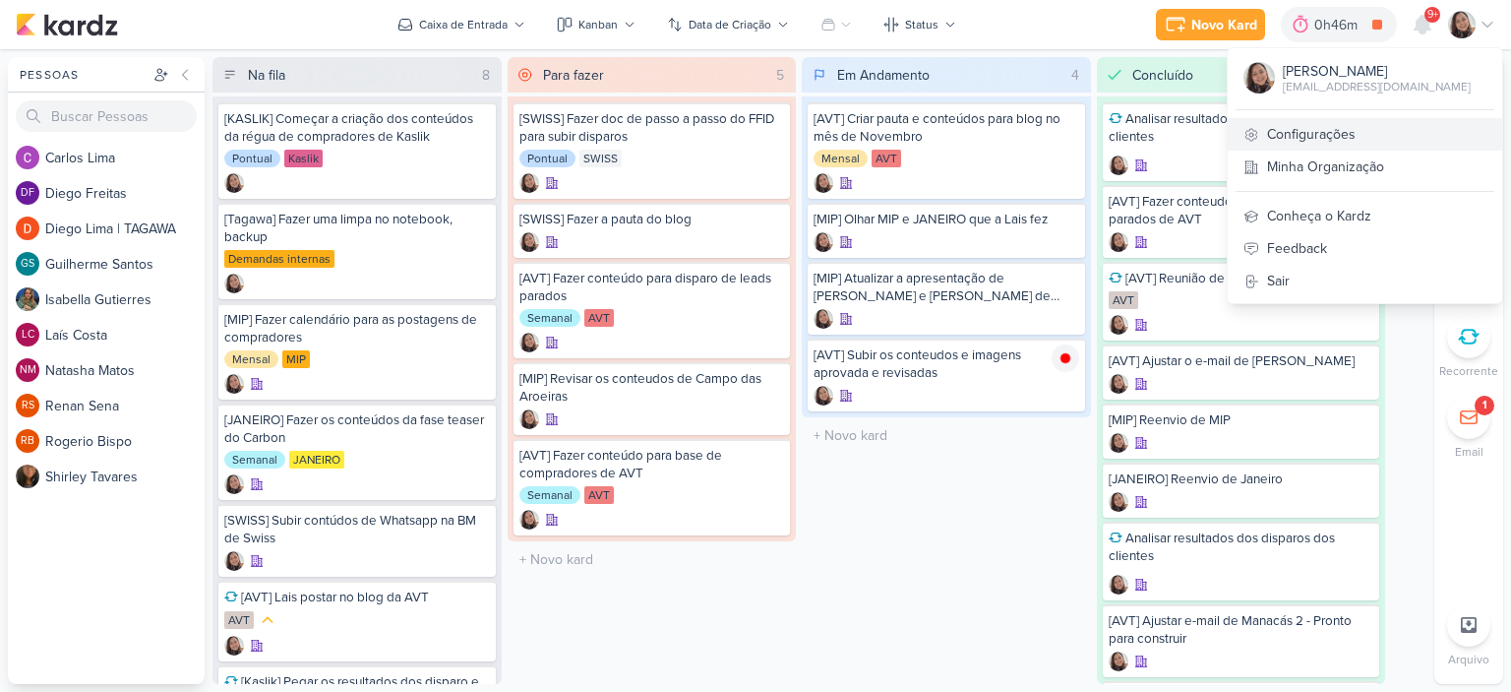
click at [1334, 137] on link "Configurações" at bounding box center [1365, 134] width 274 height 32
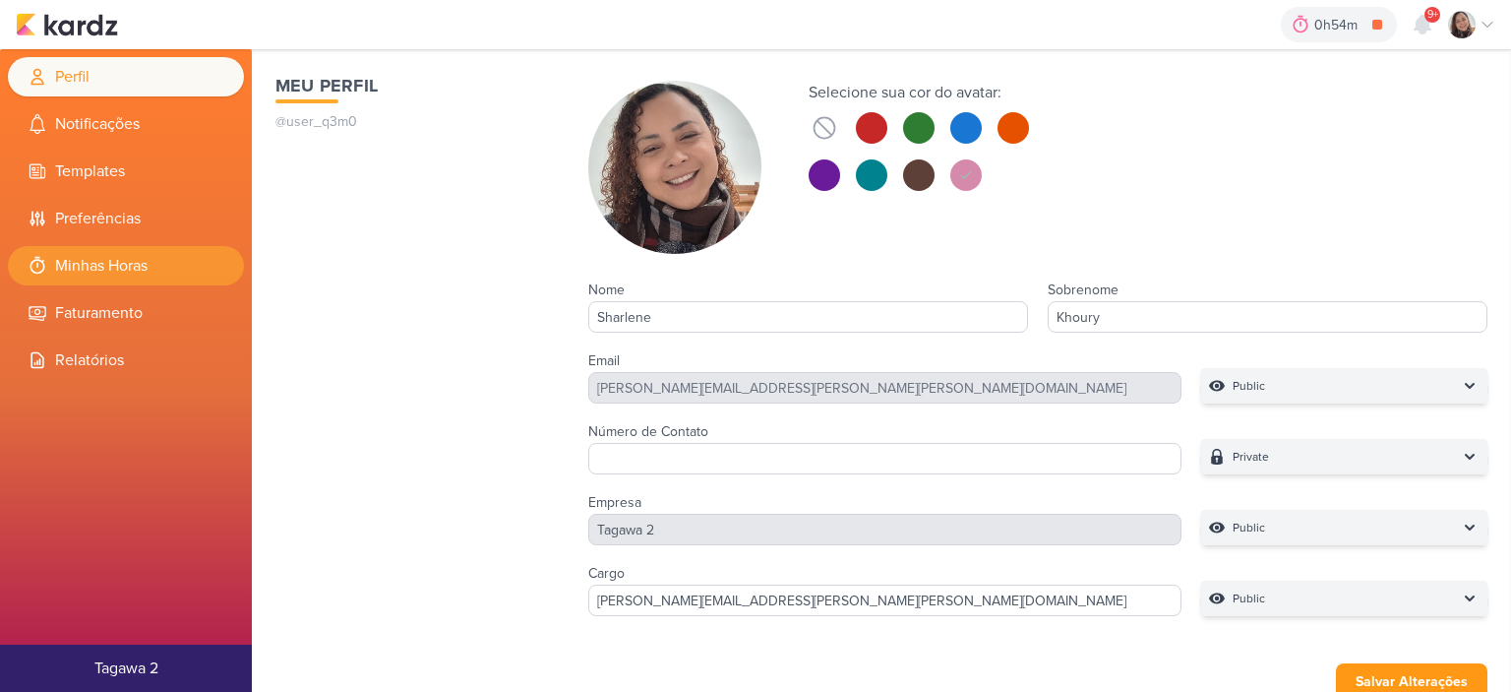
click at [92, 272] on li "Minhas Horas" at bounding box center [126, 265] width 236 height 39
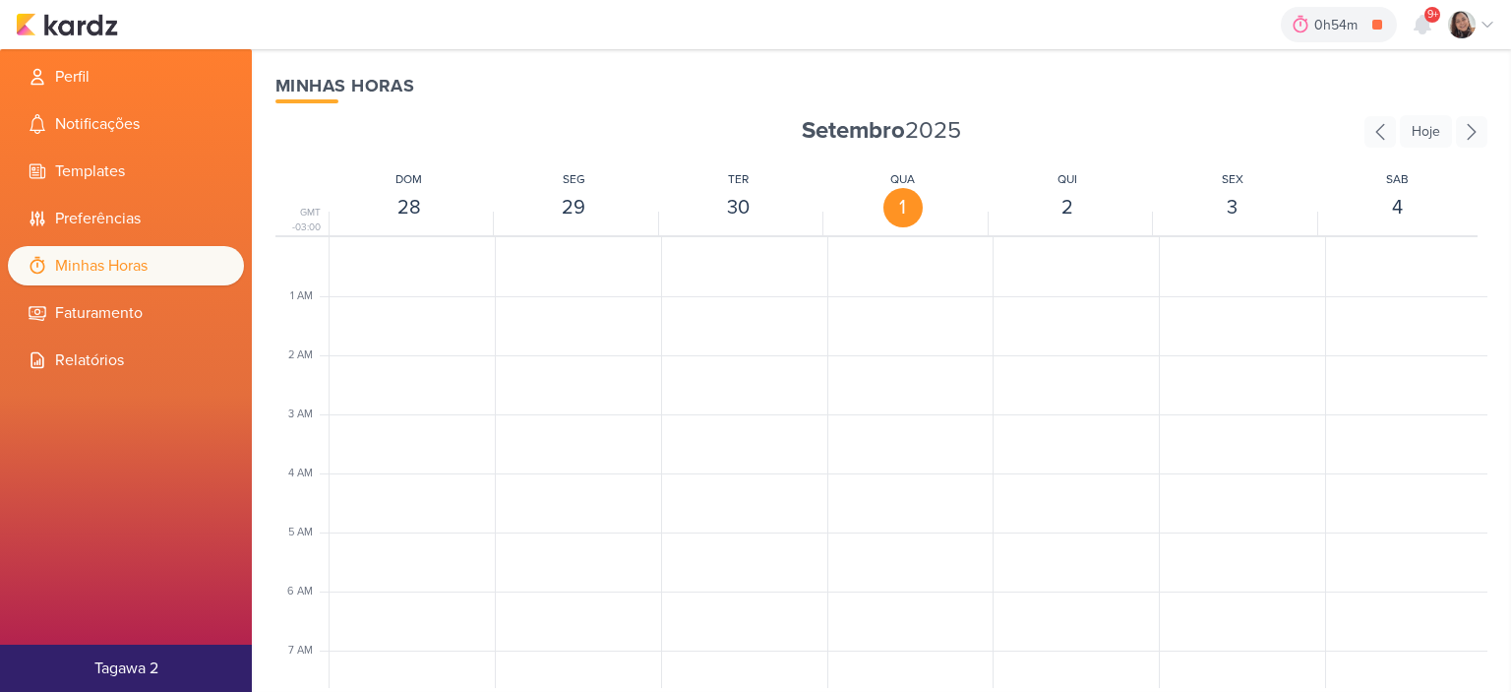
scroll to position [464, 0]
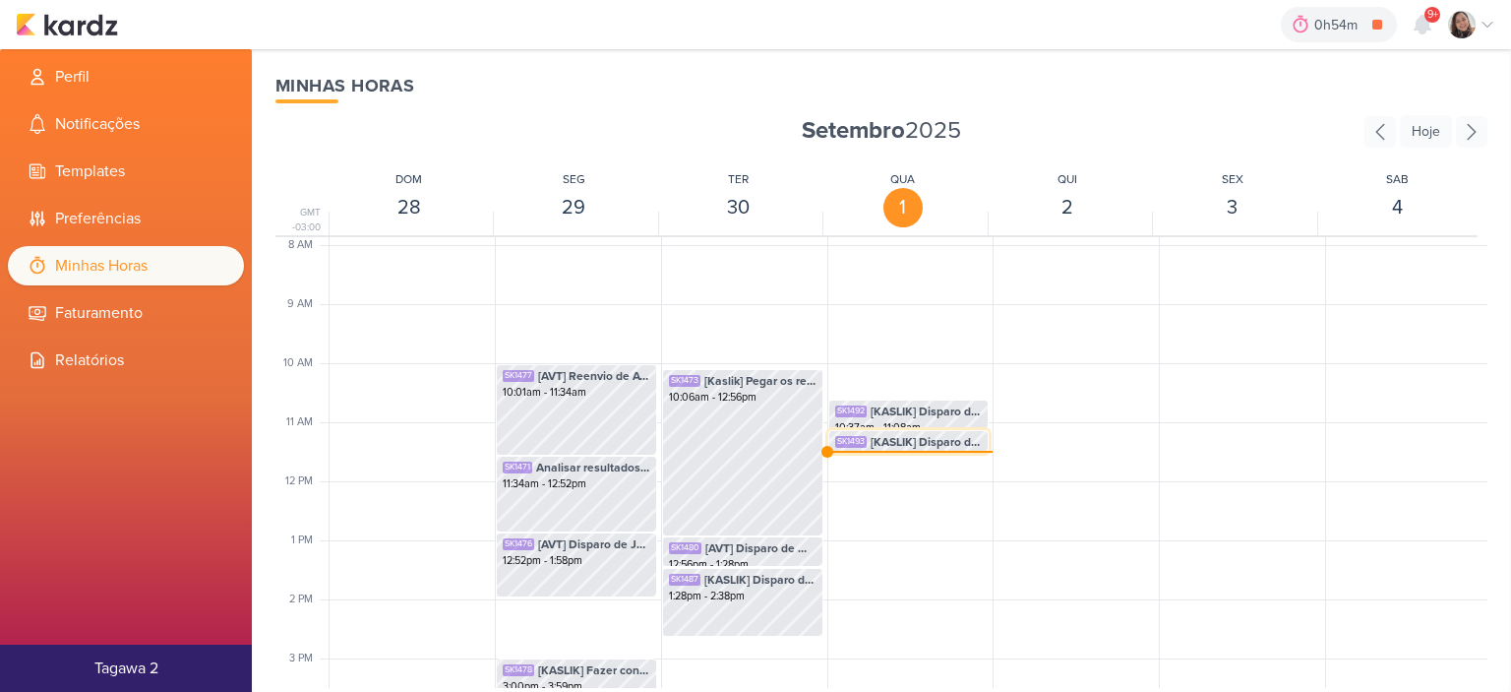
click at [889, 444] on span "[KASLIK] Disparo do dia 01/10 - CORRETORES" at bounding box center [927, 442] width 112 height 18
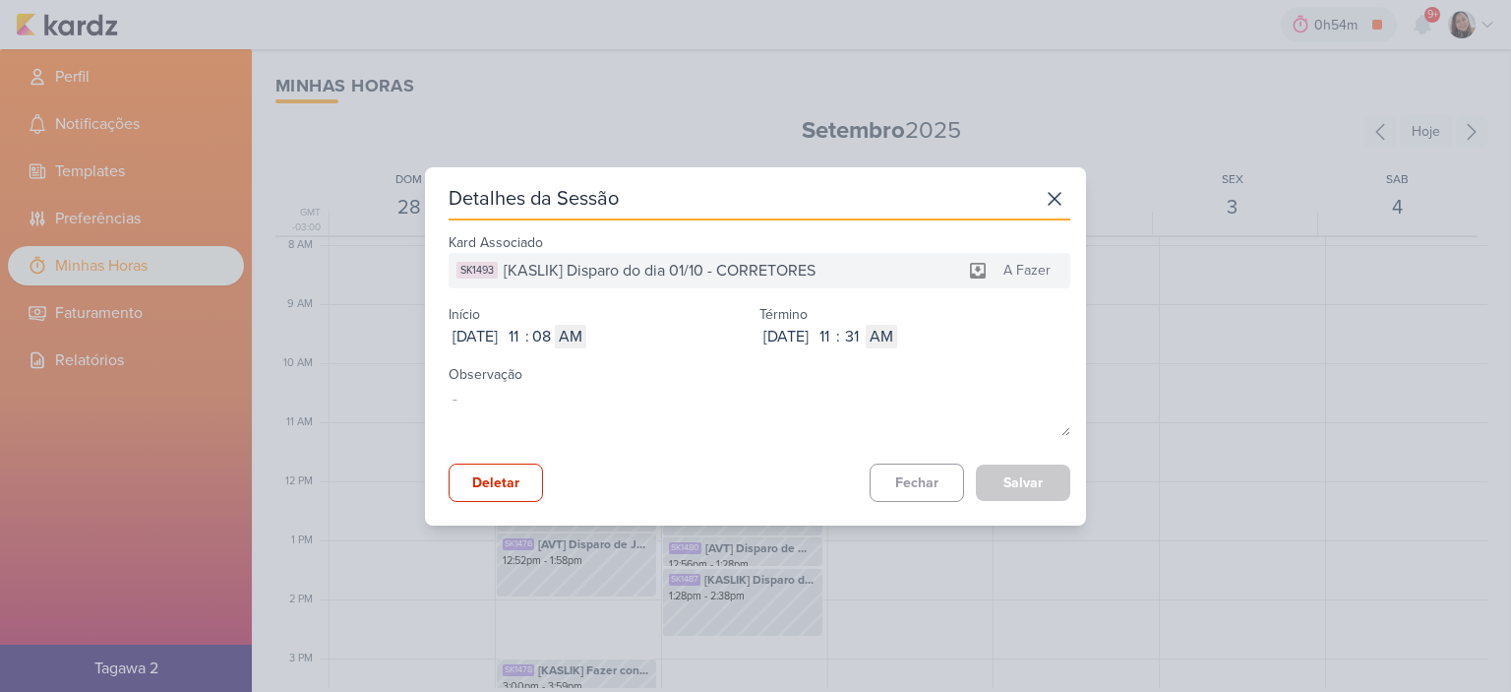
click at [1041, 218] on div "Detalhes da Sessão" at bounding box center [760, 201] width 622 height 37
click at [1049, 201] on icon at bounding box center [1055, 199] width 12 height 12
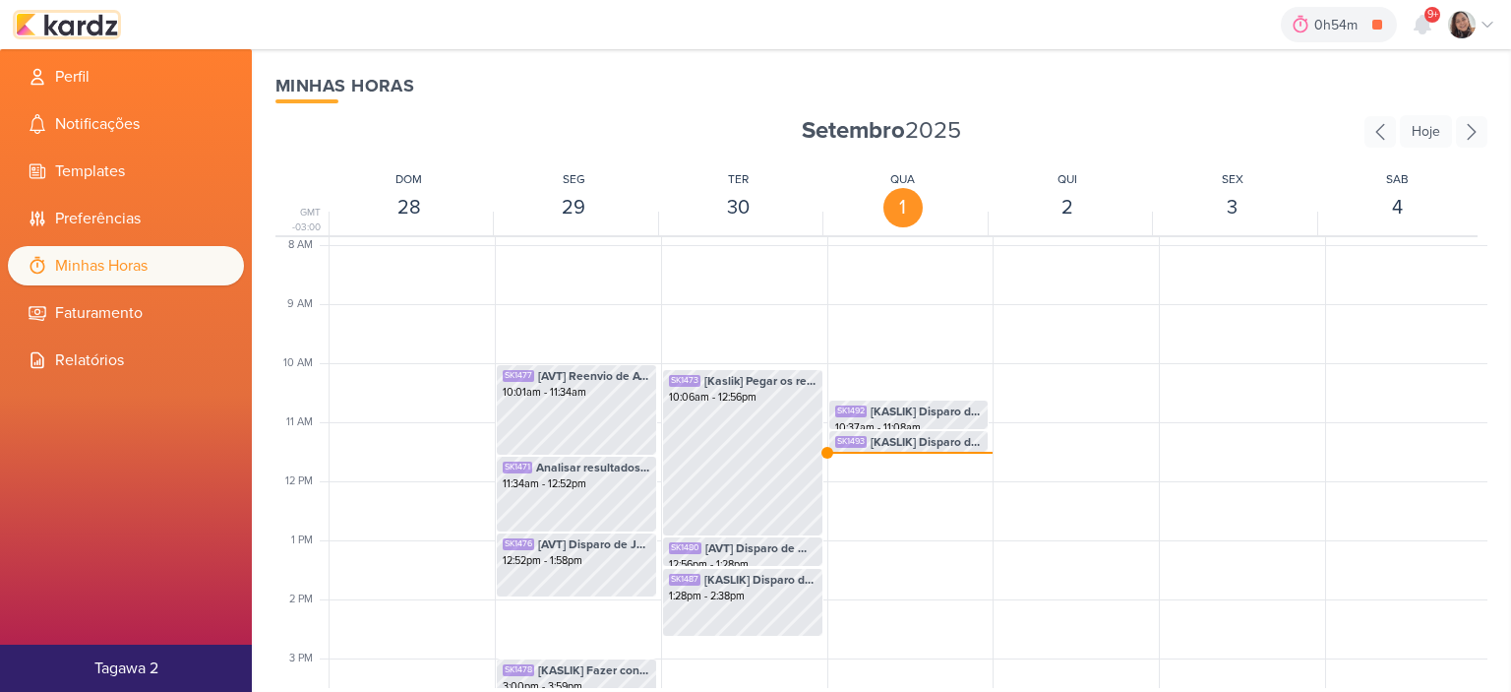
click at [95, 29] on img at bounding box center [67, 25] width 102 height 24
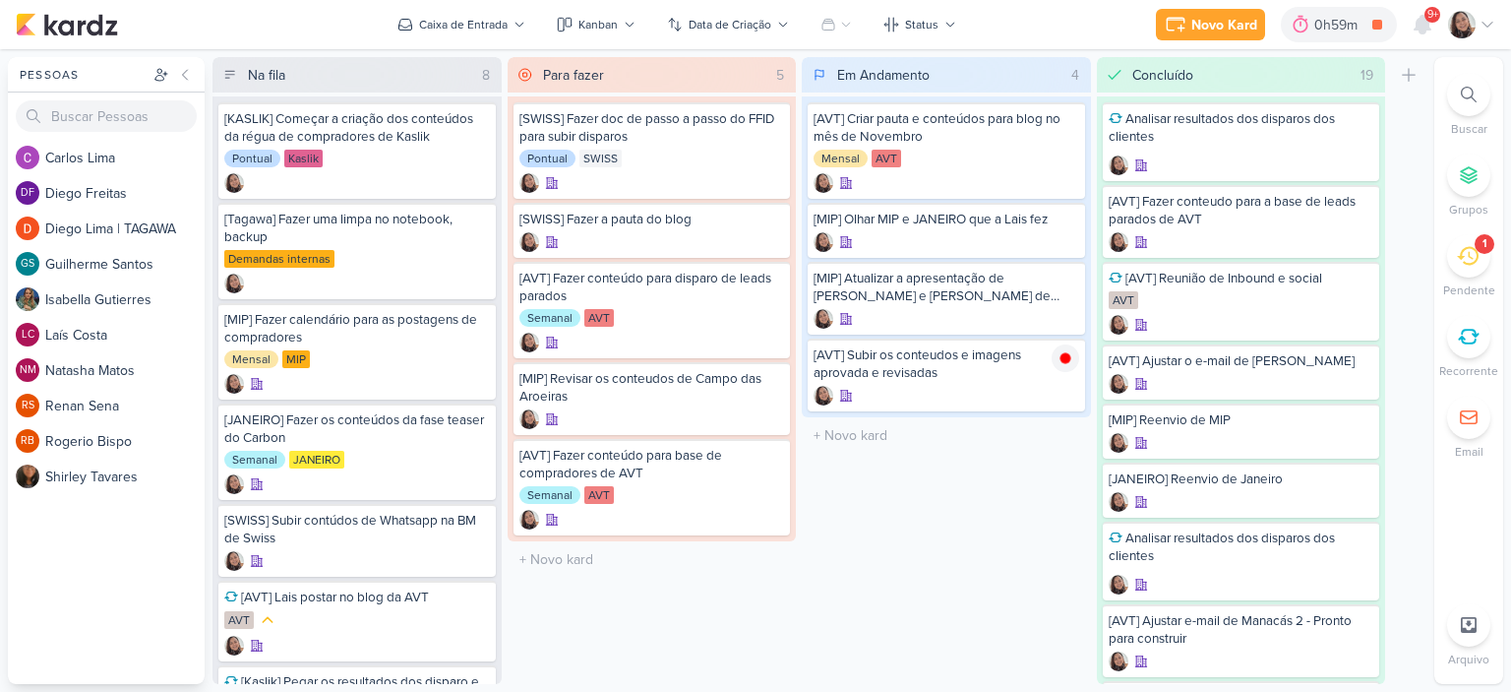
click at [1484, 29] on icon at bounding box center [1487, 25] width 16 height 16
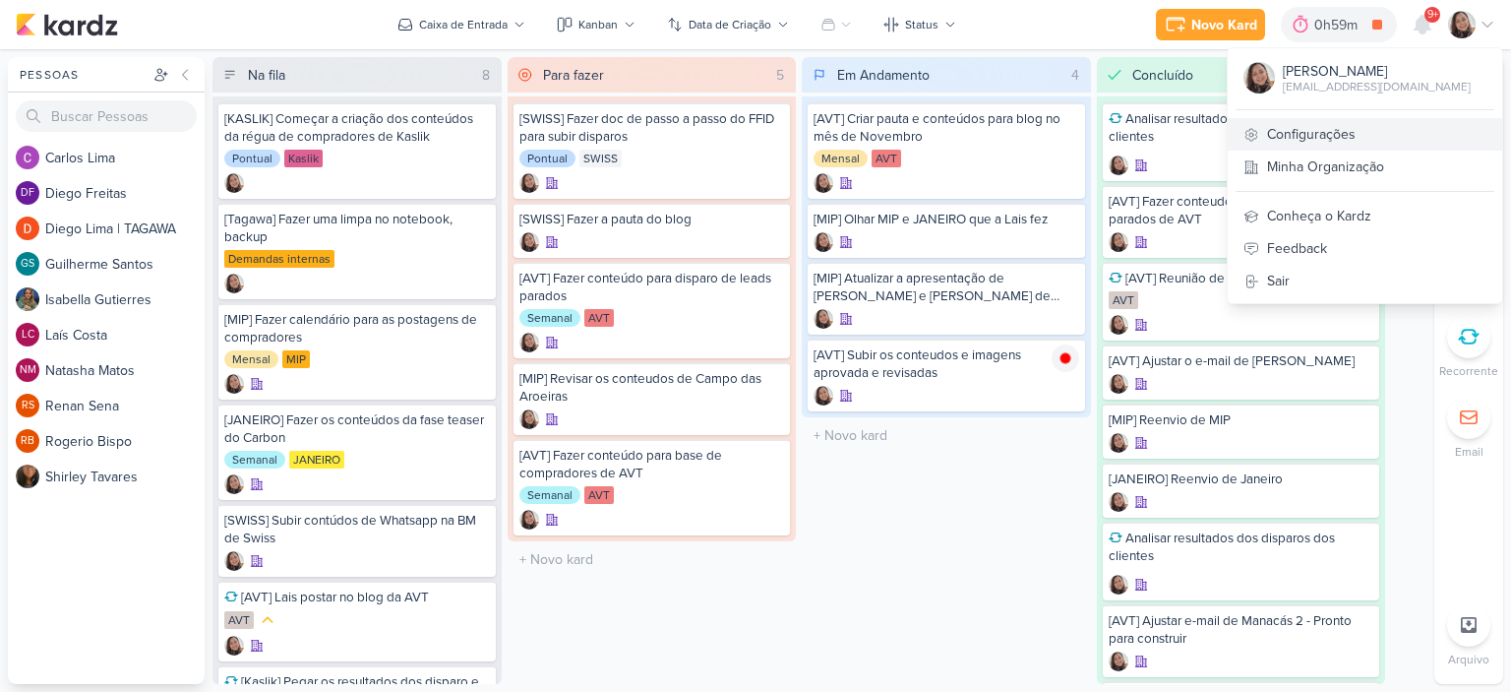
click at [1300, 132] on link "Configurações" at bounding box center [1365, 134] width 274 height 32
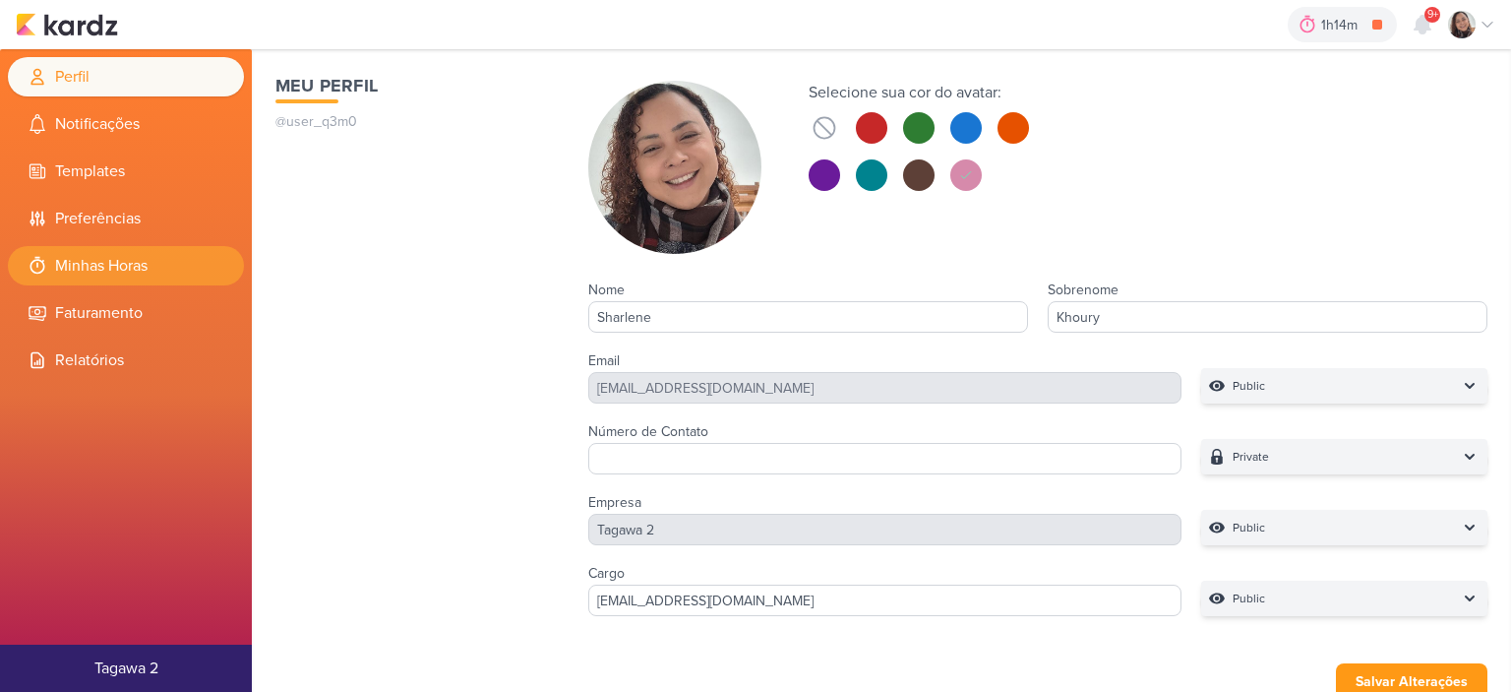
click at [137, 270] on li "Minhas Horas" at bounding box center [126, 265] width 236 height 39
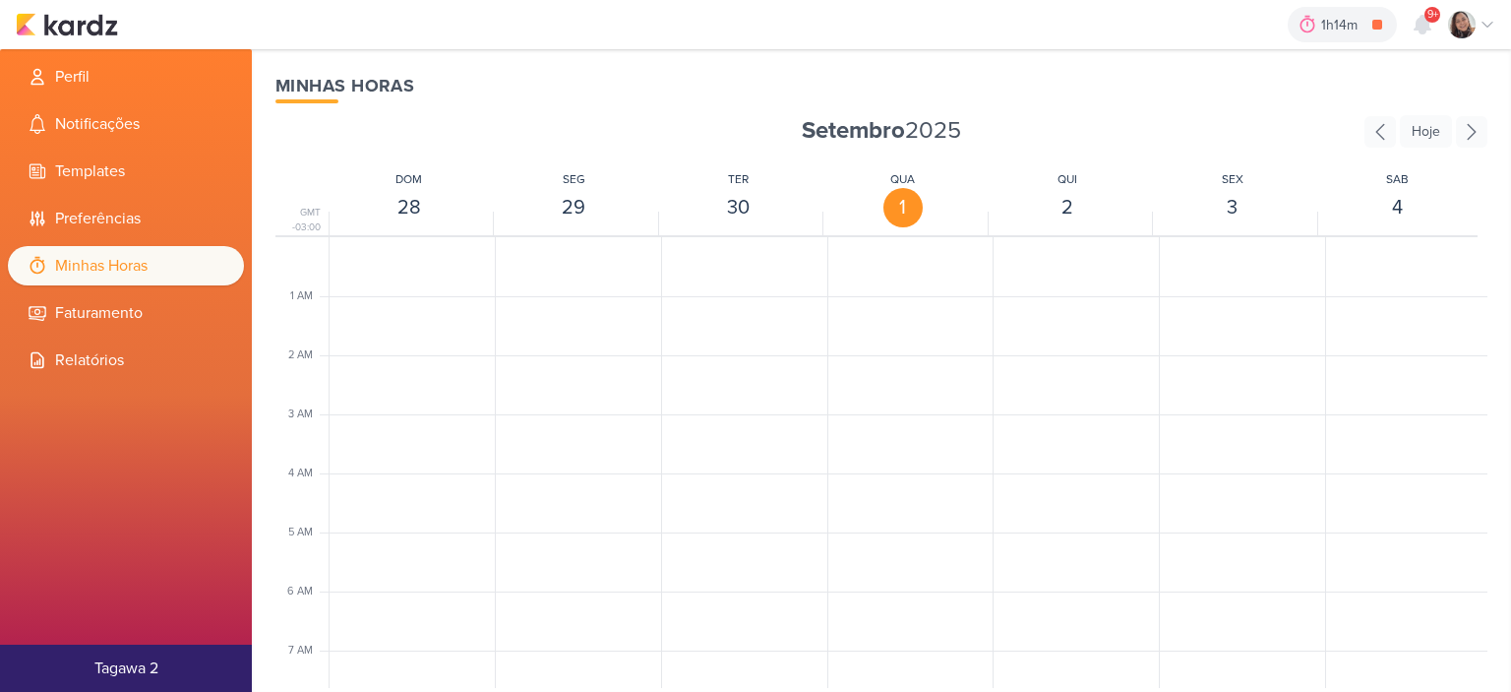
scroll to position [464, 0]
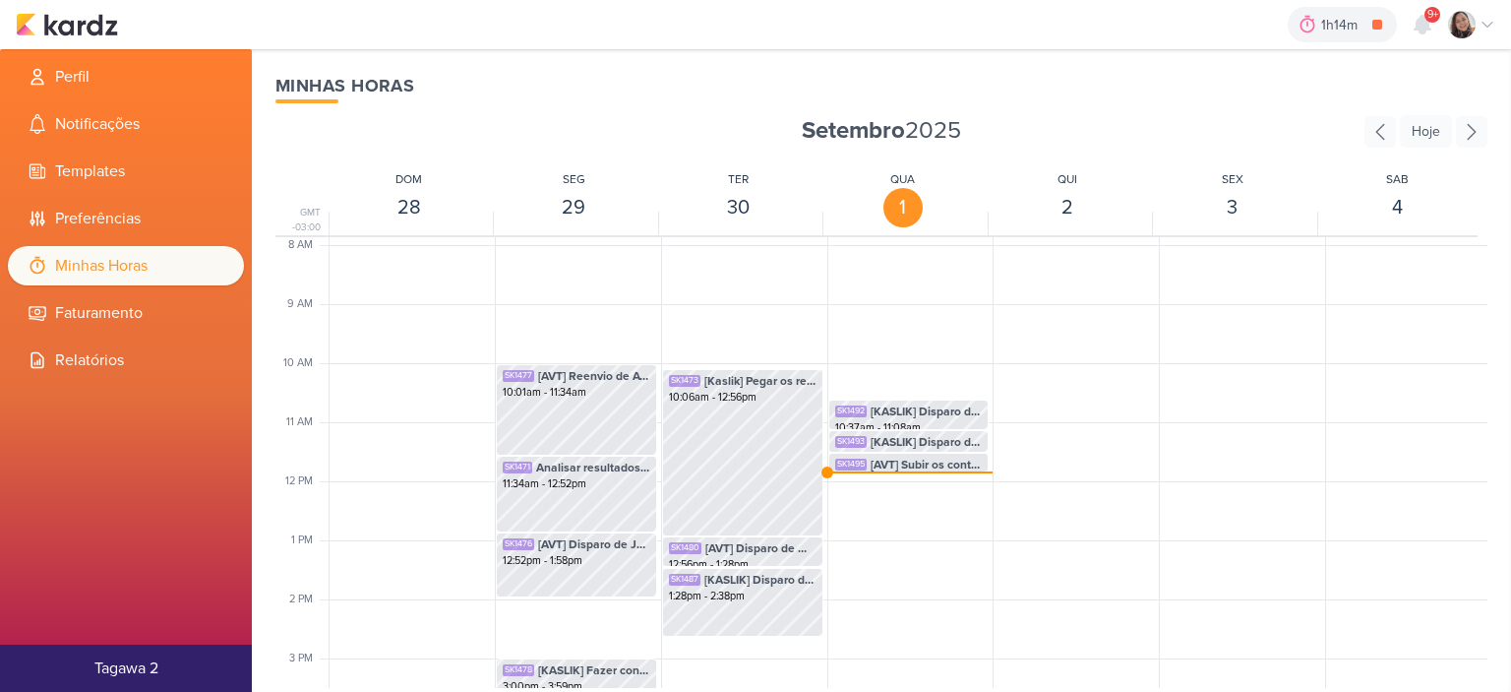
click at [76, 38] on div "1h14m [AVT] Subir os conteudos e imagens aprovada e revisadas 0h0m Hoje 1h14m S…" at bounding box center [755, 24] width 1479 height 49
click at [113, 25] on img at bounding box center [67, 25] width 102 height 24
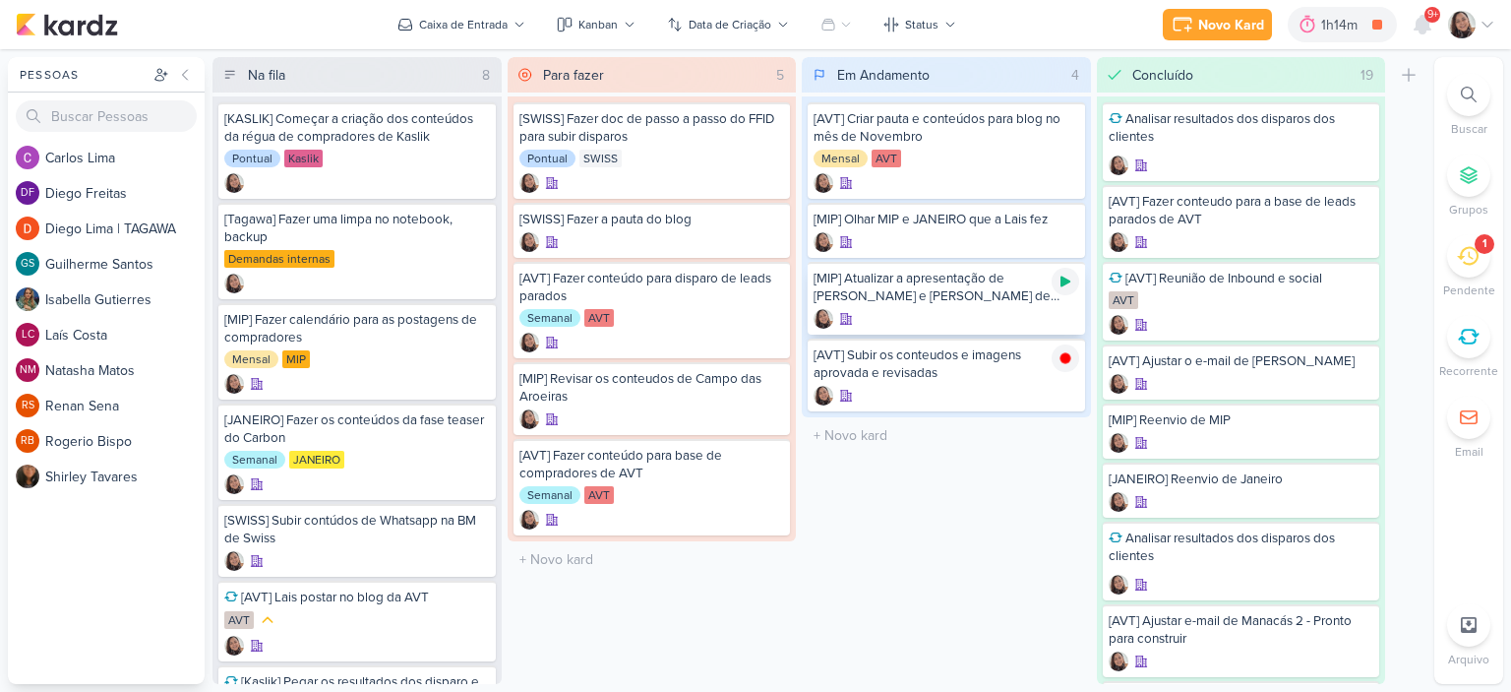
click at [1061, 274] on icon at bounding box center [1065, 281] width 16 height 16
click at [1499, 19] on div "Novo Kard Ctrl + k 1h14m [MIP] Atualizar a apresentação de [PERSON_NAME] e [PER…" at bounding box center [755, 24] width 1511 height 49
click at [1491, 26] on icon at bounding box center [1487, 25] width 16 height 16
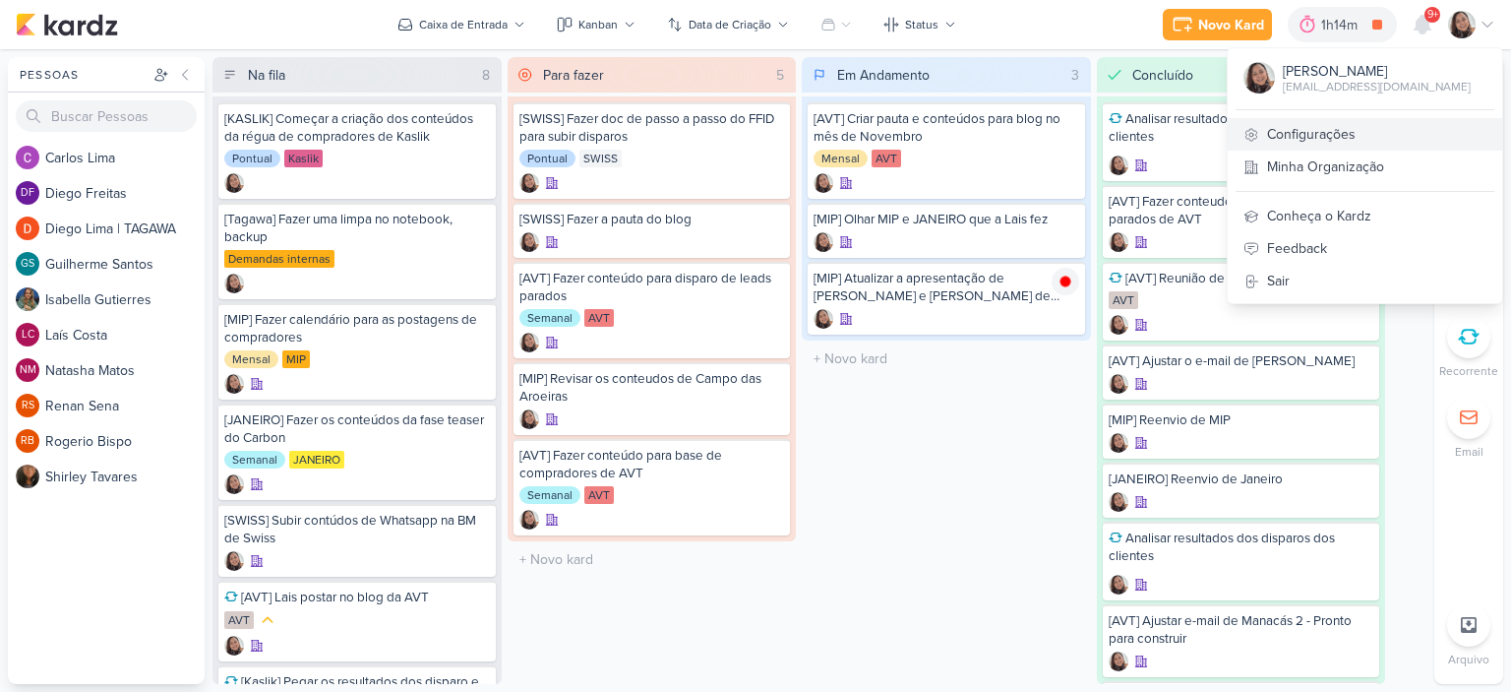
click at [1312, 136] on link "Configurações" at bounding box center [1365, 134] width 274 height 32
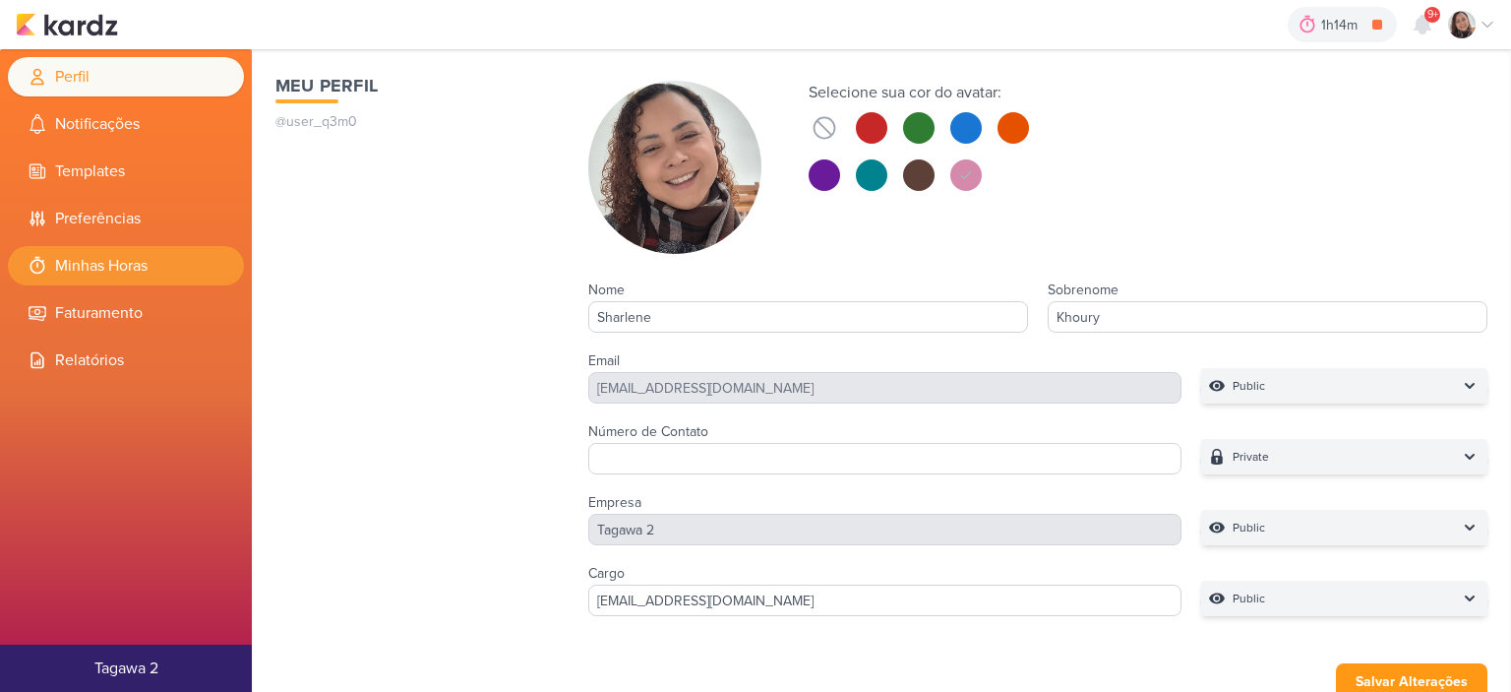
click at [94, 262] on li "Minhas Horas" at bounding box center [126, 265] width 236 height 39
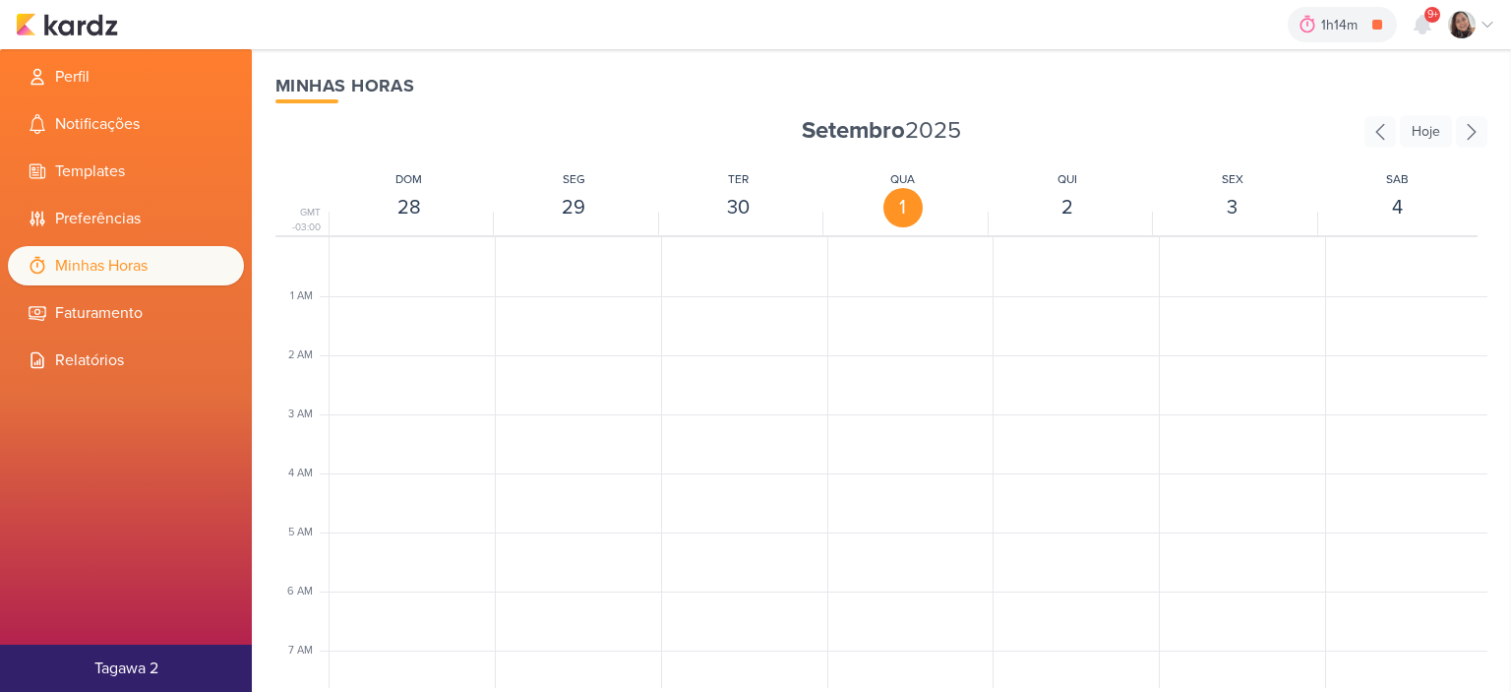
scroll to position [464, 0]
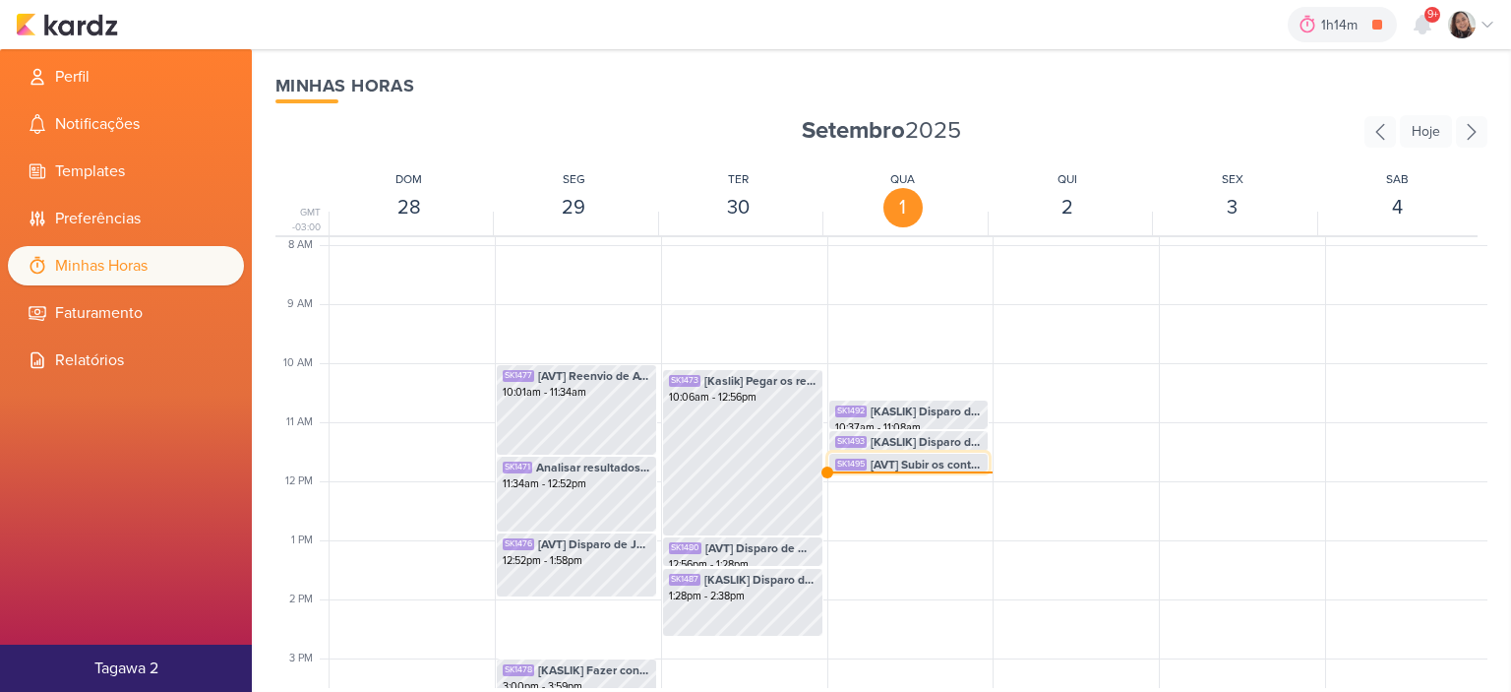
click at [888, 463] on span "[AVT] Subir os conteudos e imagens aprovada e revisadas" at bounding box center [927, 464] width 112 height 18
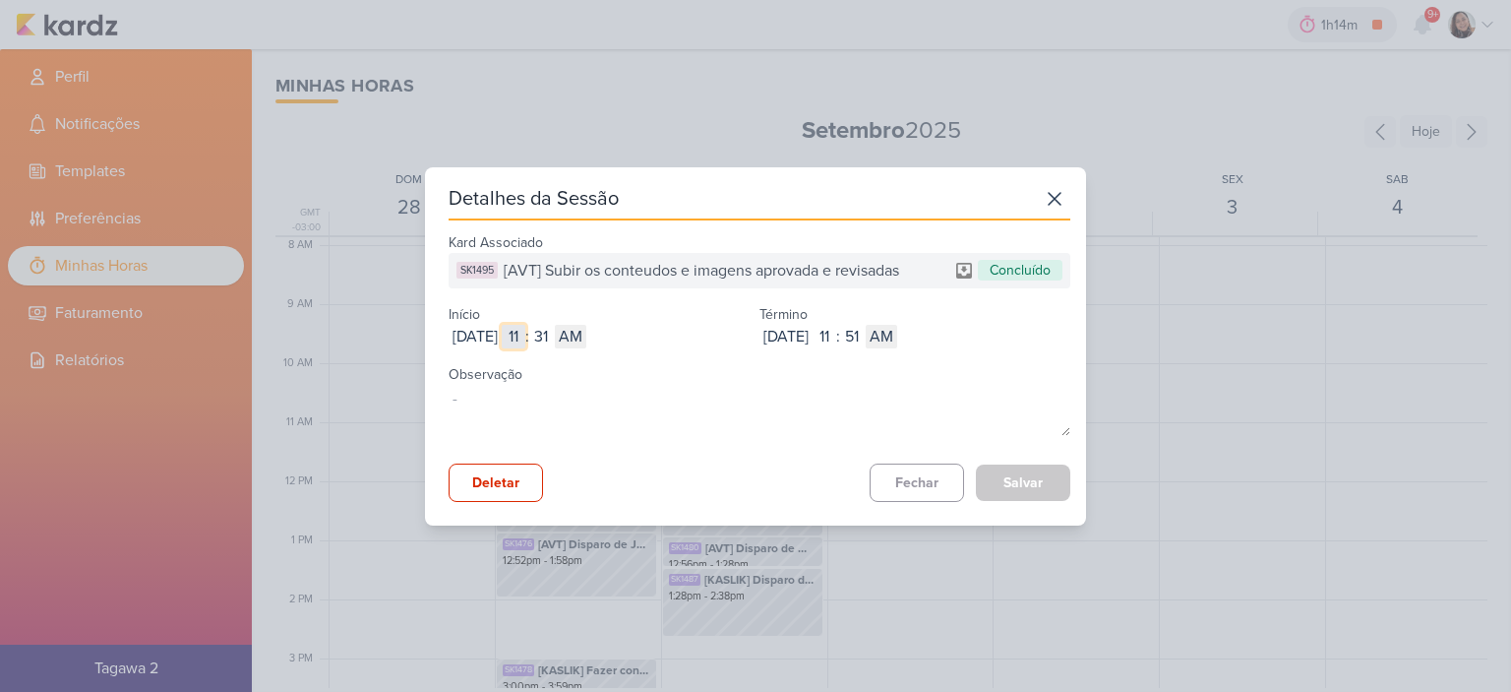
click at [525, 331] on input "11" at bounding box center [514, 337] width 24 height 24
type input "09"
click at [553, 343] on input "31" at bounding box center [541, 337] width 24 height 24
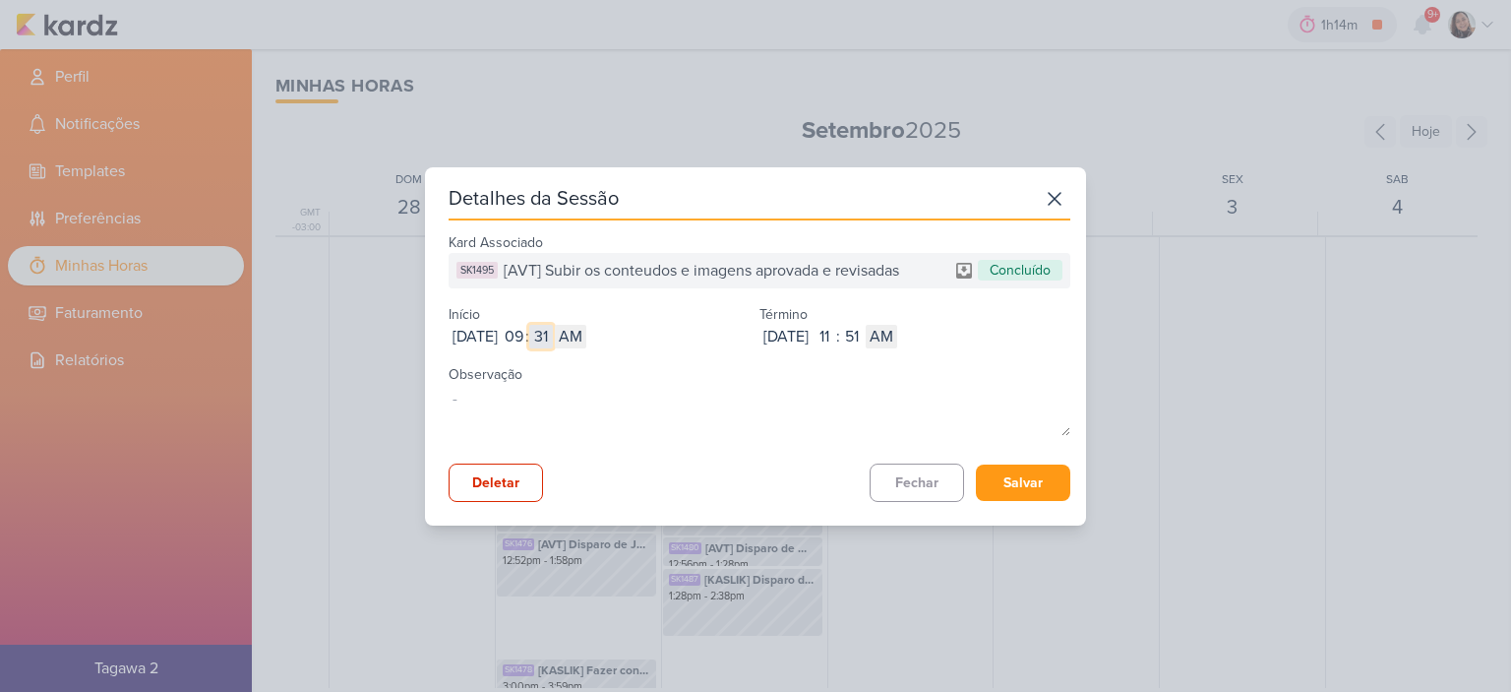
click at [553, 343] on input "31" at bounding box center [541, 337] width 24 height 24
type input "45"
click at [836, 332] on input "11" at bounding box center [825, 337] width 24 height 24
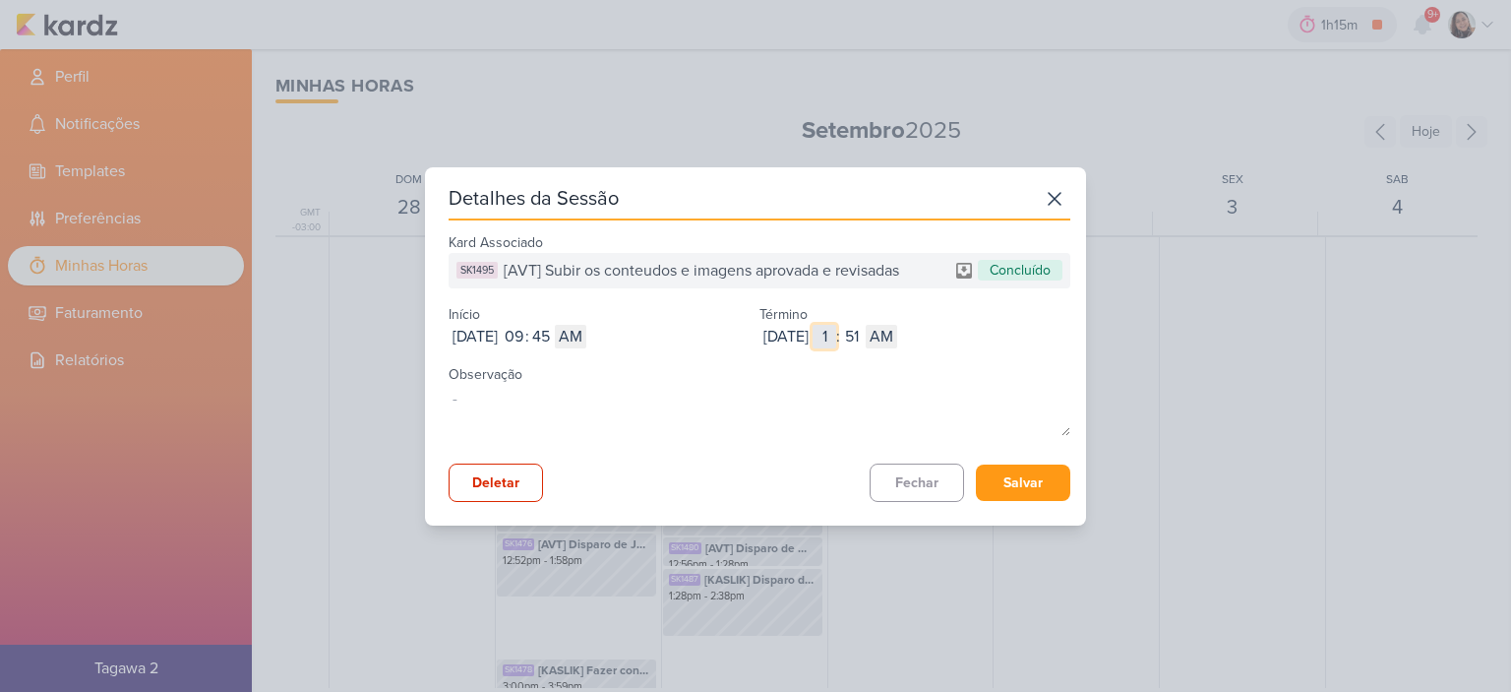
type input "10"
click at [864, 333] on input "51" at bounding box center [852, 337] width 24 height 24
type input "37"
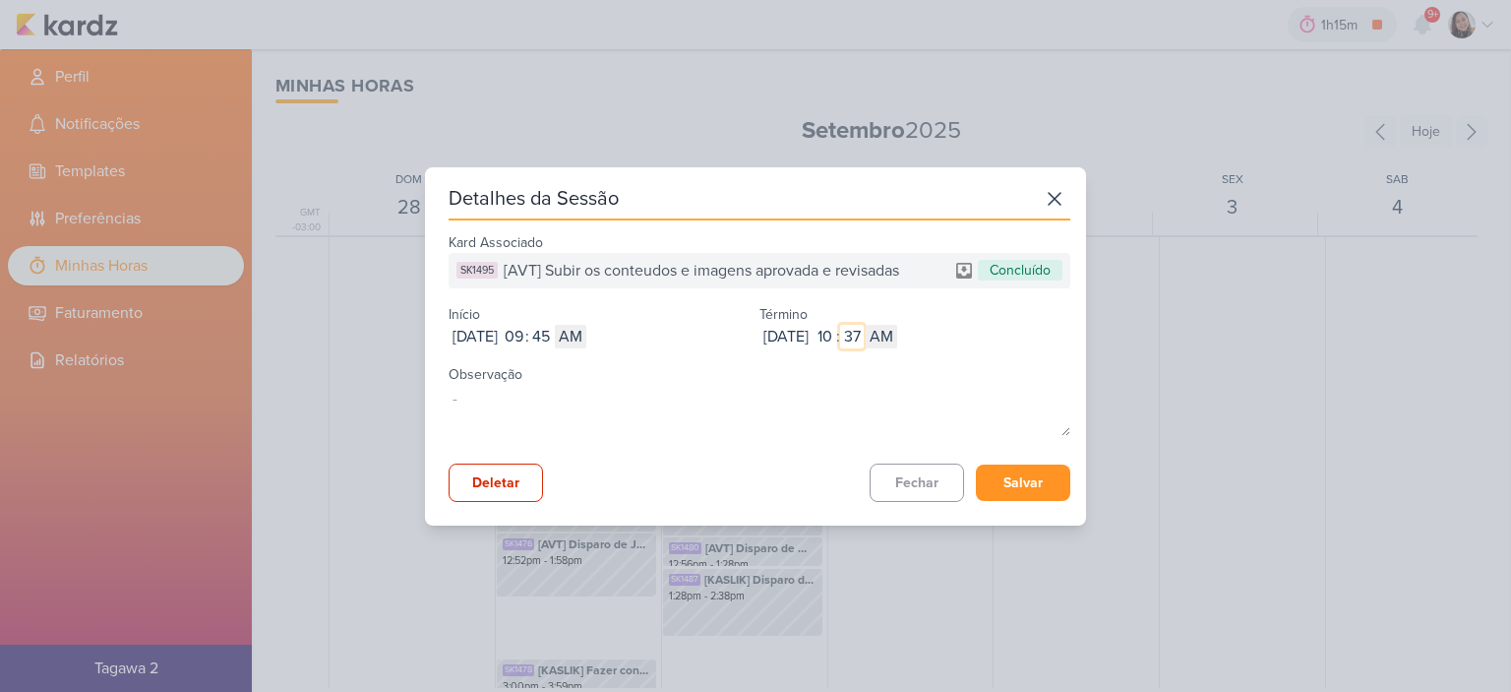
type input "37"
click at [1018, 479] on button "Salvar" at bounding box center [1023, 482] width 94 height 36
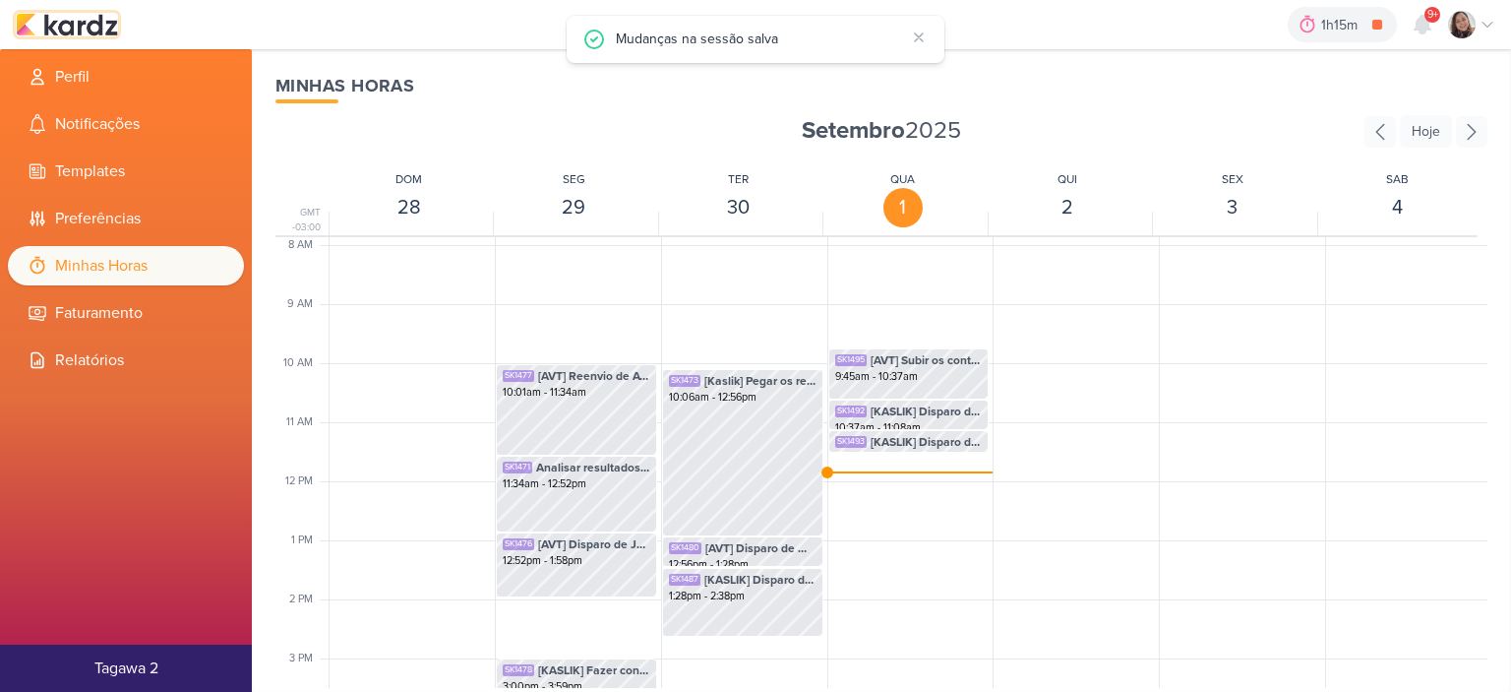
click at [105, 24] on img at bounding box center [67, 25] width 102 height 24
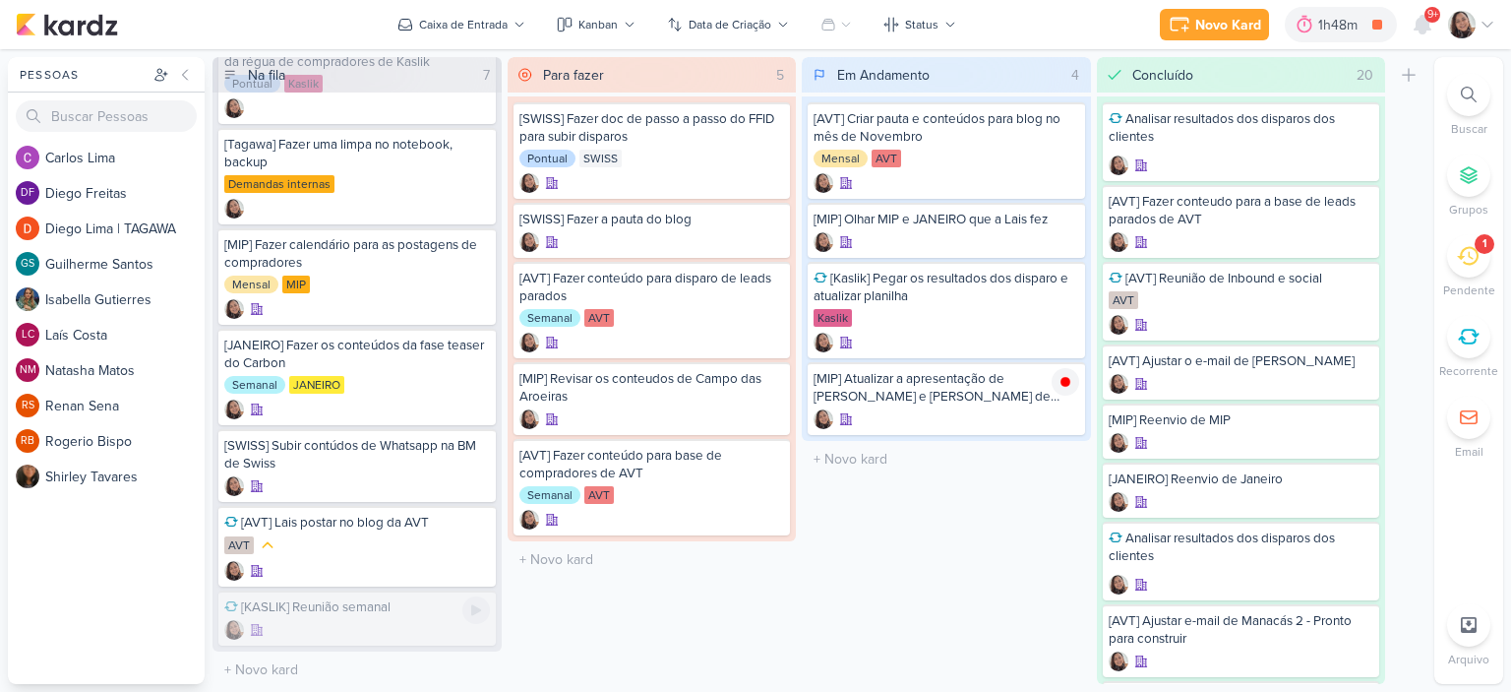
scroll to position [16, 0]
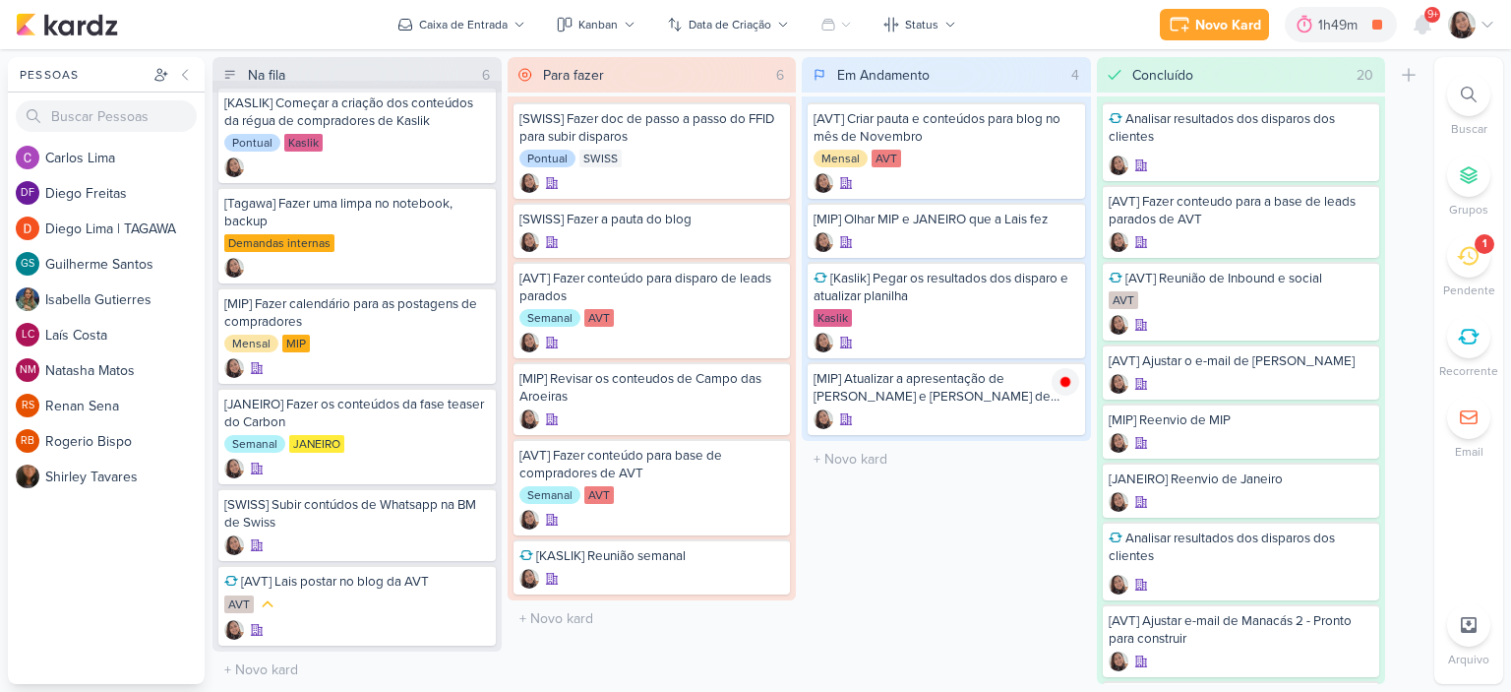
click at [1491, 28] on icon at bounding box center [1487, 25] width 16 height 16
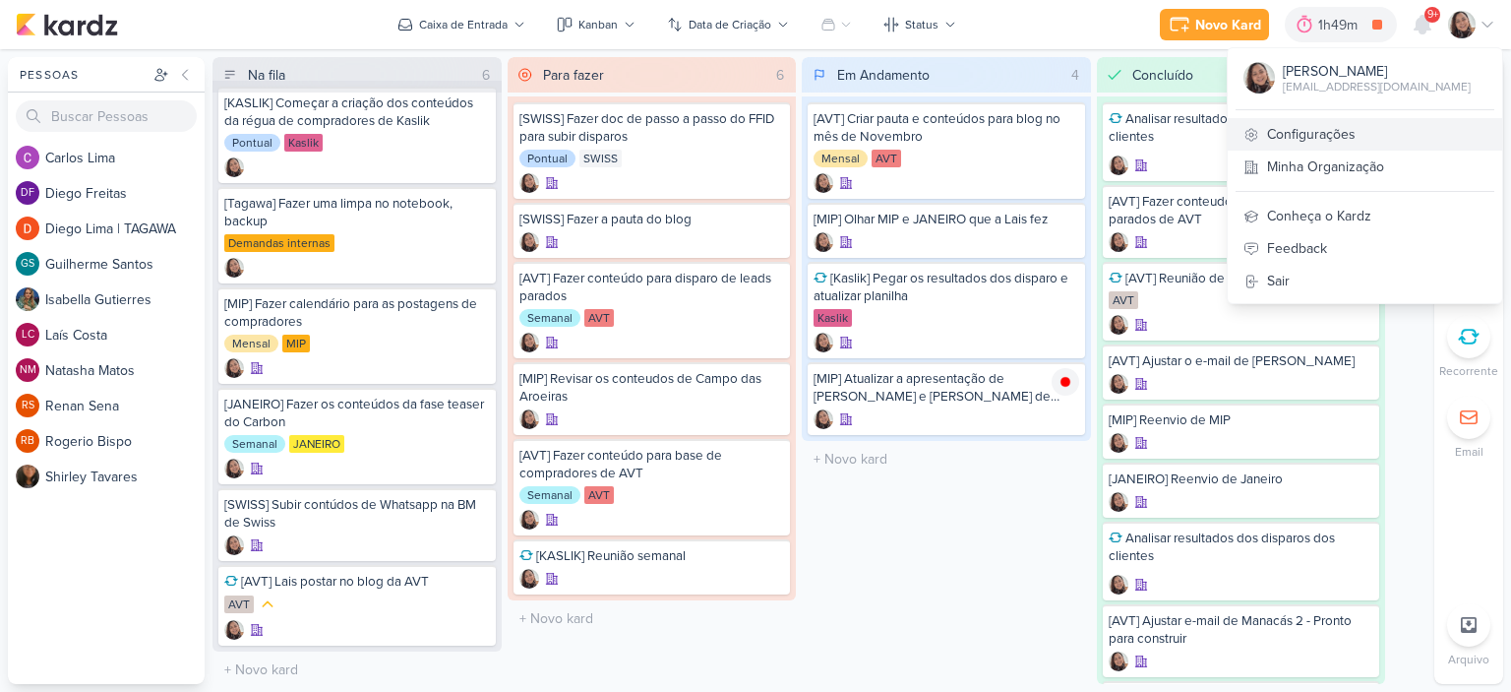
click at [1362, 136] on link "Configurações" at bounding box center [1365, 134] width 274 height 32
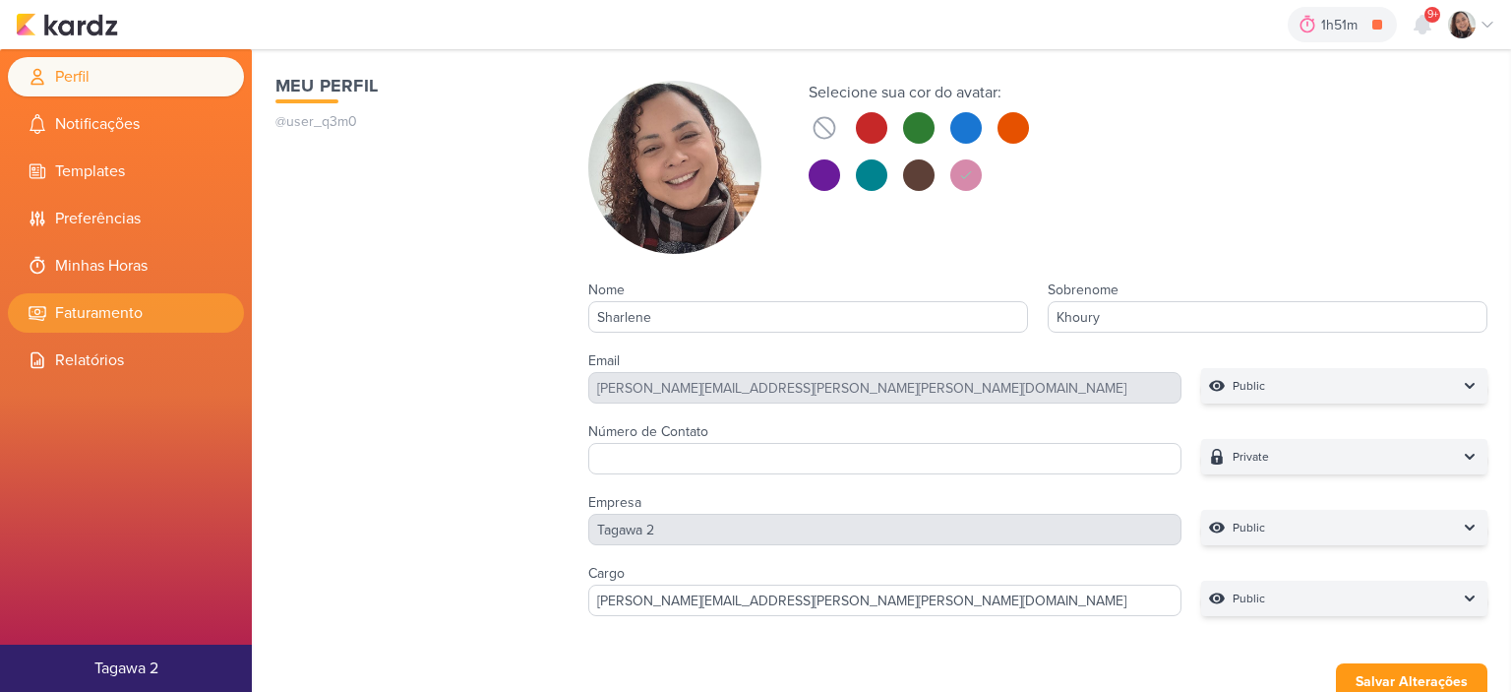
click at [143, 302] on li "Faturamento" at bounding box center [126, 312] width 236 height 39
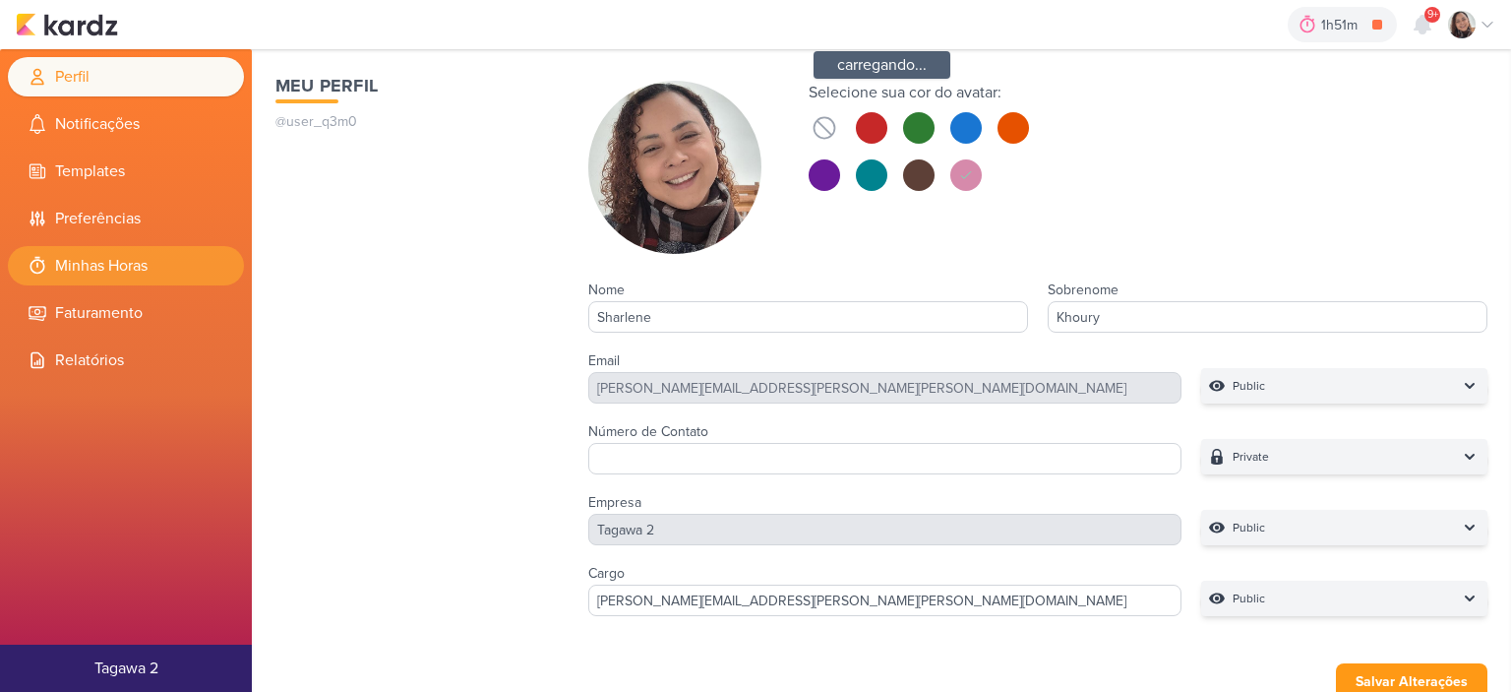
click at [136, 260] on li "Minhas Horas" at bounding box center [126, 265] width 236 height 39
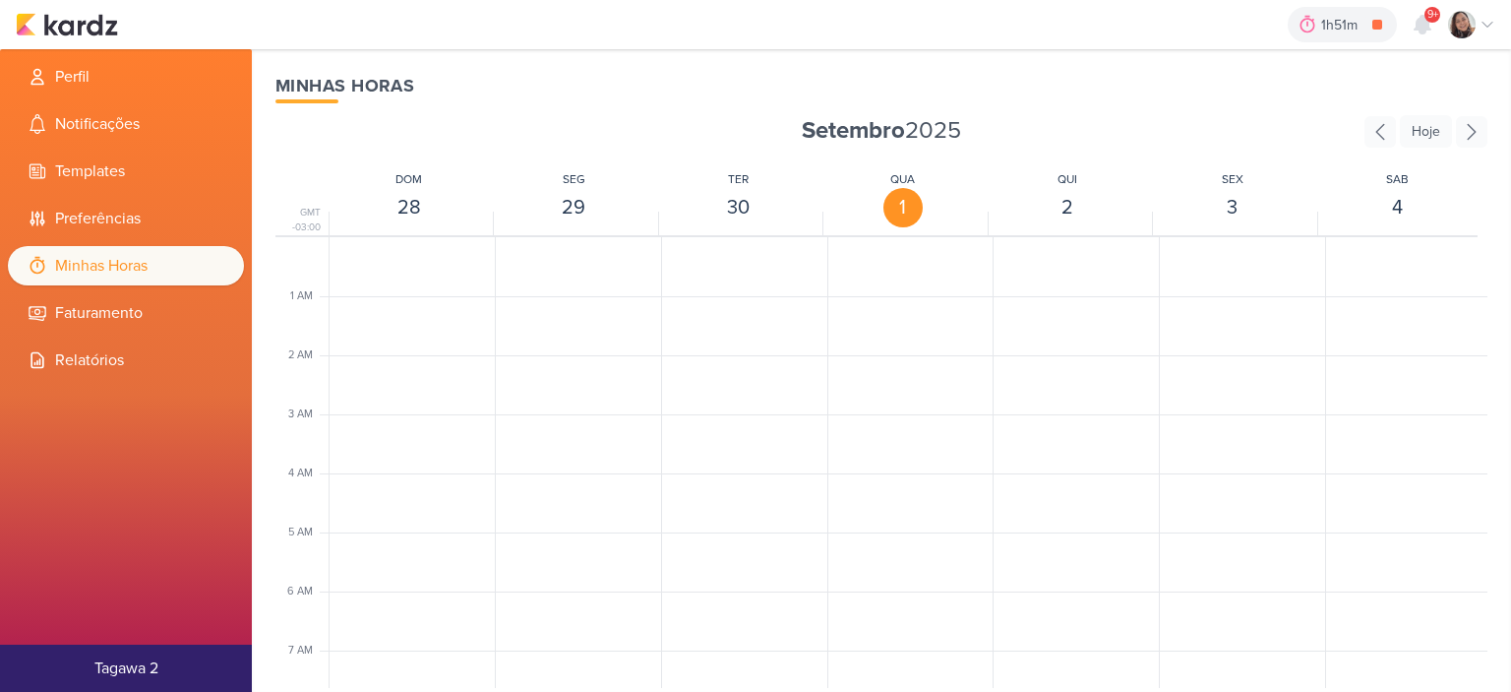
scroll to position [464, 0]
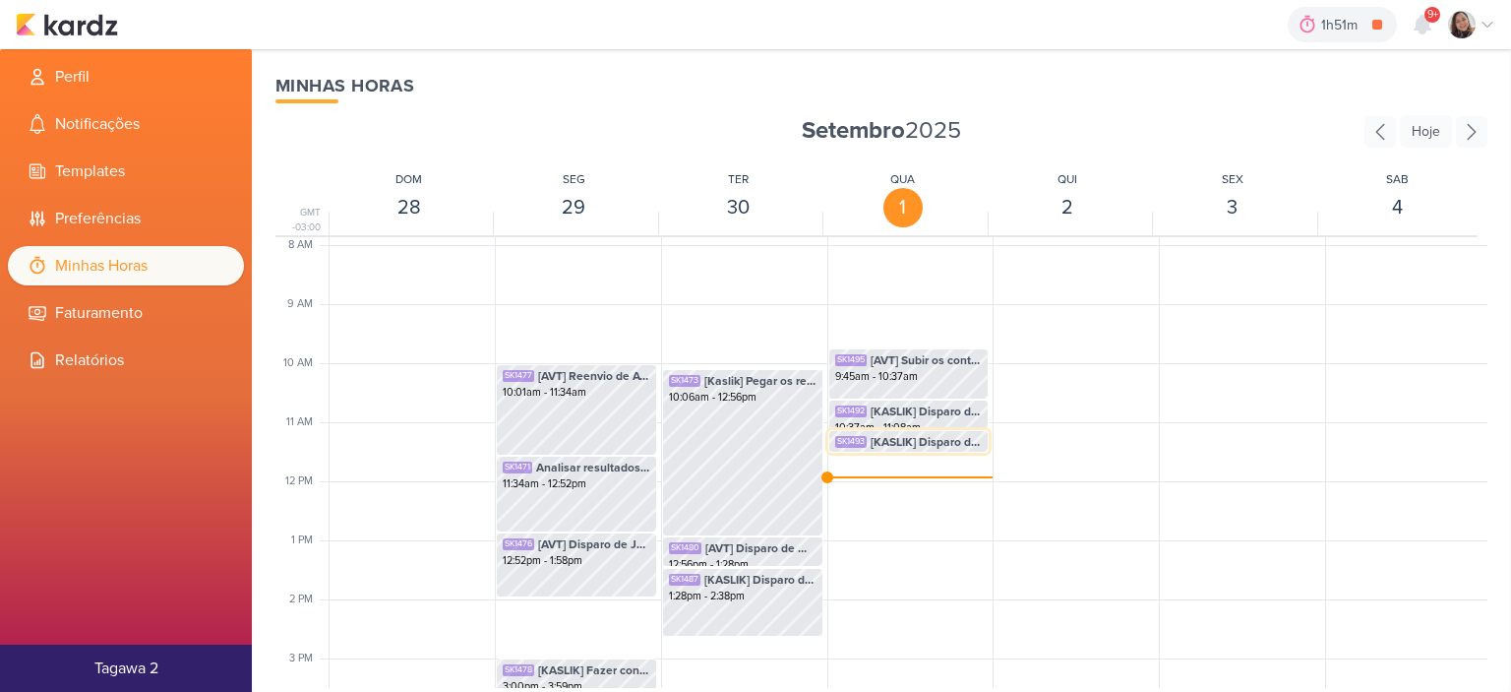
click at [929, 441] on span "[KASLIK] Disparo do dia 01/10 - CORRETORES" at bounding box center [927, 442] width 112 height 18
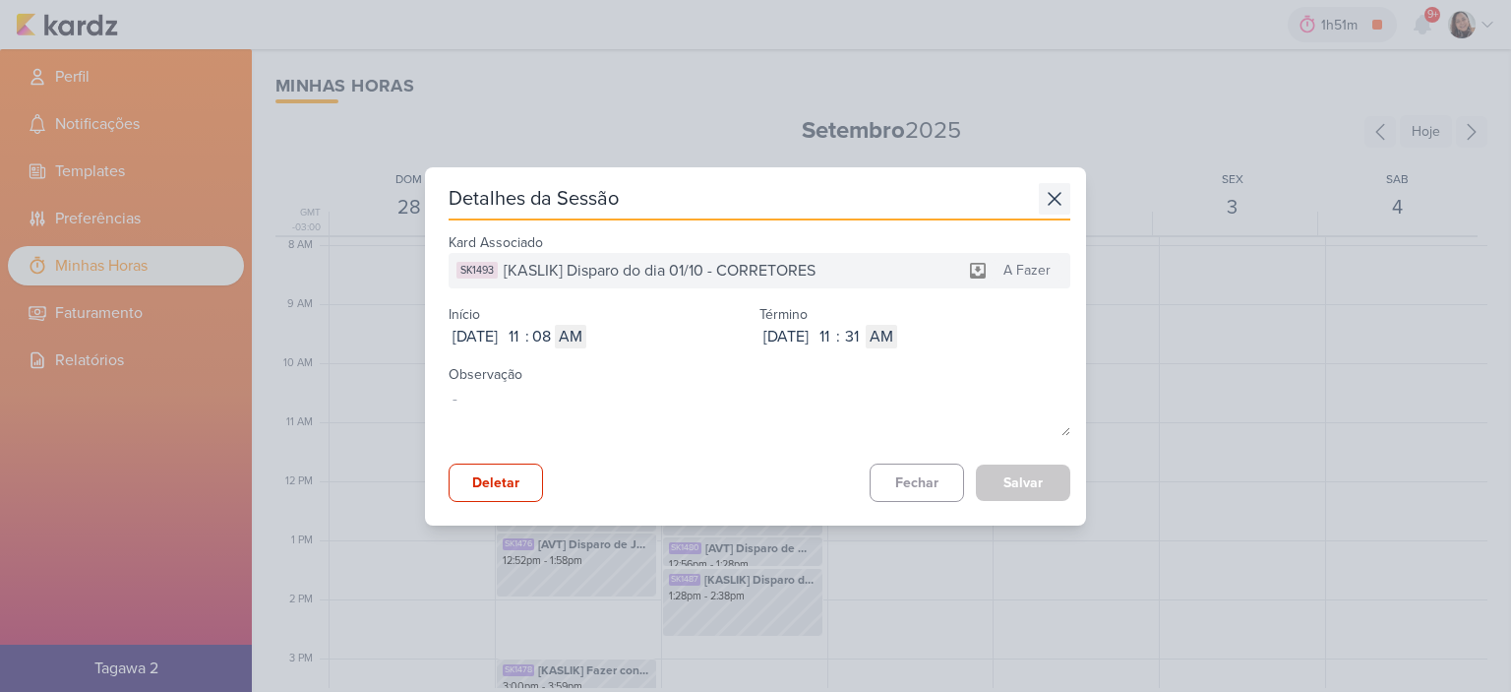
click at [1039, 195] on icon at bounding box center [1054, 198] width 31 height 31
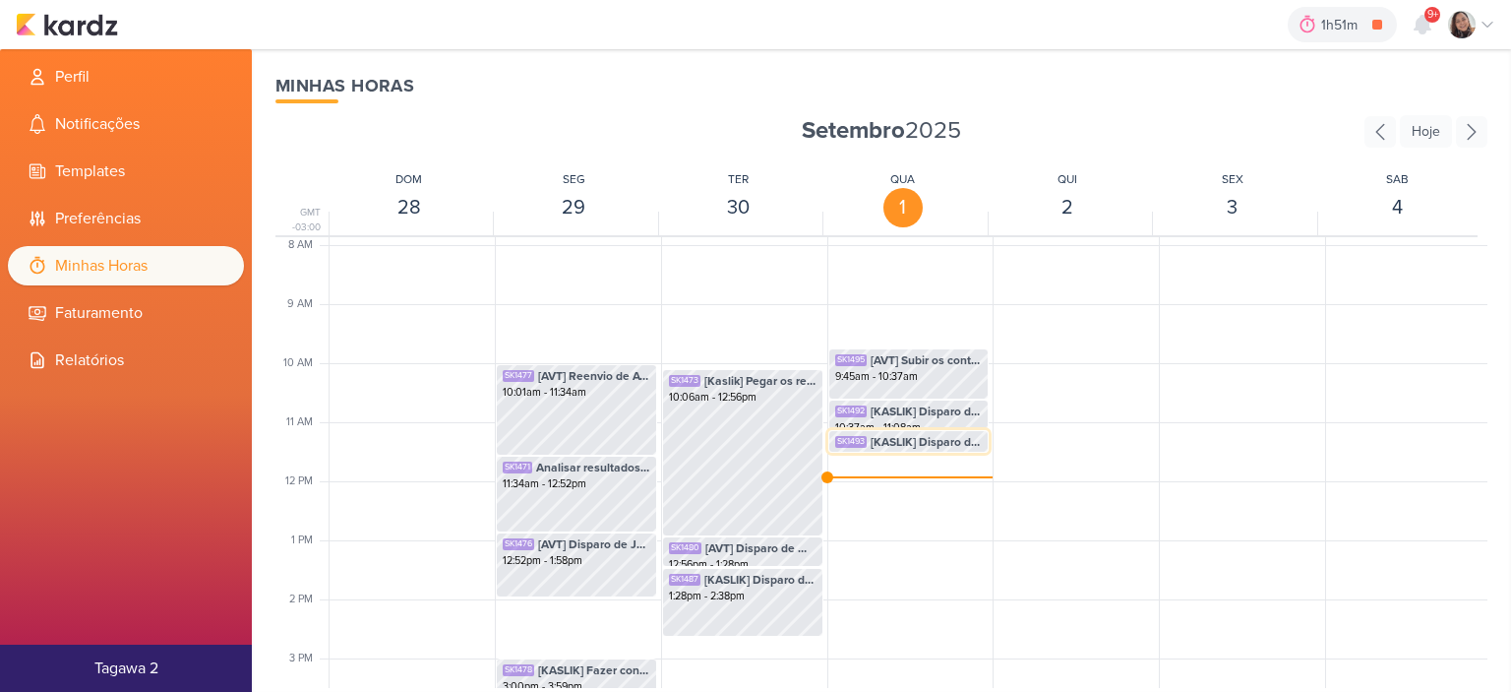
click at [952, 441] on span "[KASLIK] Disparo do dia 01/10 - CORRETORES" at bounding box center [927, 442] width 112 height 18
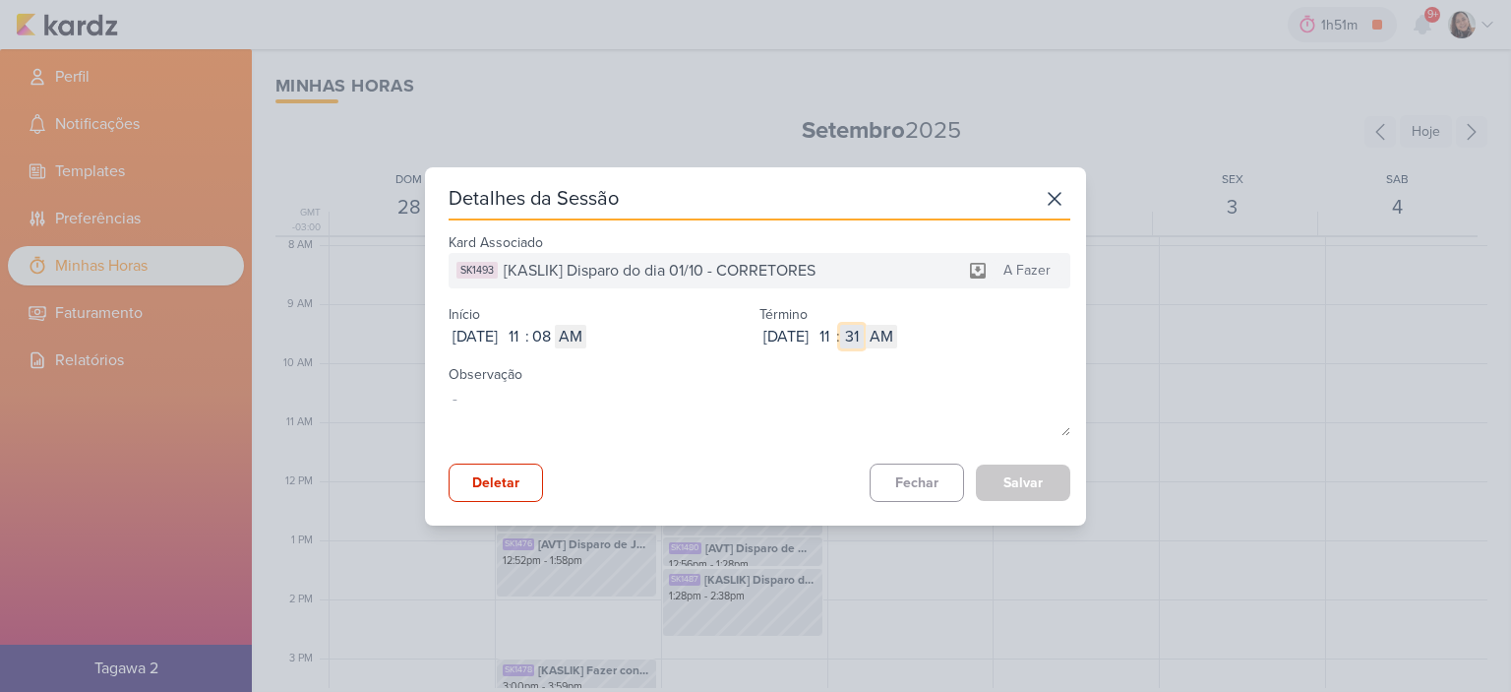
click at [864, 332] on input "31" at bounding box center [852, 337] width 24 height 24
type input "37"
click at [999, 467] on button "Salvar" at bounding box center [1023, 482] width 94 height 36
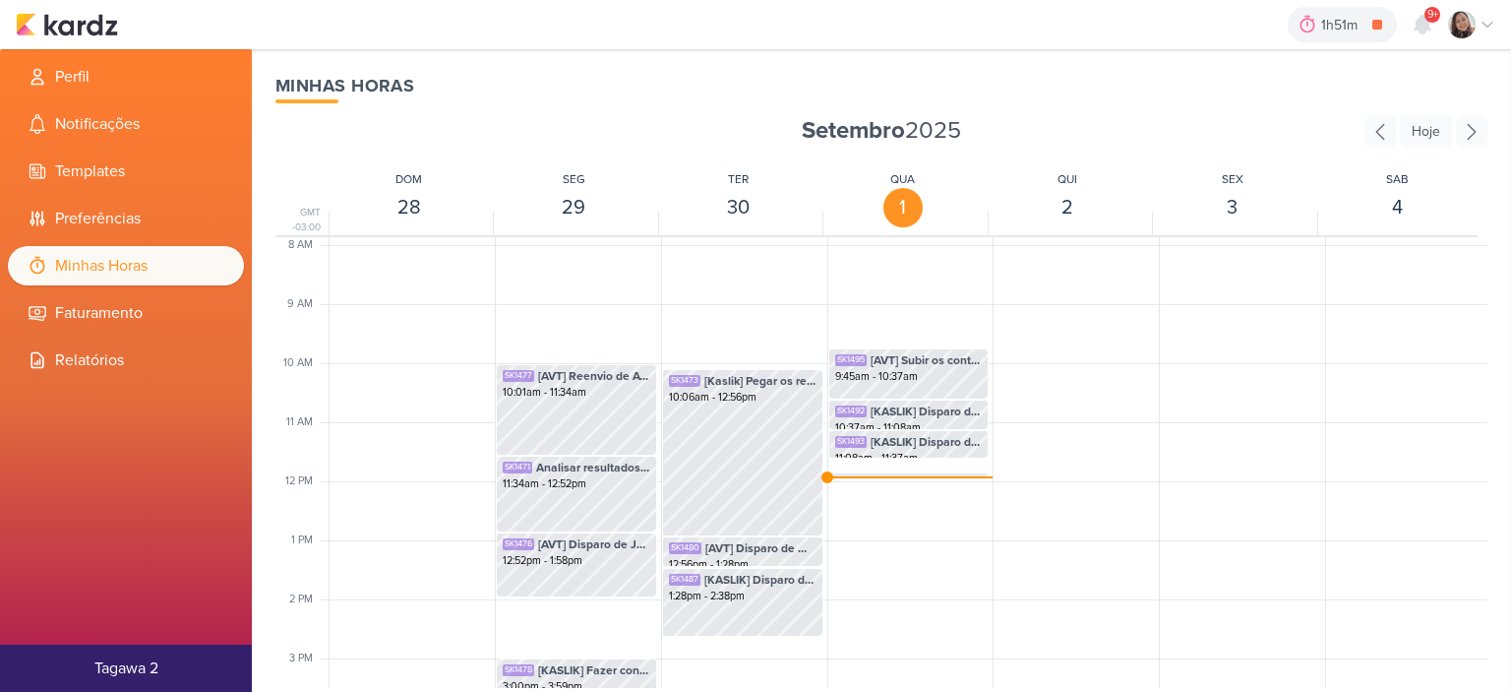
click at [1195, 419] on div at bounding box center [1240, 481] width 162 height 1417
click at [858, 469] on div "SK1492 [KASLIK] Disparo do dia 01/10 - LEADS NOVOS E ANTIGOS 10:37am - 11:08am …" at bounding box center [908, 481] width 162 height 1417
click at [863, 467] on div "SK1492 [KASLIK] Disparo do dia 01/10 - LEADS NOVOS E ANTIGOS 10:37am - 11:08am …" at bounding box center [908, 481] width 162 height 1417
click at [866, 473] on div "SK1494 [MIP] Atualizar a apresentação de [PERSON_NAME] e [PERSON_NAME] de resul…" at bounding box center [908, 491] width 159 height 37
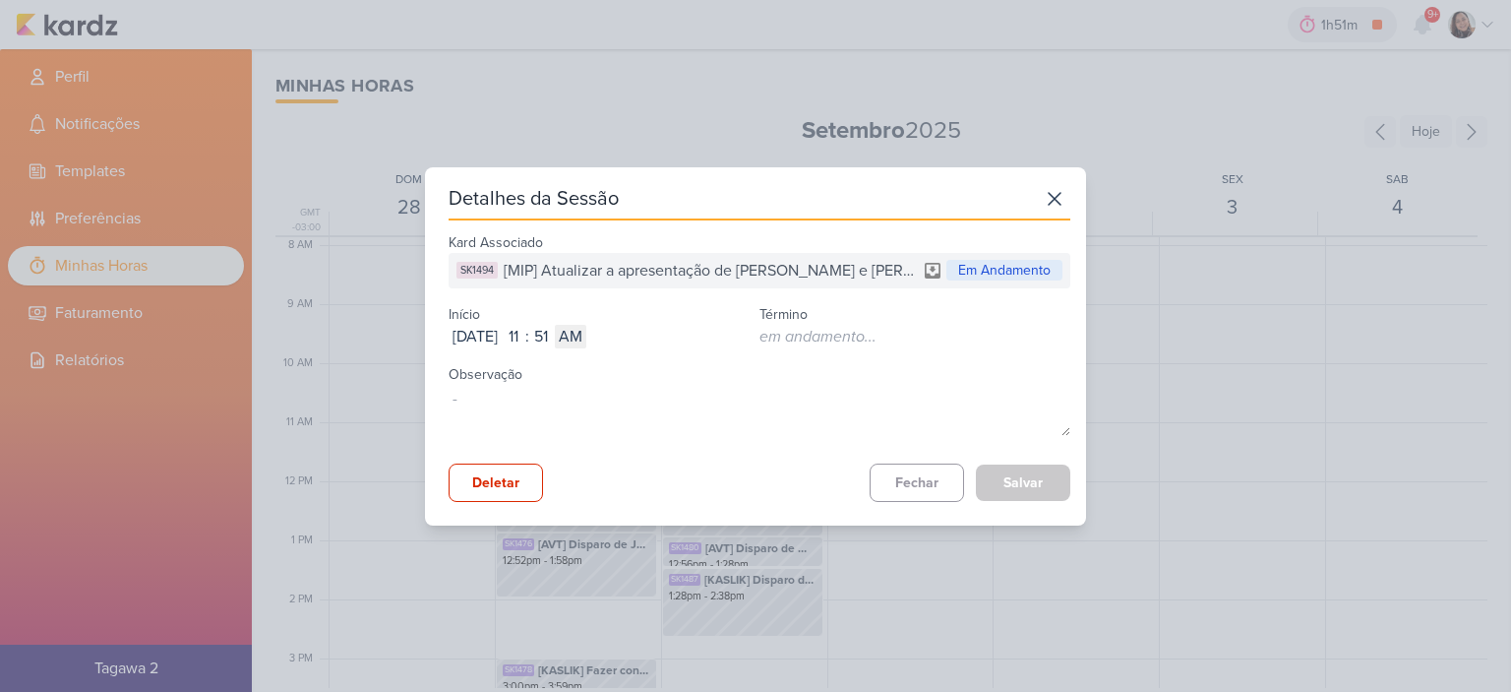
click at [529, 330] on div ":" at bounding box center [527, 337] width 4 height 24
click at [553, 337] on input "51" at bounding box center [541, 337] width 24 height 24
type input "37"
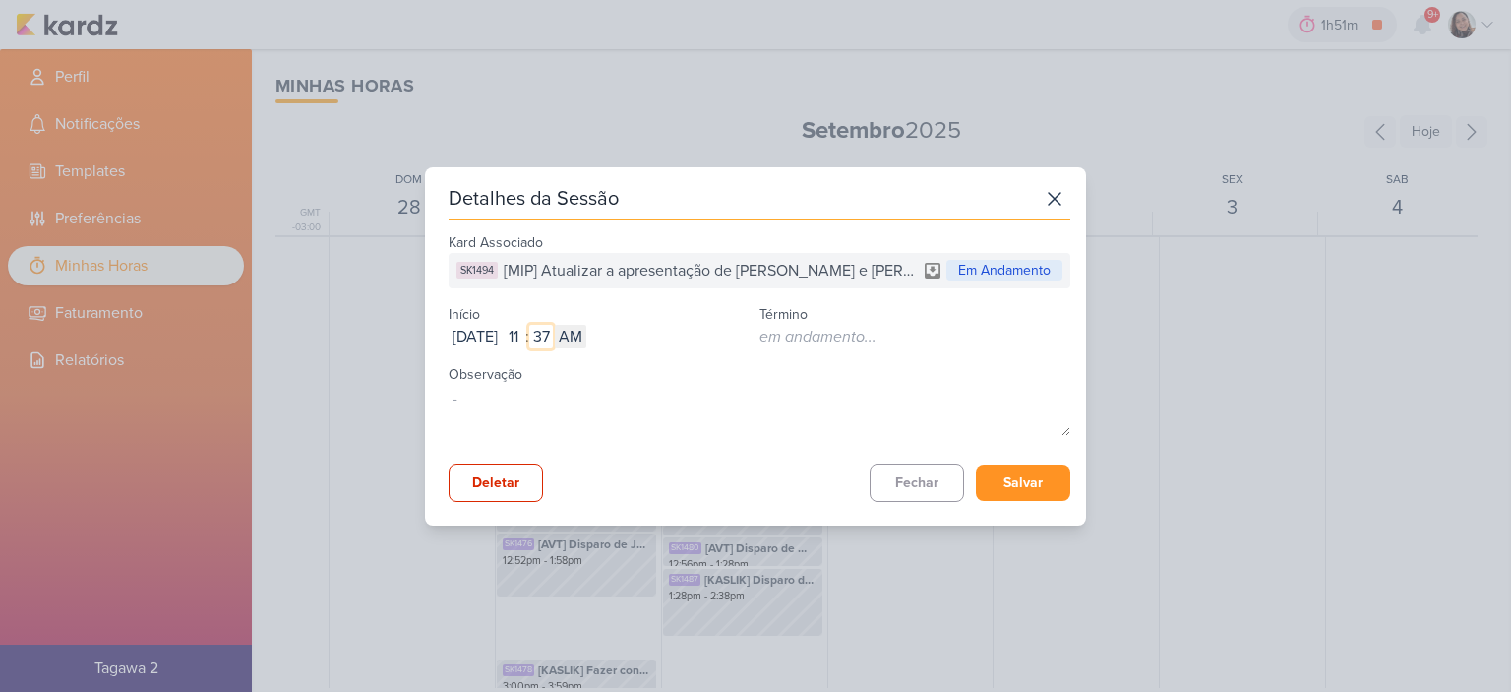
type input "37"
click at [1023, 489] on button "Salvar" at bounding box center [1023, 482] width 94 height 36
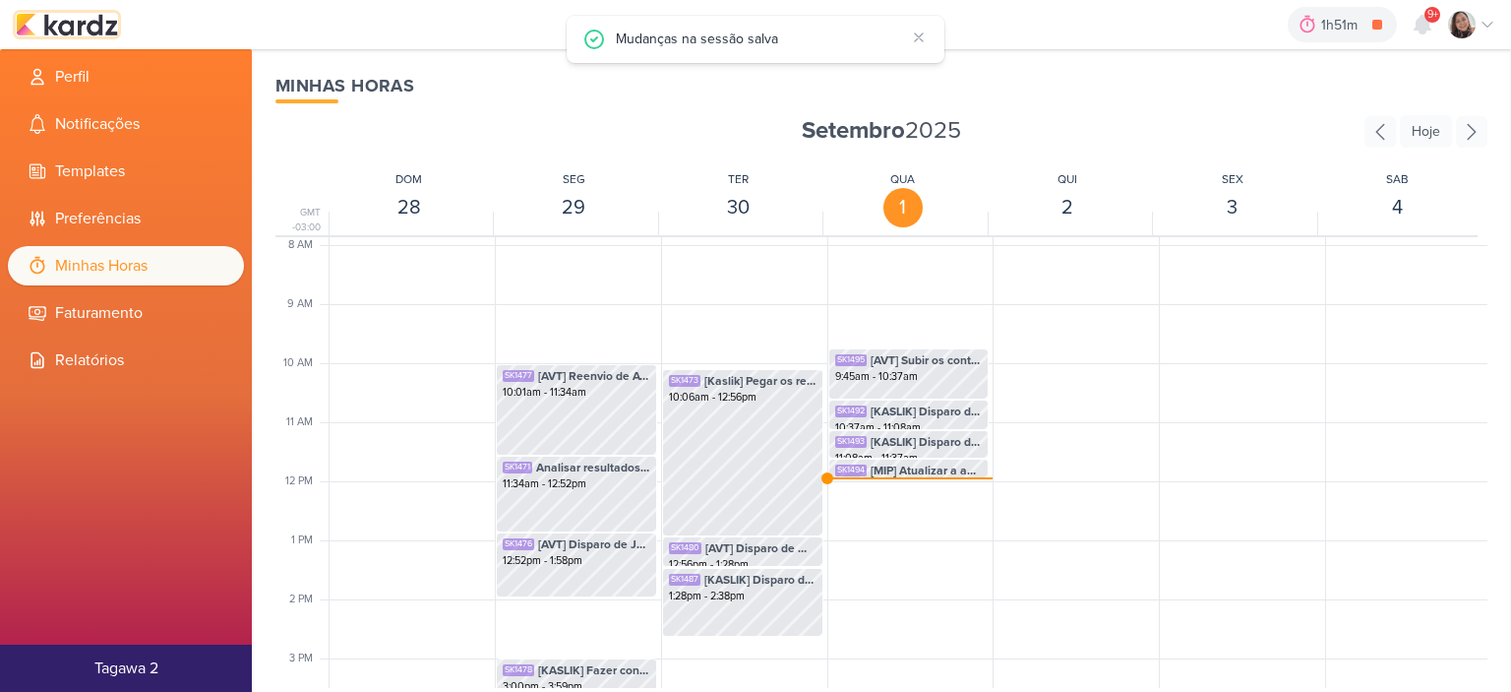
click at [89, 23] on img at bounding box center [67, 25] width 102 height 24
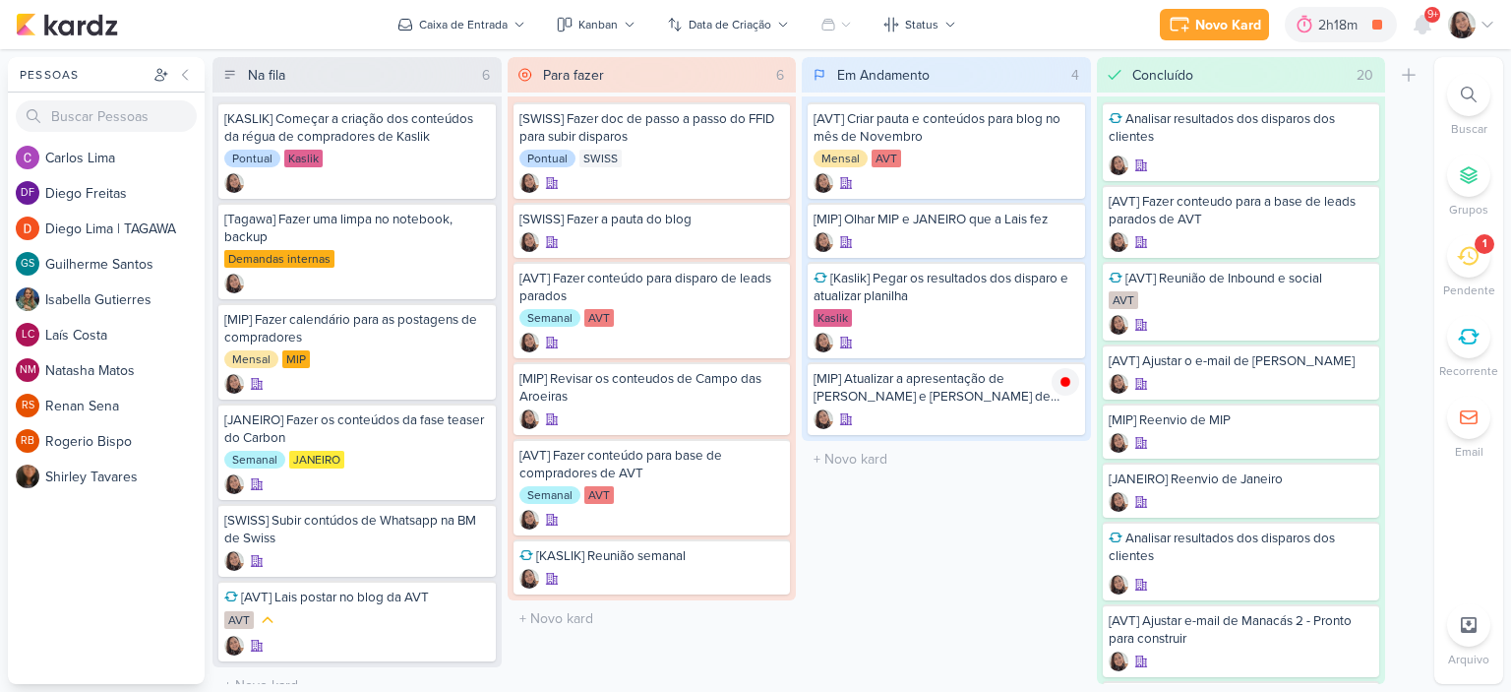
click at [1492, 24] on icon at bounding box center [1487, 25] width 16 height 16
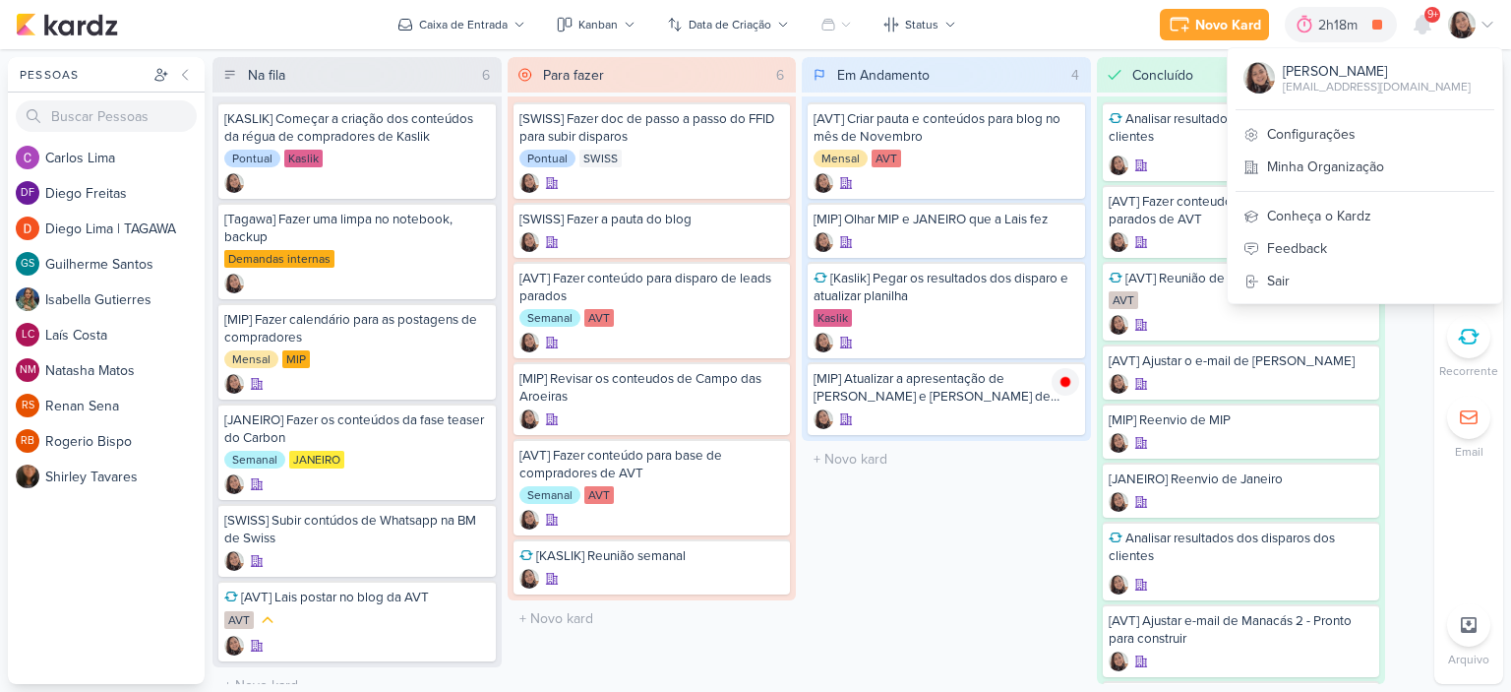
click at [1305, 116] on div "[PERSON_NAME] [EMAIL_ADDRESS][DOMAIN_NAME] Configurações Minha Organização Conh…" at bounding box center [1365, 175] width 276 height 257
click at [1304, 120] on link "Configurações" at bounding box center [1365, 134] width 274 height 32
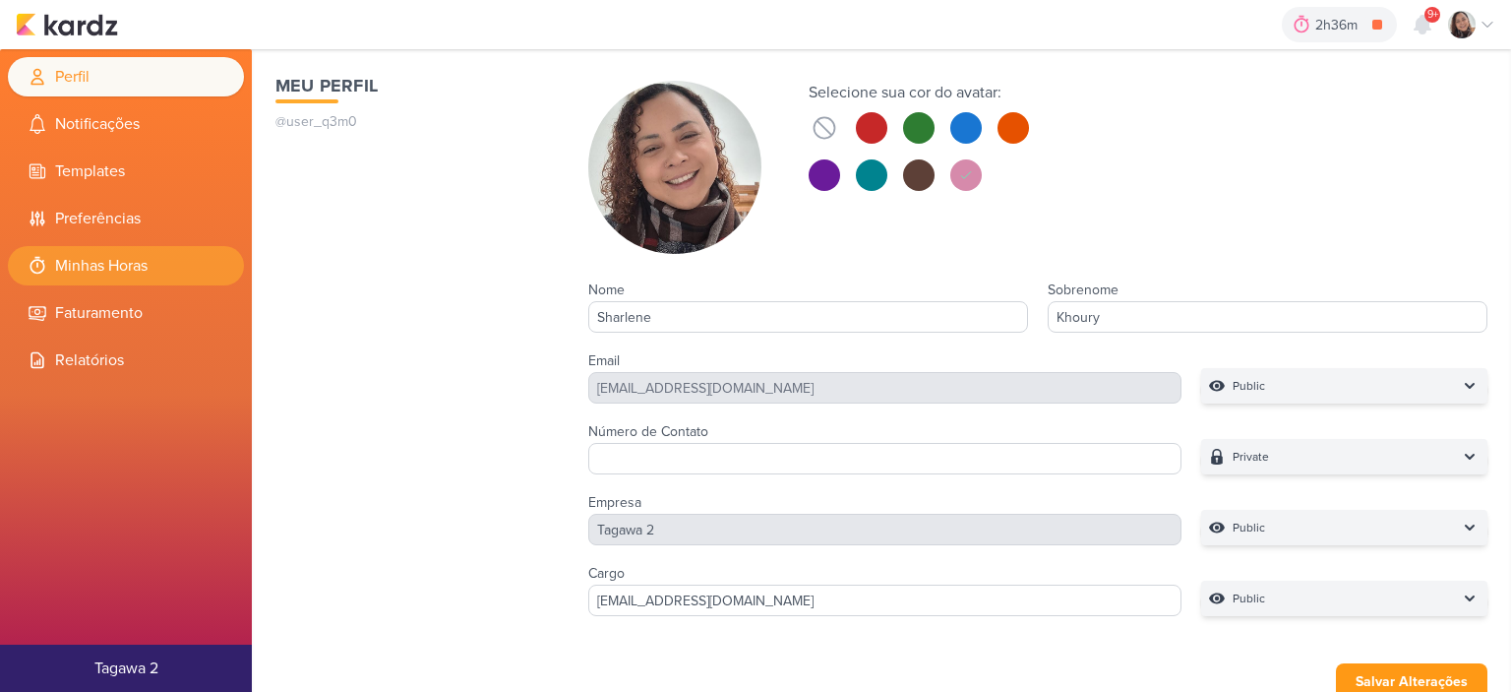
click at [104, 270] on li "Minhas Horas" at bounding box center [126, 265] width 236 height 39
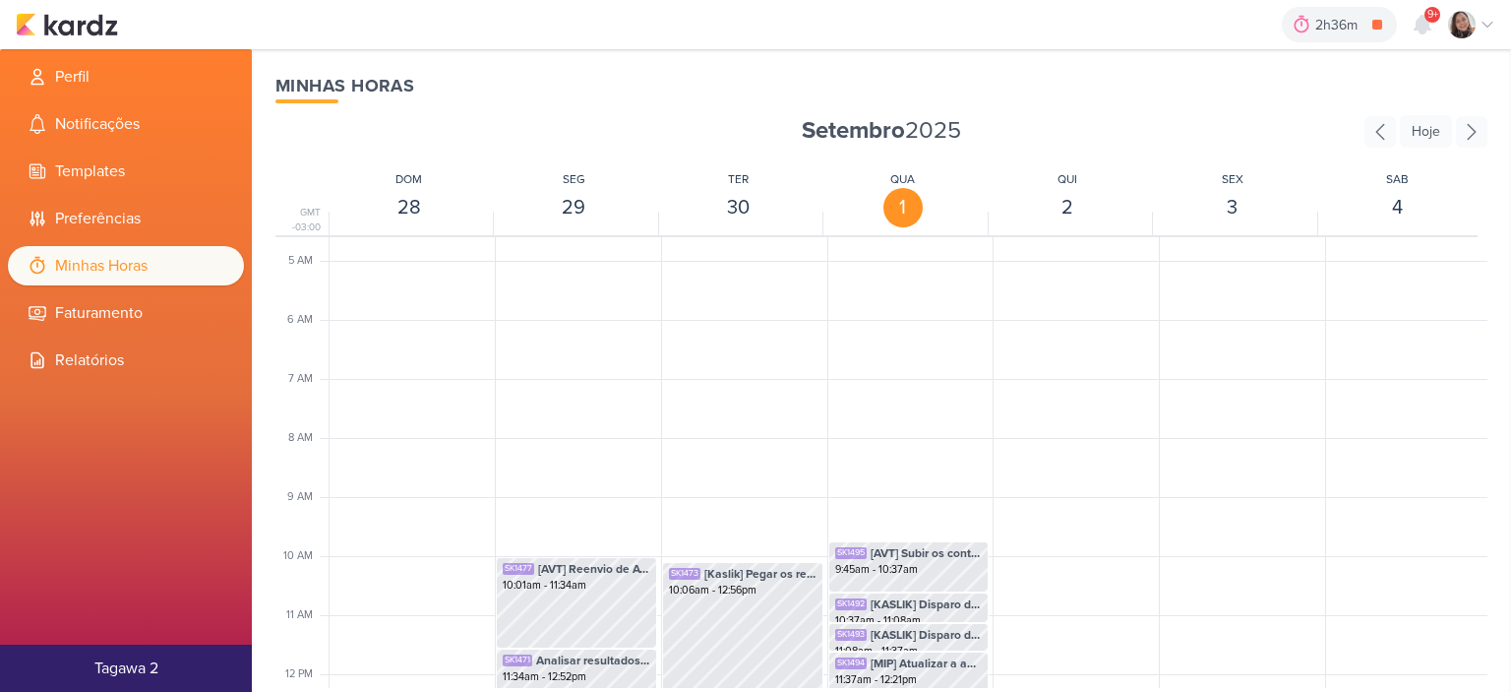
scroll to position [268, 0]
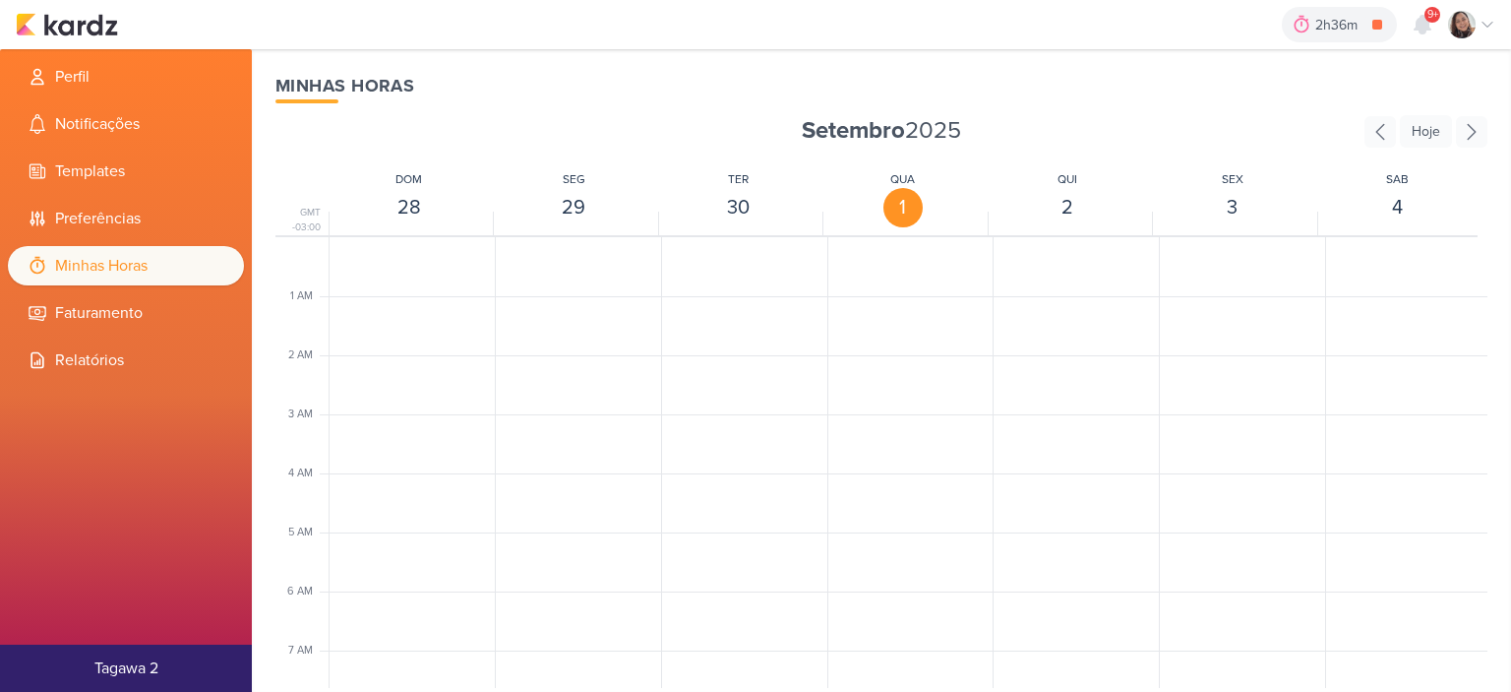
scroll to position [464, 0]
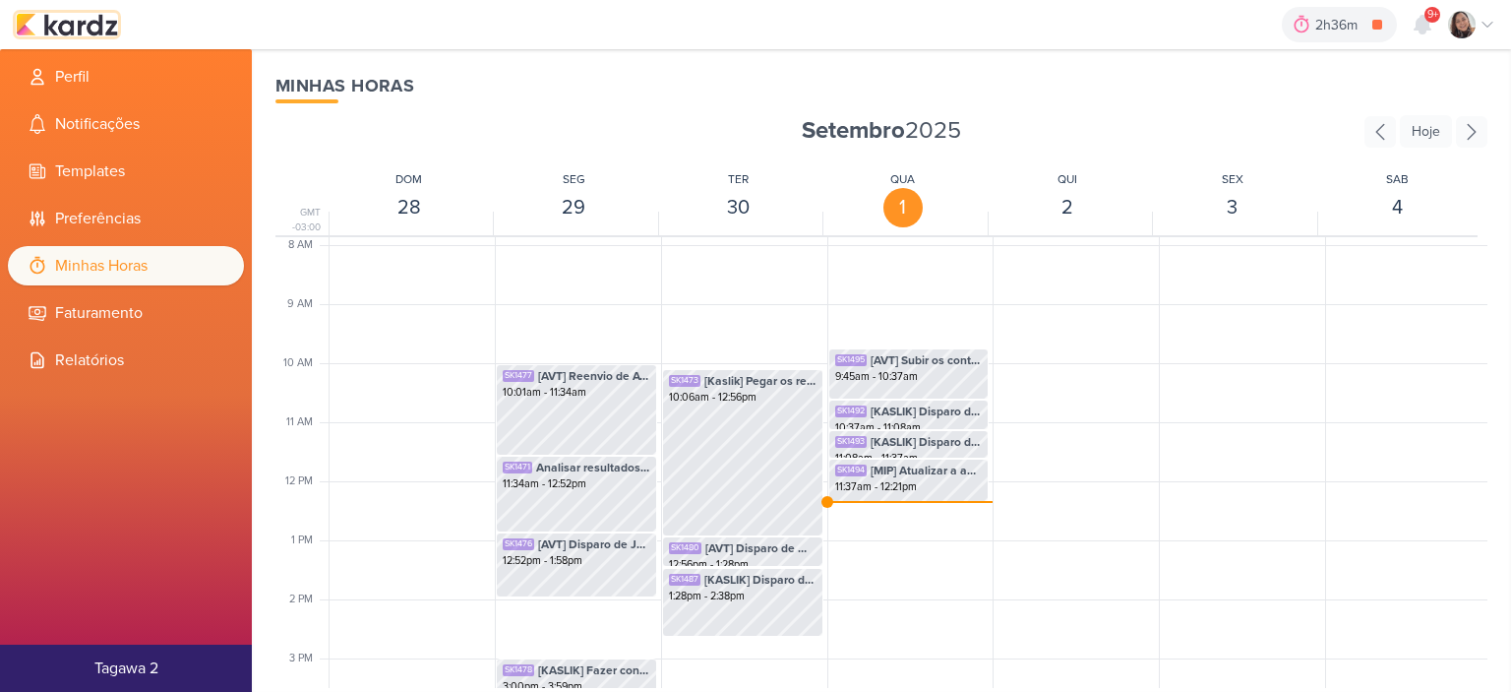
click at [92, 23] on img at bounding box center [67, 25] width 102 height 24
